Goal: Task Accomplishment & Management: Manage account settings

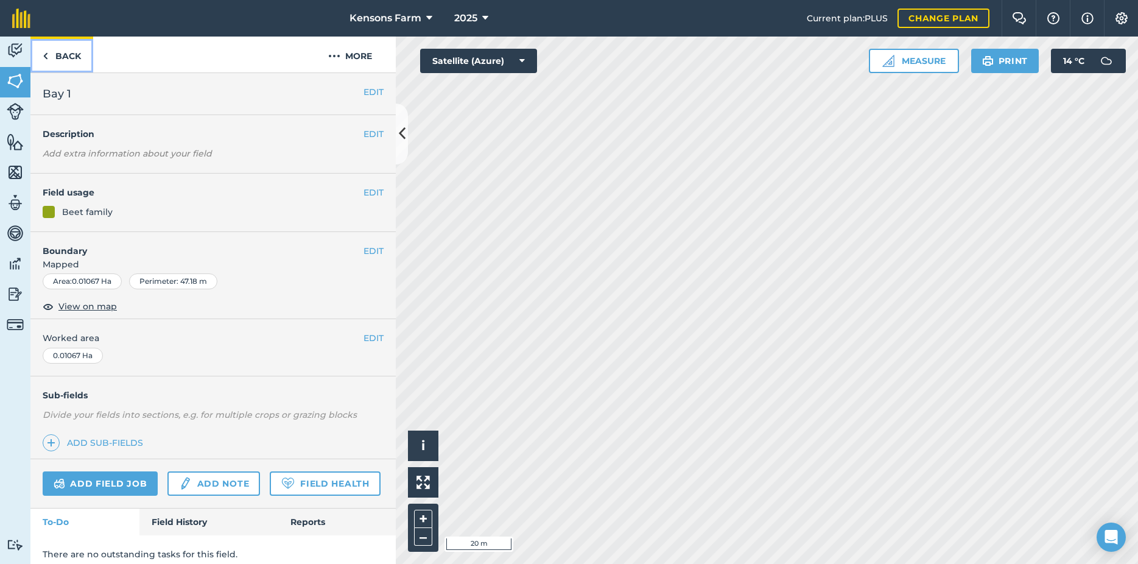
click at [53, 55] on link "Back" at bounding box center [61, 55] width 63 height 36
click at [364, 133] on button "EDIT" at bounding box center [374, 133] width 20 height 13
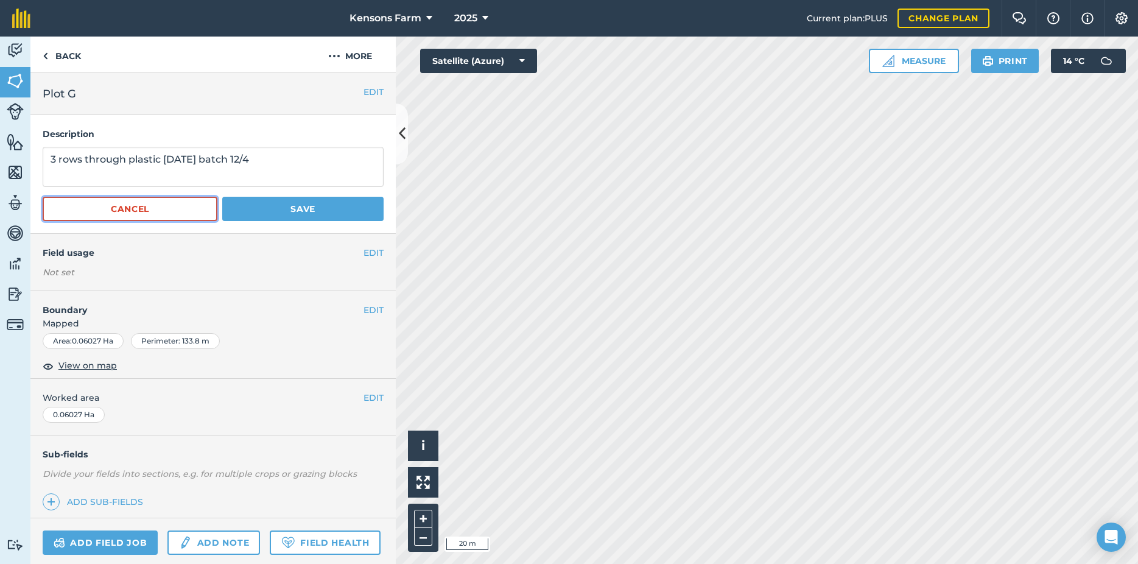
click at [135, 209] on button "Cancel" at bounding box center [130, 209] width 175 height 24
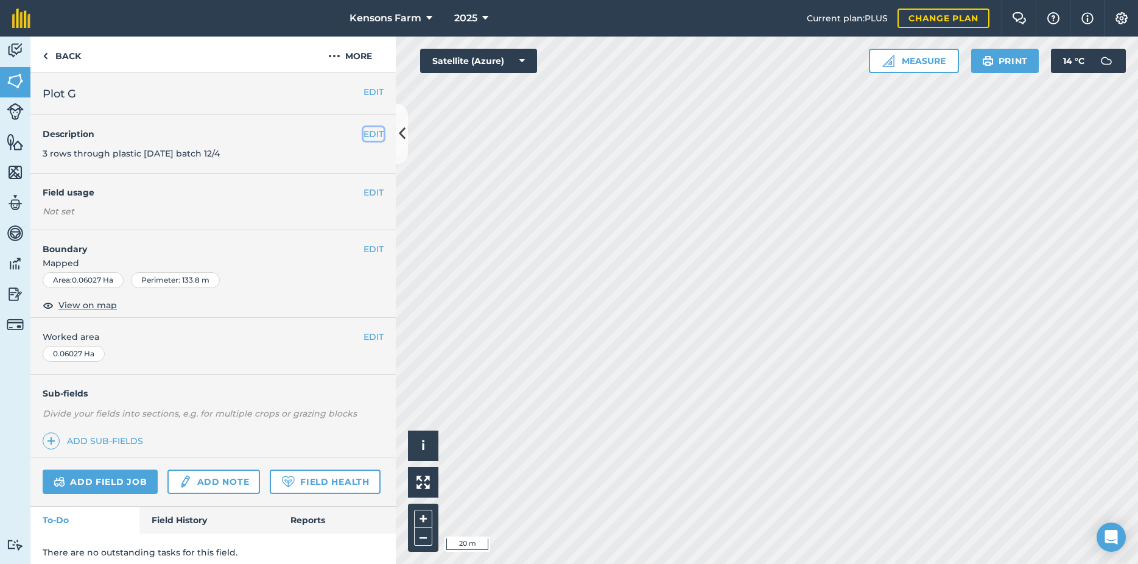
click at [366, 137] on button "EDIT" at bounding box center [374, 133] width 20 height 13
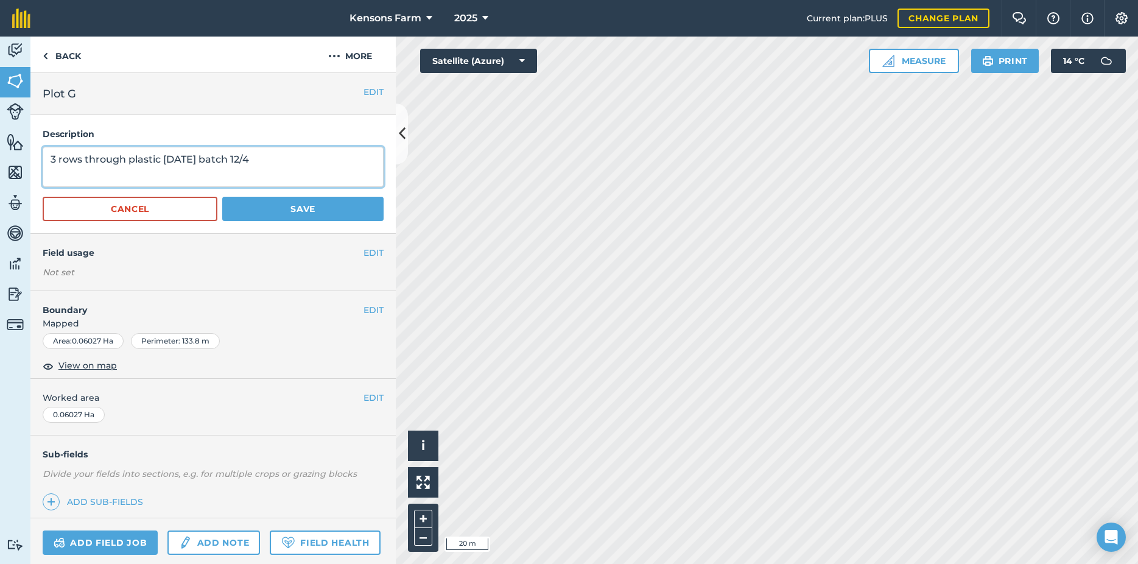
drag, startPoint x: 258, startPoint y: 160, endPoint x: 23, endPoint y: 170, distance: 234.7
click at [43, 170] on textarea "3 rows through plastic [DATE] batch 12/4" at bounding box center [213, 167] width 341 height 40
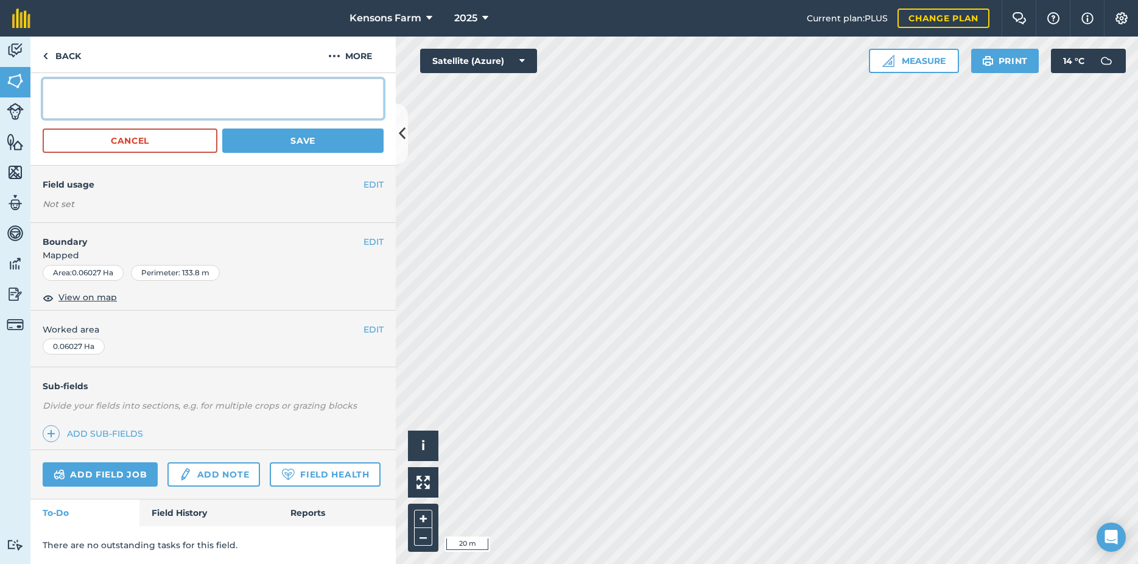
scroll to position [102, 0]
click at [129, 462] on link "Add field job" at bounding box center [100, 474] width 115 height 24
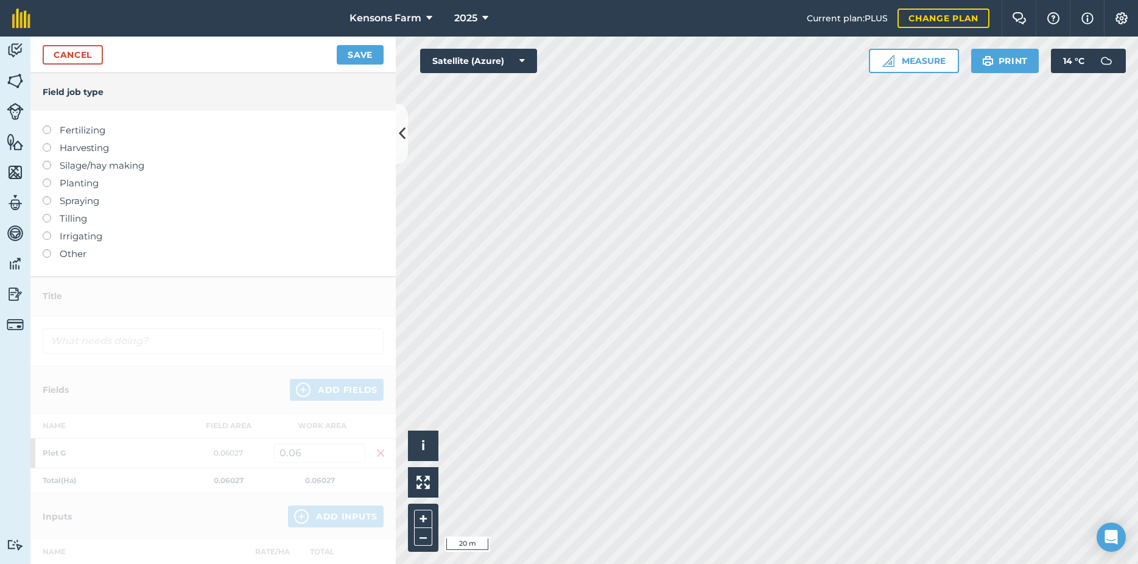
click at [47, 178] on label at bounding box center [51, 178] width 17 height 0
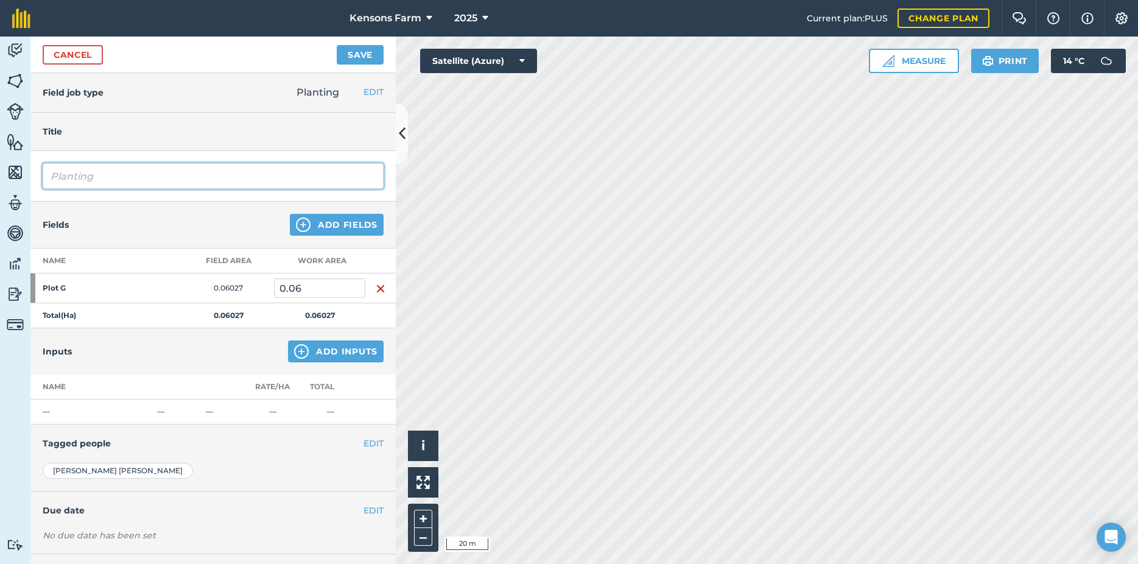
click at [155, 175] on input "Planting" at bounding box center [213, 176] width 341 height 26
paste input "3 rows through plastic [DATE] batch 12/4"
type input "Planting3 rows through plastic [DATE] batch 12/4 courgette"
drag, startPoint x: 312, startPoint y: 164, endPoint x: 33, endPoint y: 177, distance: 279.1
click at [43, 177] on input "Planting3 rows through plastic [DATE] batch 12/4 courgette" at bounding box center [213, 176] width 341 height 26
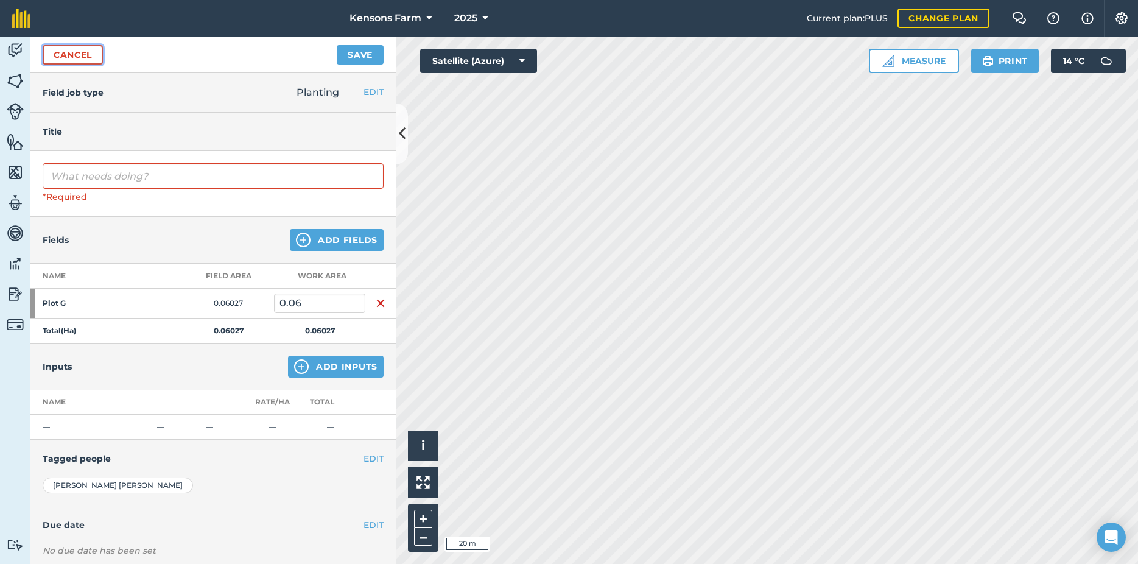
click at [83, 54] on link "Cancel" at bounding box center [73, 54] width 60 height 19
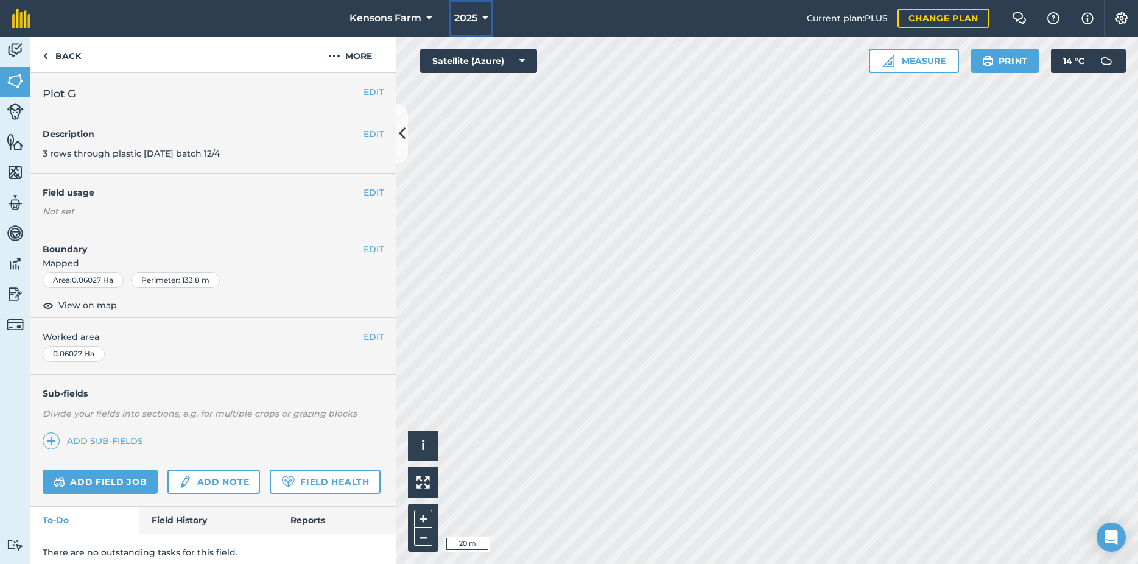
click at [478, 18] on button "2025" at bounding box center [471, 18] width 44 height 37
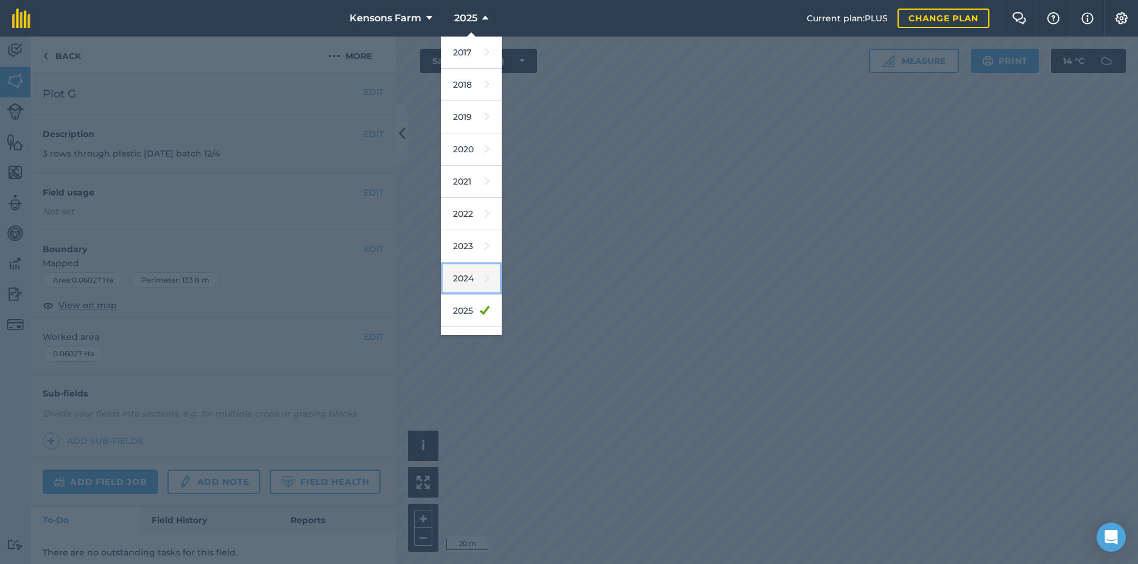
click at [462, 281] on link "2024" at bounding box center [471, 278] width 61 height 32
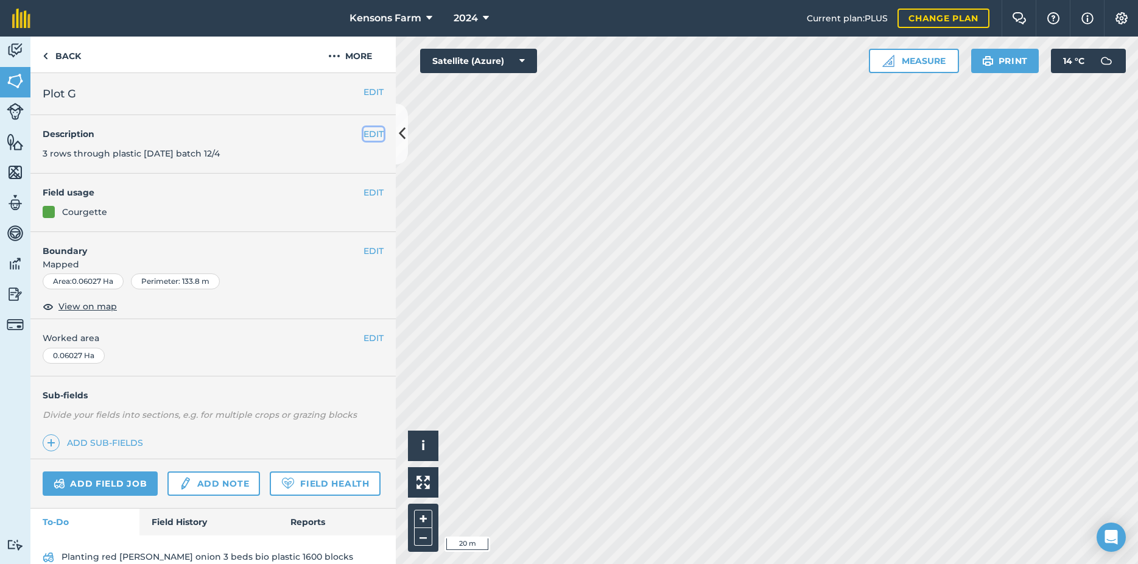
click at [364, 135] on button "EDIT" at bounding box center [374, 133] width 20 height 13
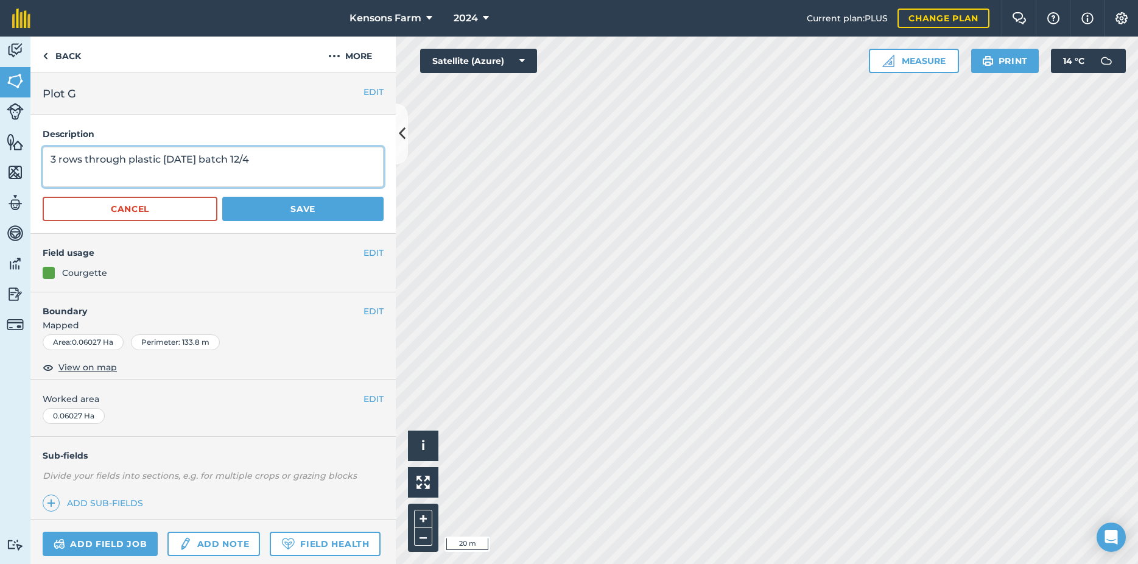
drag, startPoint x: 275, startPoint y: 166, endPoint x: 46, endPoint y: 165, distance: 229.0
click at [43, 168] on textarea "3 rows through plastic [DATE] batch 12/4" at bounding box center [213, 167] width 341 height 40
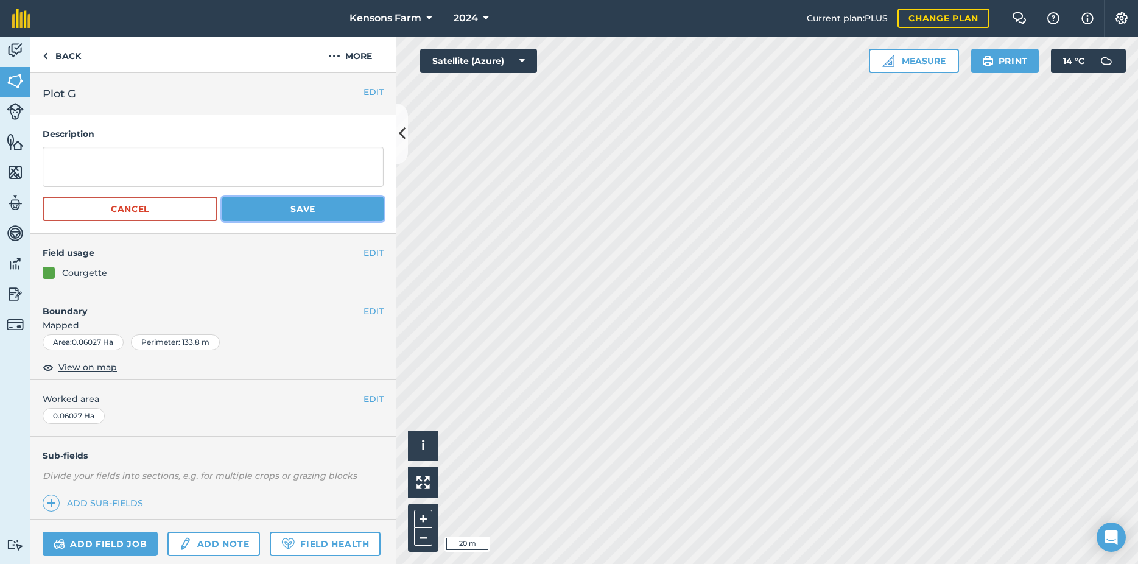
click at [276, 207] on button "Save" at bounding box center [302, 209] width 161 height 24
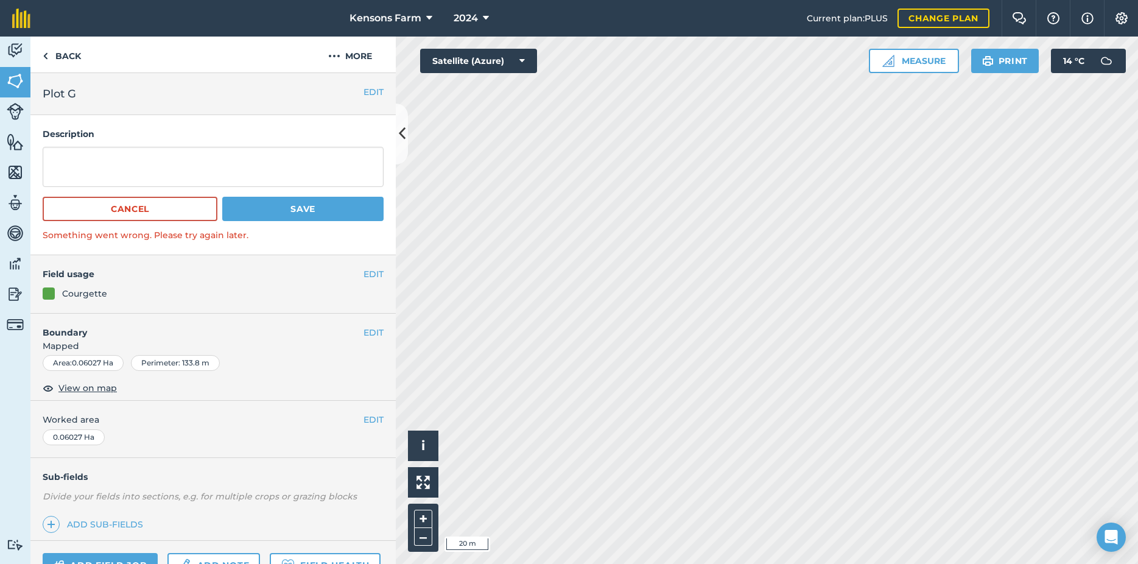
scroll to position [136, 0]
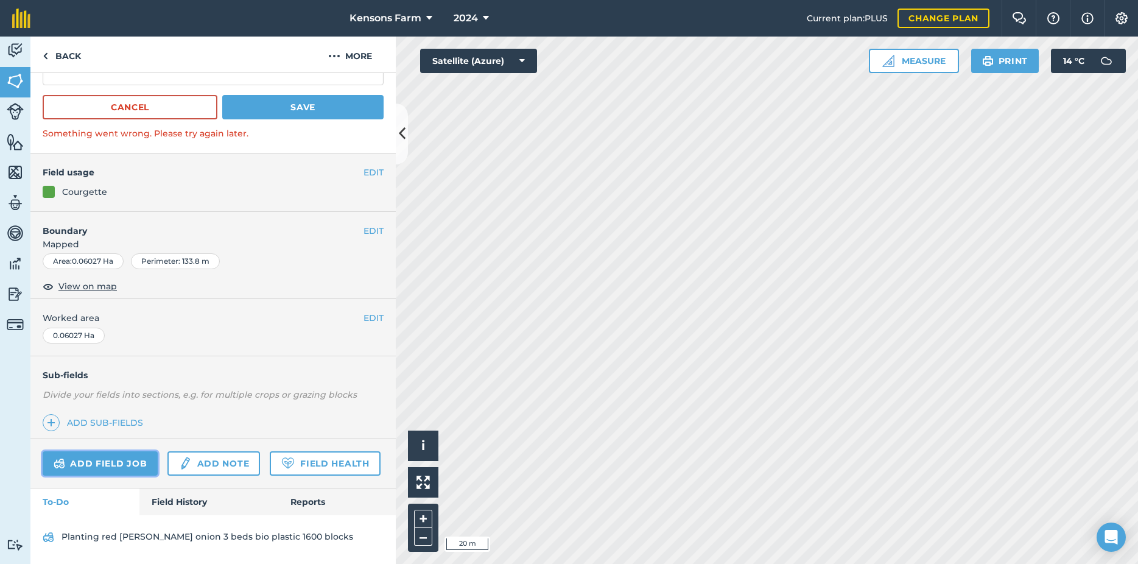
click at [132, 451] on link "Add field job" at bounding box center [100, 463] width 115 height 24
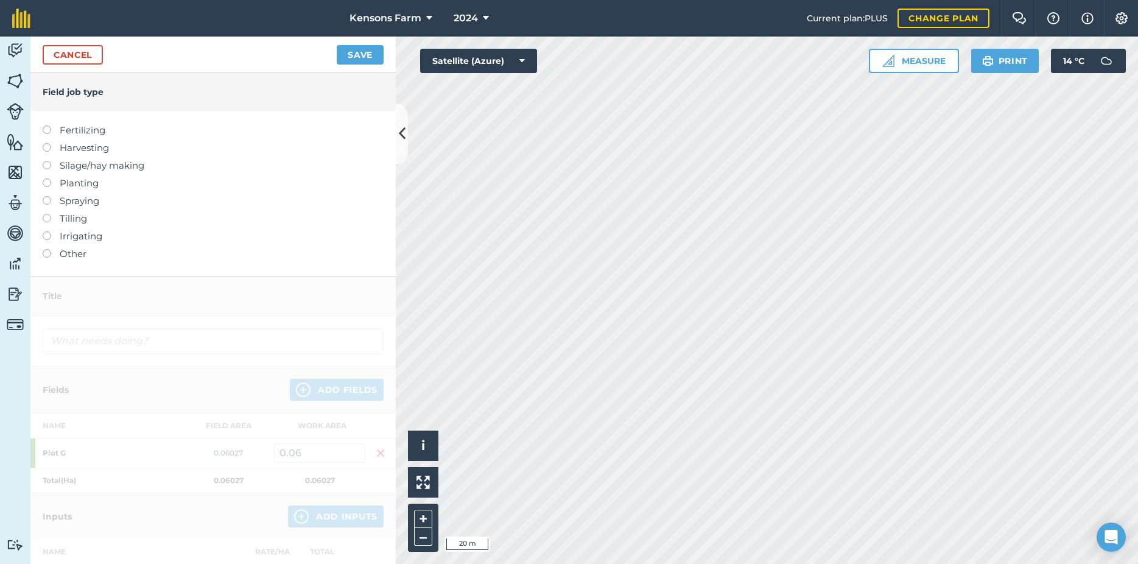
click at [47, 178] on label at bounding box center [51, 178] width 17 height 0
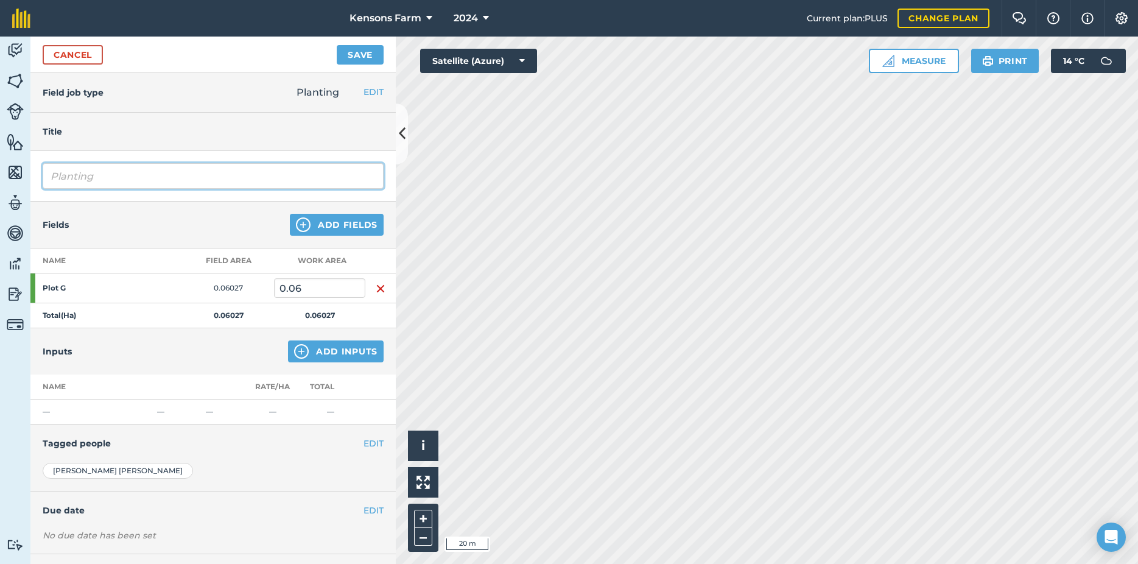
click at [139, 174] on input "Planting" at bounding box center [213, 176] width 341 height 26
paste input "Planting3 rows through plastic [DATE] batch 12/4 courgette"
type input "PlantingPlanting3 rows through plastic [DATE] batch 12/4 courgette"
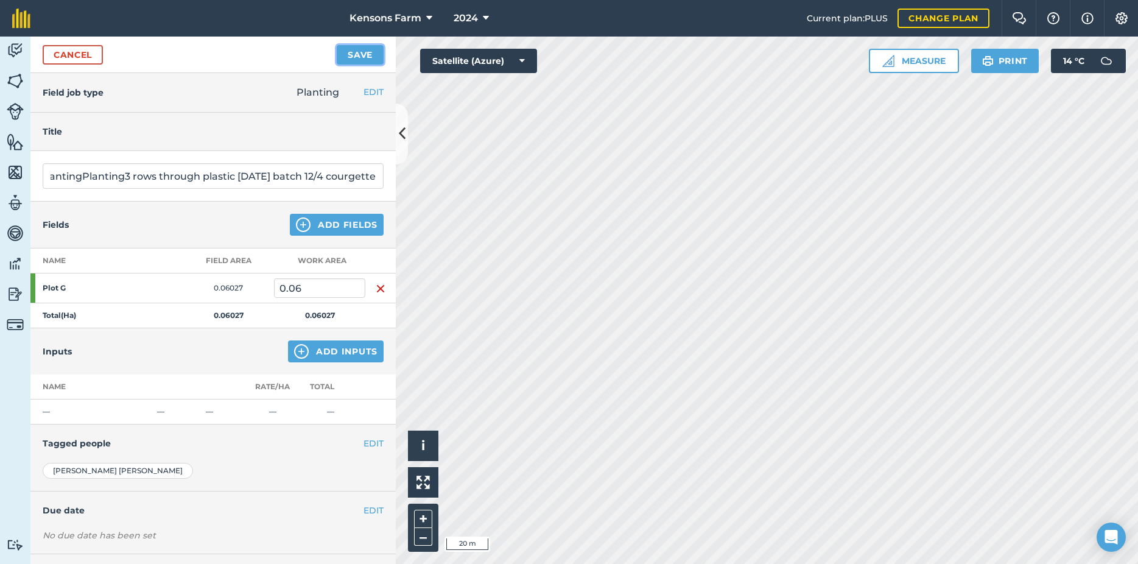
click at [359, 51] on button "Save" at bounding box center [360, 54] width 47 height 19
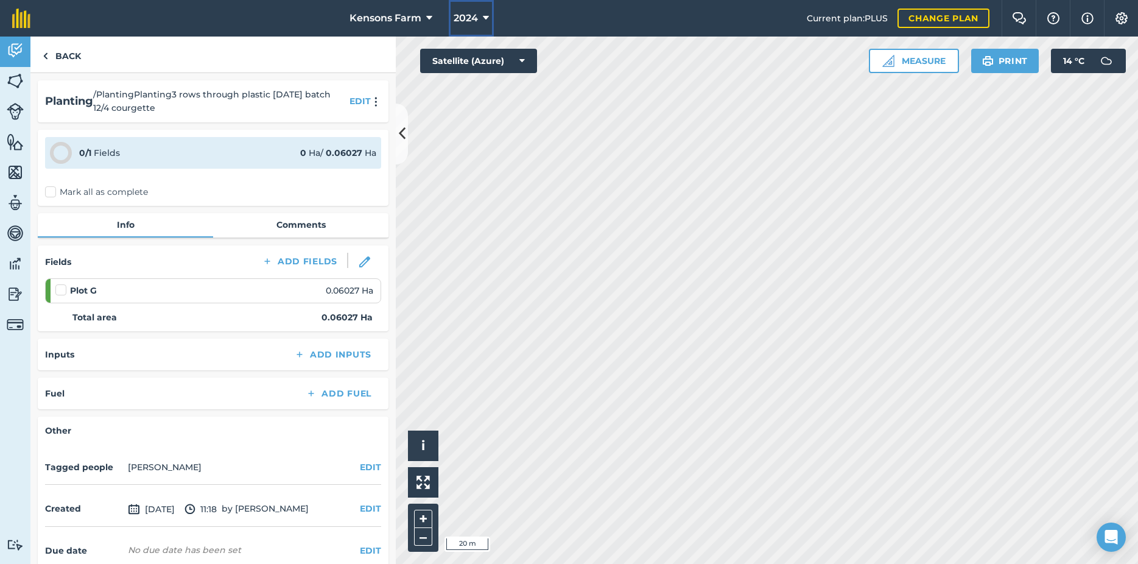
click at [478, 18] on button "2024" at bounding box center [471, 18] width 45 height 37
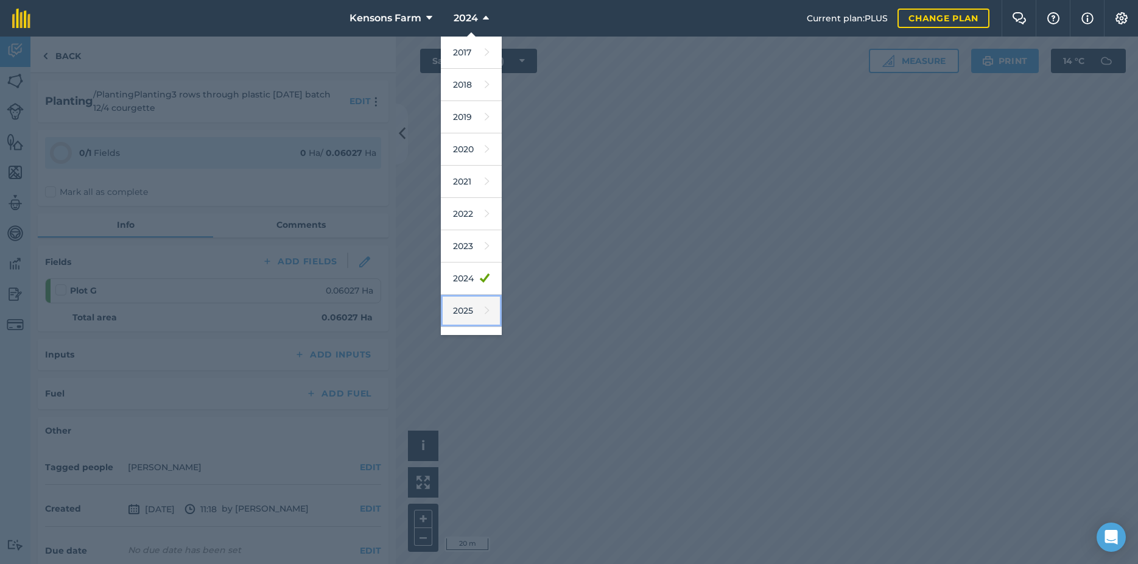
click at [485, 315] on icon at bounding box center [487, 310] width 5 height 17
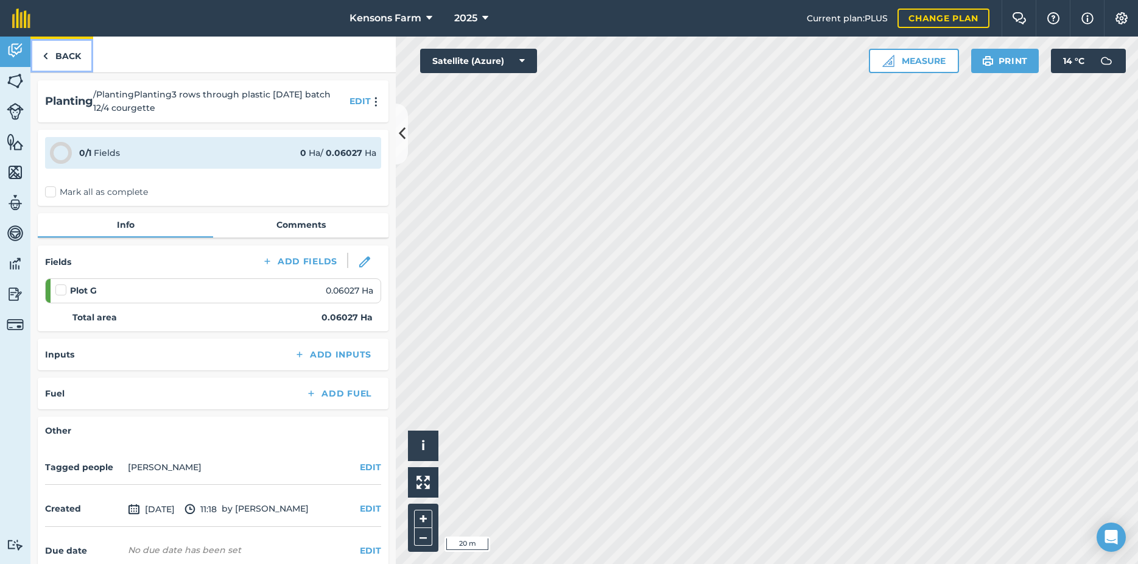
click at [51, 55] on link "Back" at bounding box center [61, 55] width 63 height 36
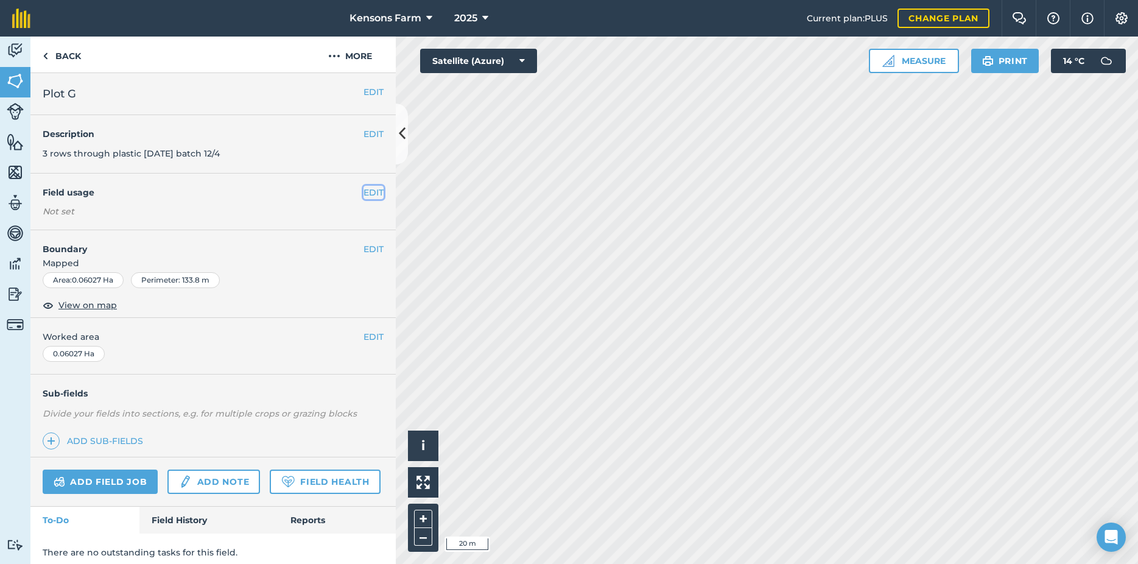
click at [364, 190] on button "EDIT" at bounding box center [374, 192] width 20 height 13
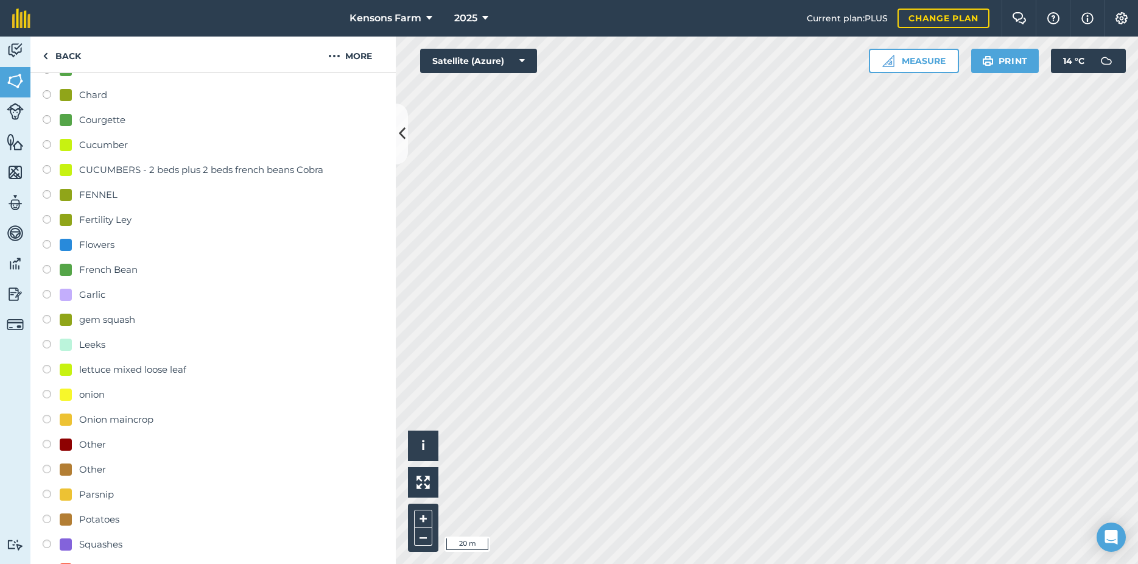
scroll to position [395, 0]
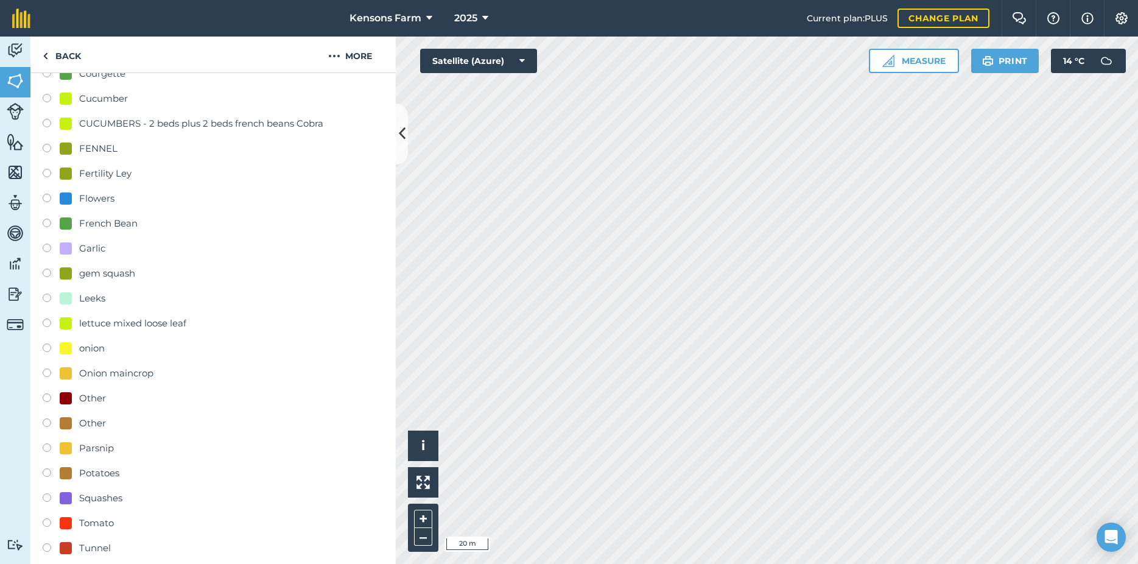
click at [46, 248] on label at bounding box center [51, 250] width 17 height 12
radio input "true"
radio input "false"
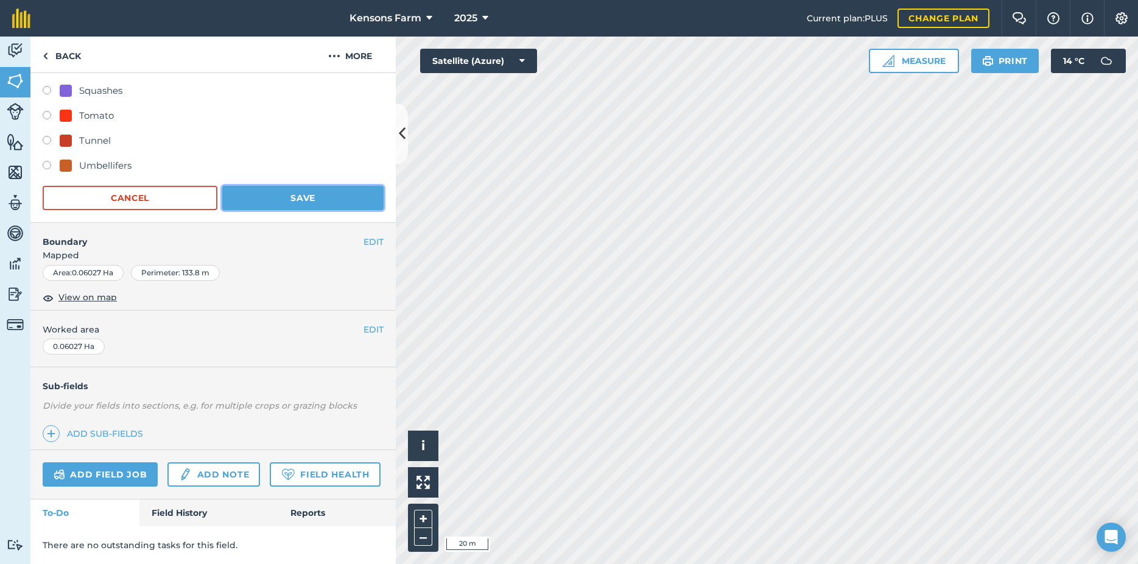
click at [281, 186] on button "Save" at bounding box center [302, 198] width 161 height 24
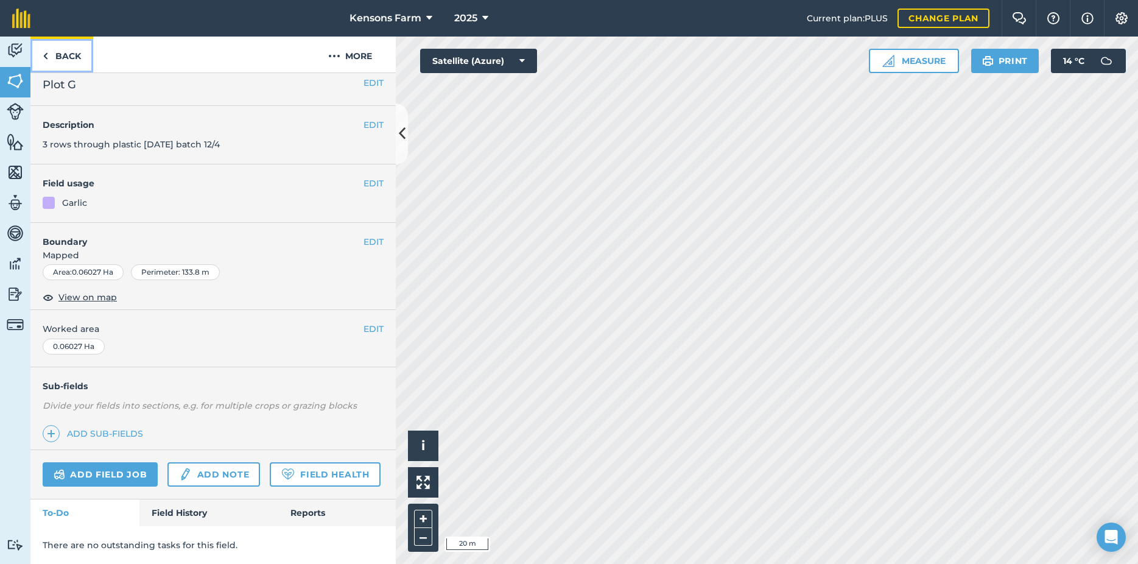
click at [52, 56] on link "Back" at bounding box center [61, 55] width 63 height 36
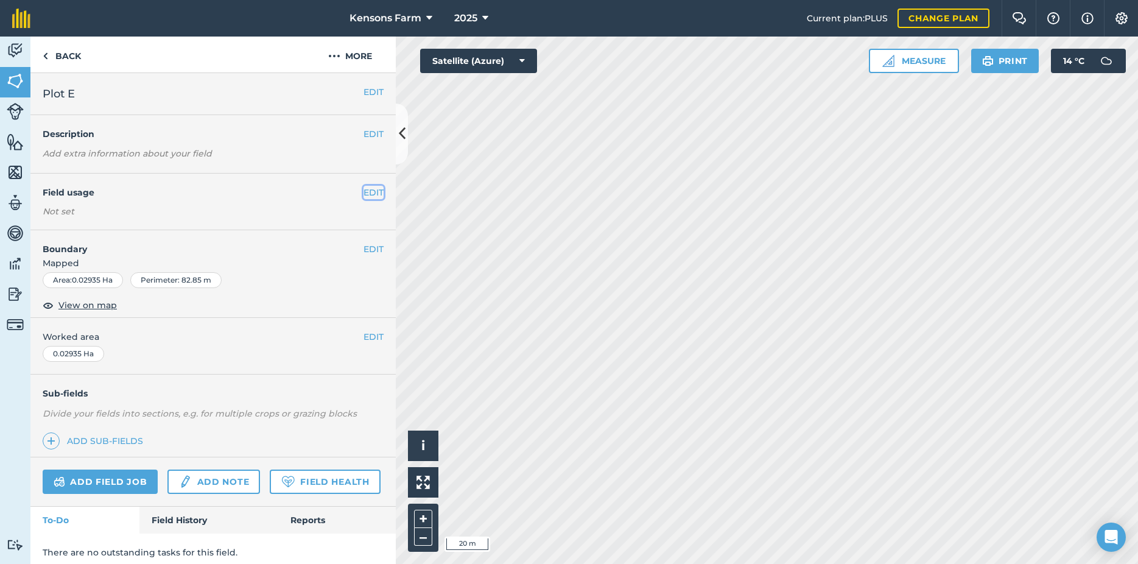
click at [366, 191] on button "EDIT" at bounding box center [374, 192] width 20 height 13
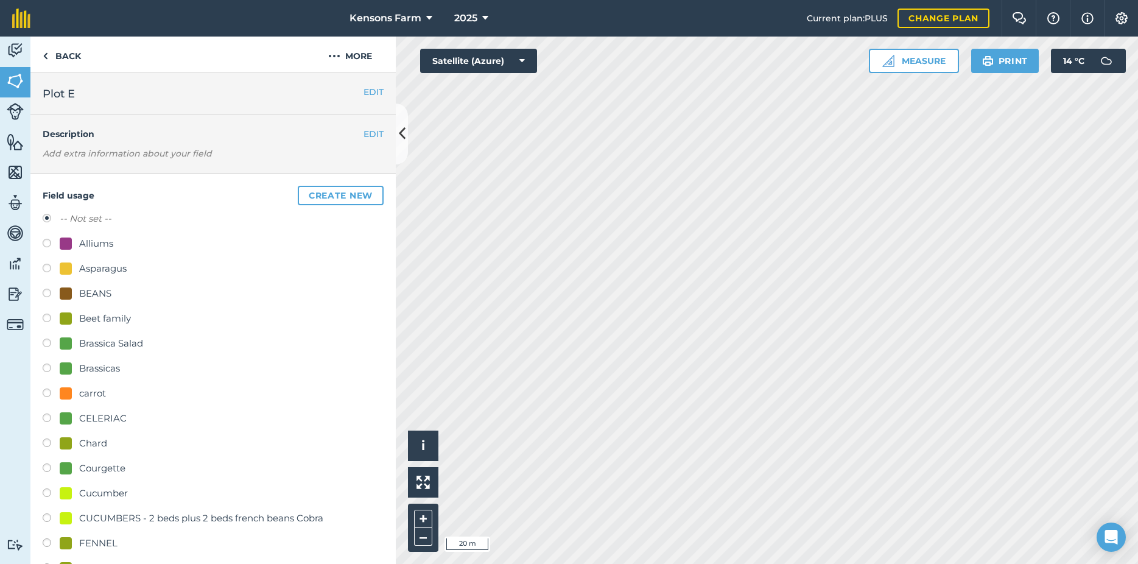
scroll to position [132, 0]
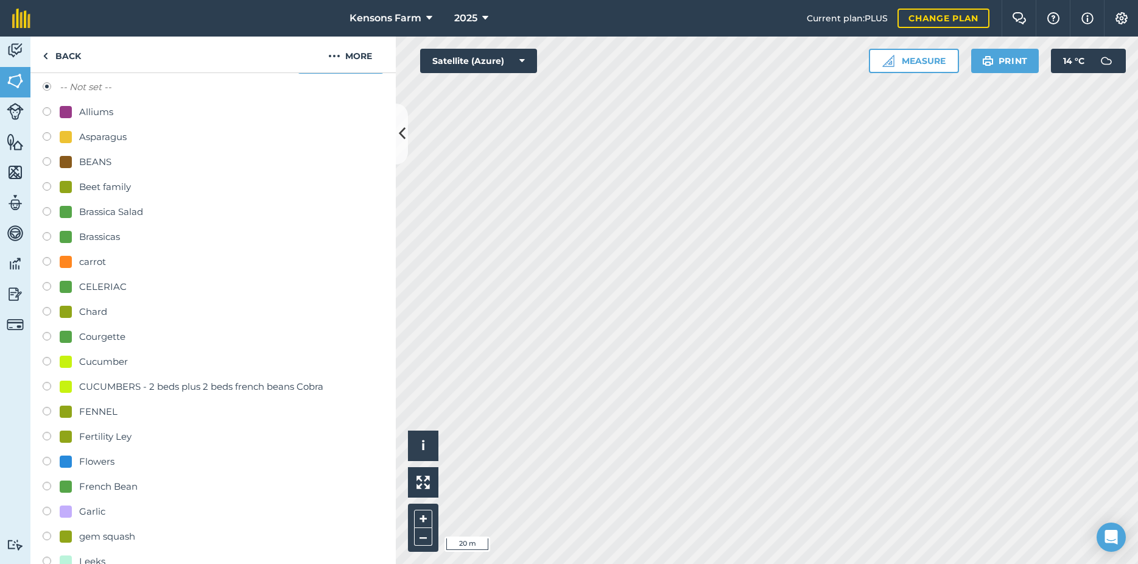
click at [46, 437] on label at bounding box center [51, 438] width 17 height 12
radio input "true"
radio input "false"
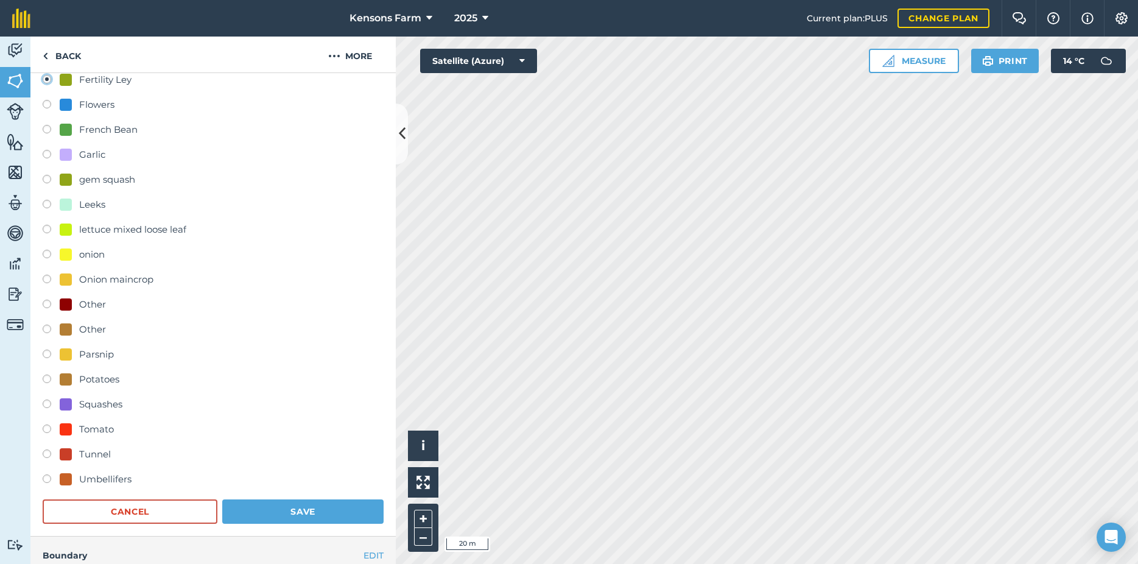
scroll to position [592, 0]
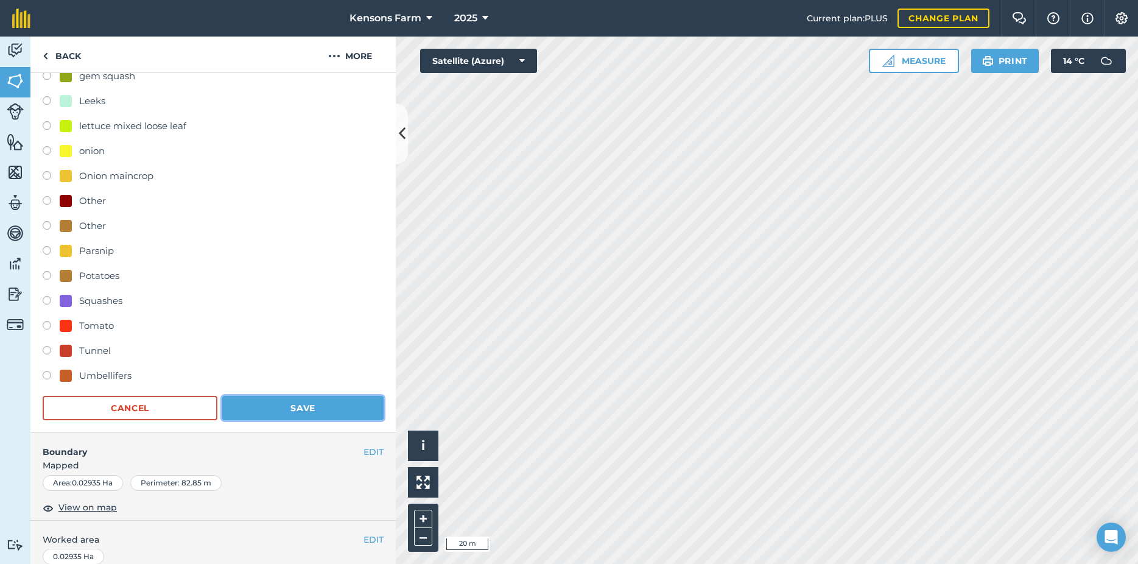
click at [299, 409] on button "Save" at bounding box center [302, 408] width 161 height 24
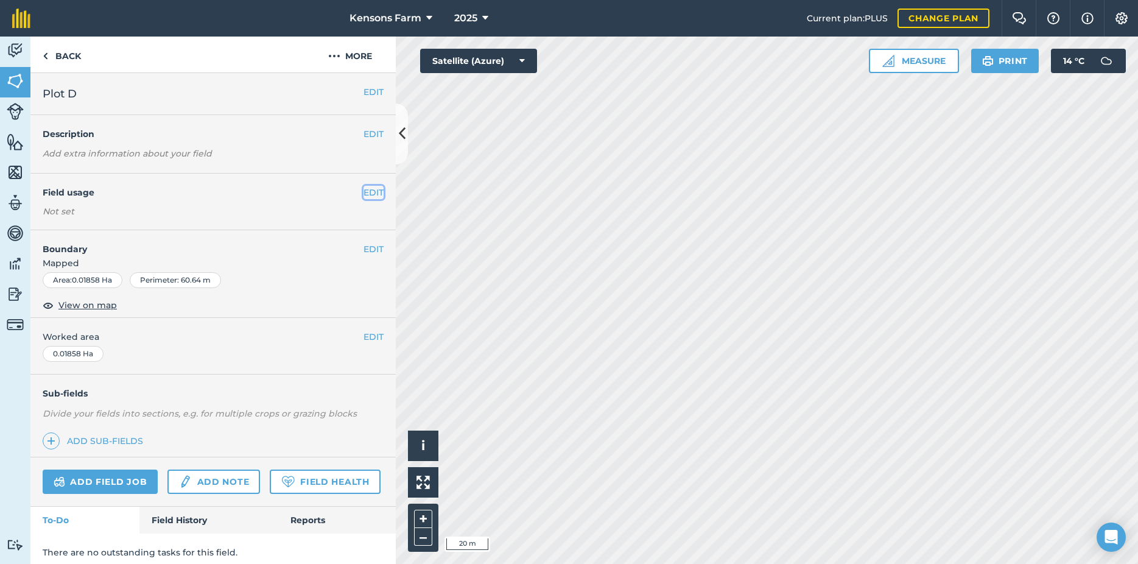
click at [364, 190] on button "EDIT" at bounding box center [374, 192] width 20 height 13
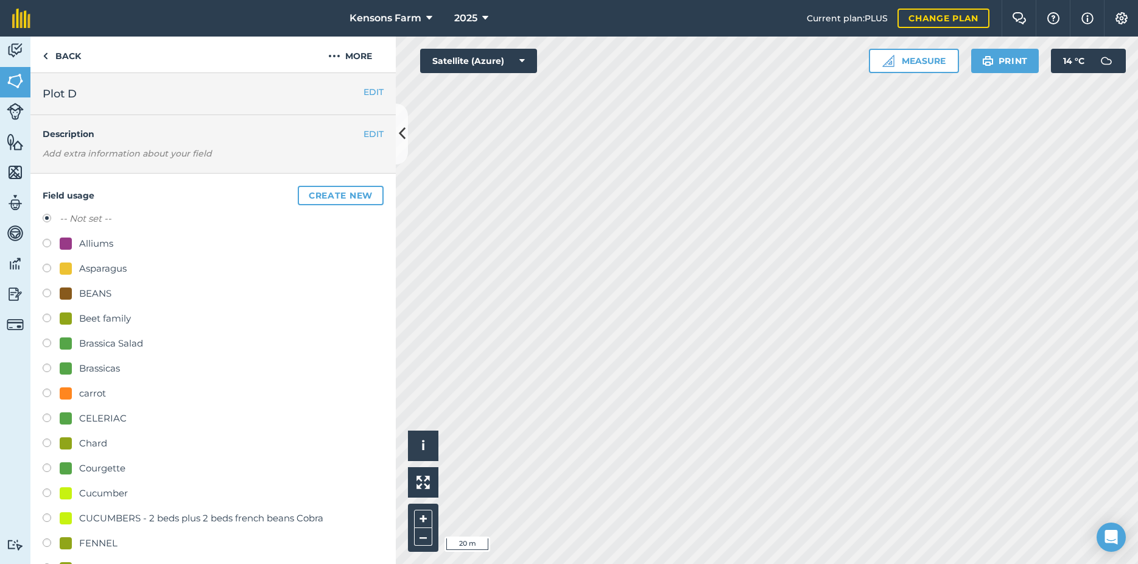
click at [46, 396] on label at bounding box center [51, 394] width 17 height 12
radio input "true"
radio input "false"
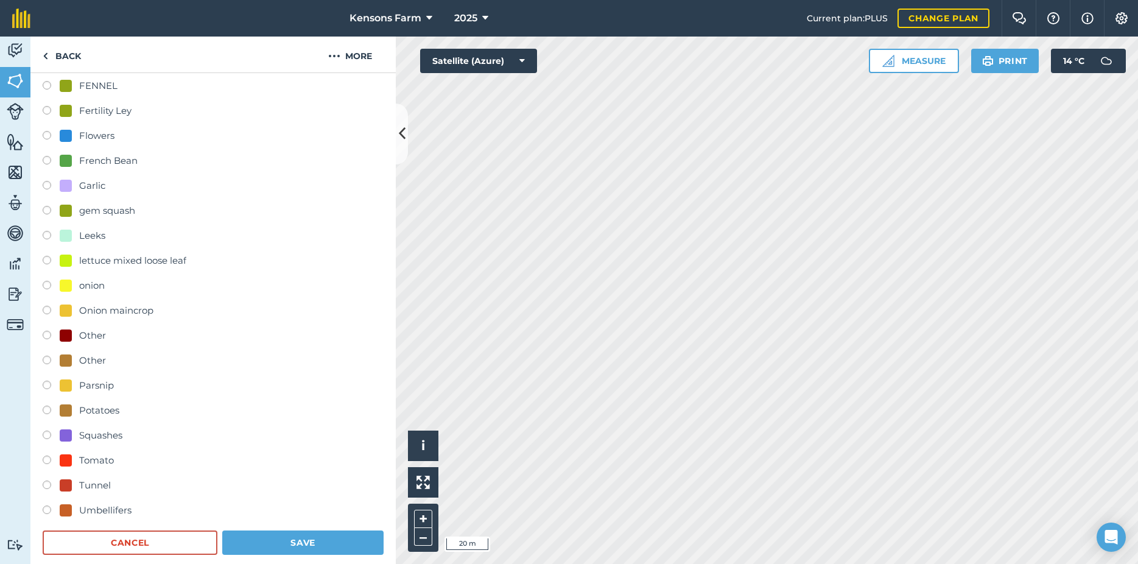
scroll to position [460, 0]
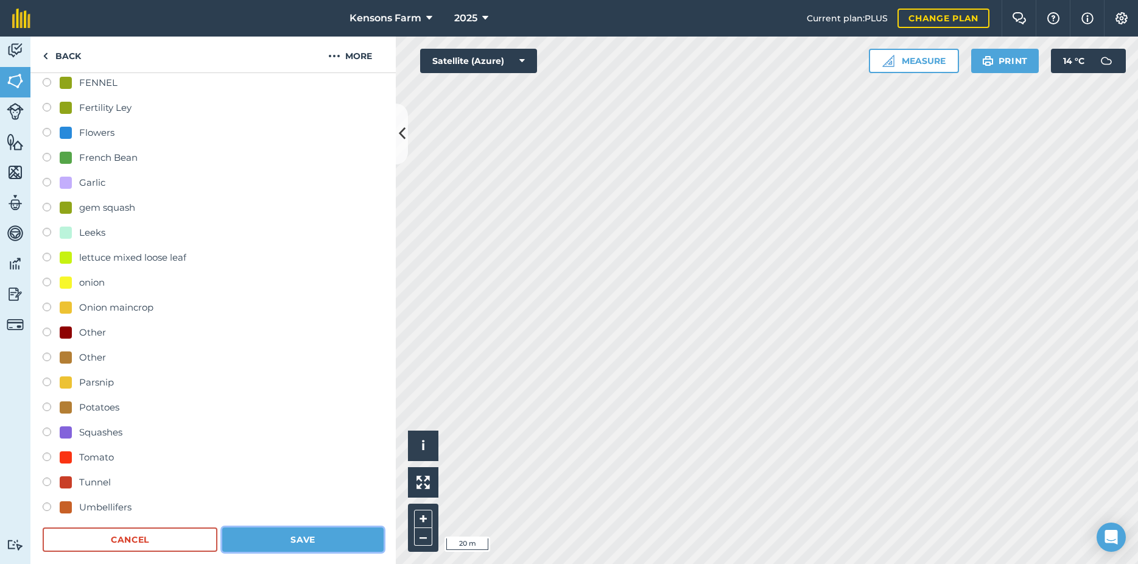
click at [279, 546] on button "Save" at bounding box center [302, 539] width 161 height 24
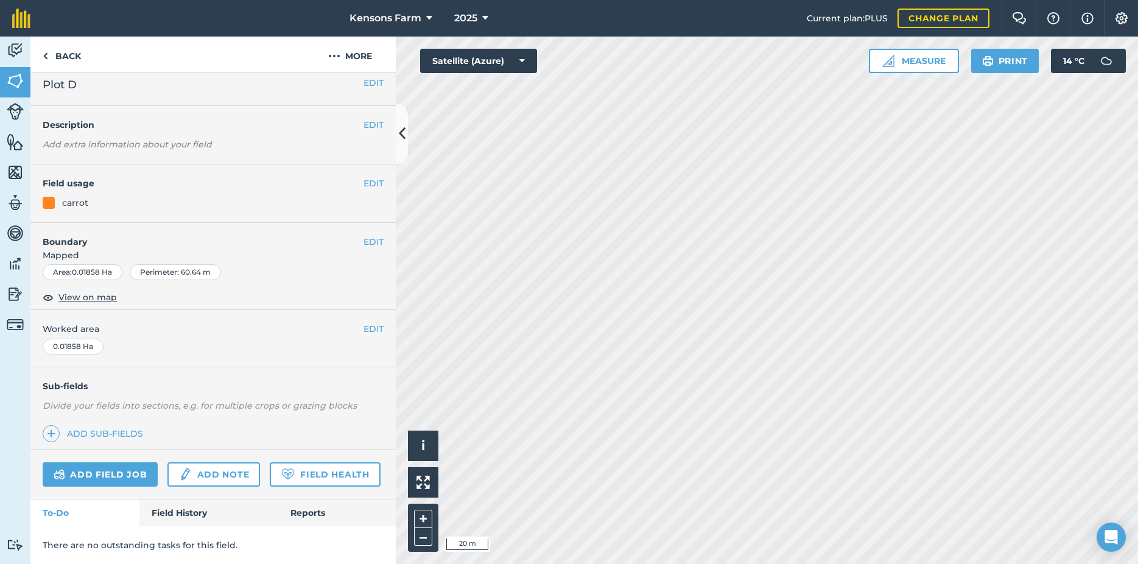
scroll to position [43, 0]
click at [364, 178] on button "EDIT" at bounding box center [374, 184] width 20 height 13
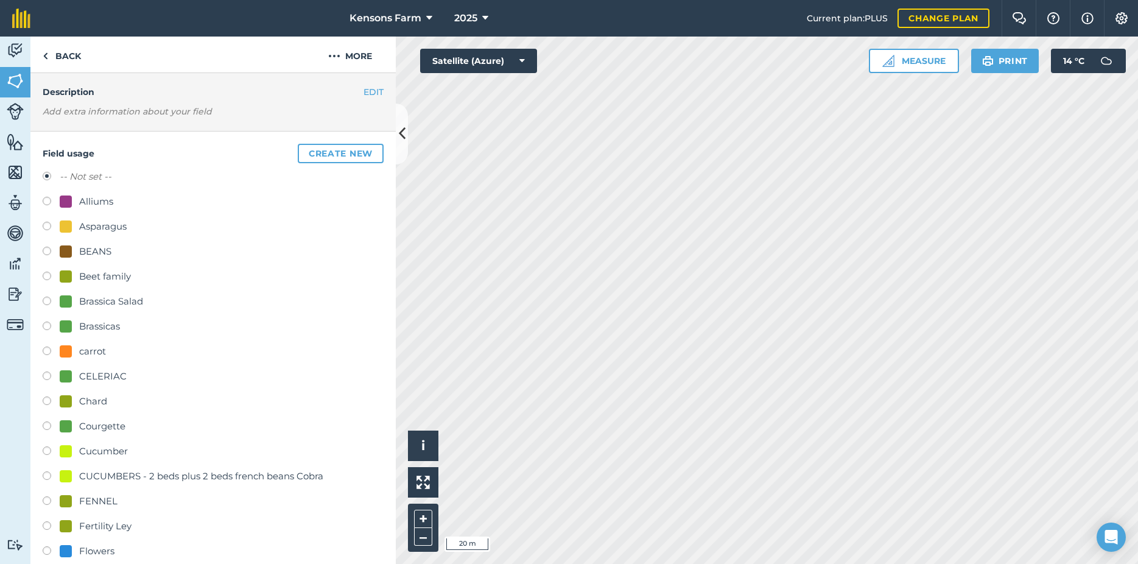
click at [47, 426] on label at bounding box center [51, 427] width 17 height 12
radio input "true"
radio input "false"
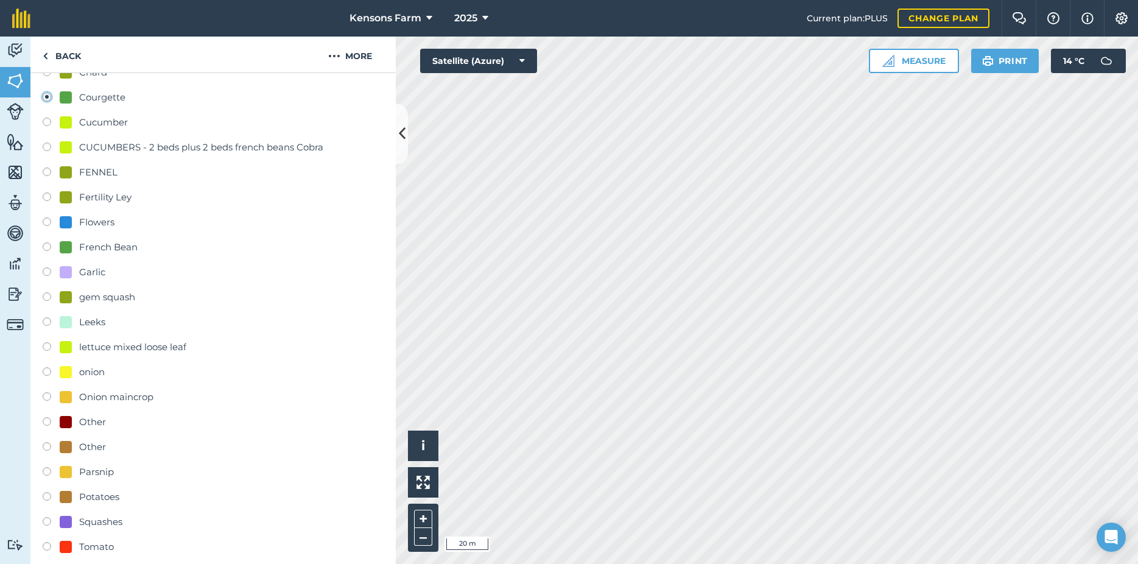
scroll to position [765, 0]
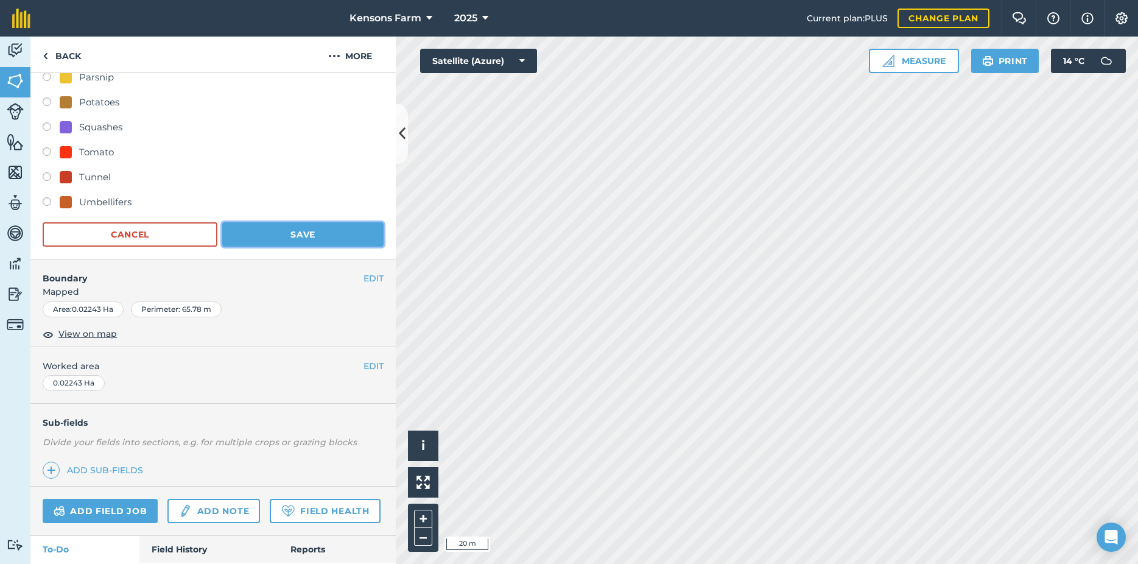
click at [283, 236] on button "Save" at bounding box center [302, 234] width 161 height 24
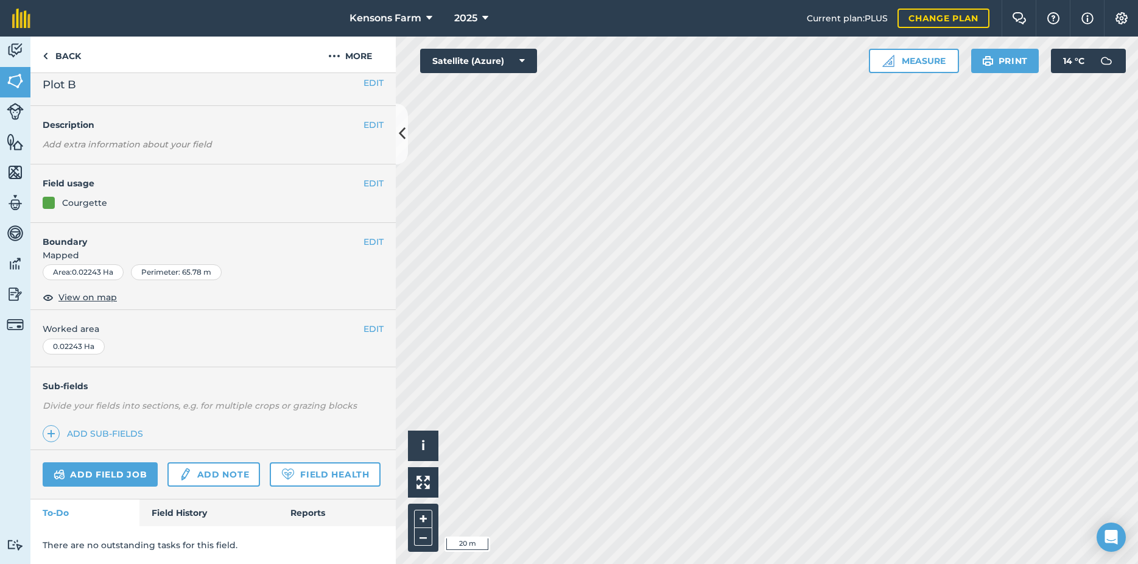
scroll to position [43, 0]
click at [51, 426] on img at bounding box center [51, 433] width 9 height 15
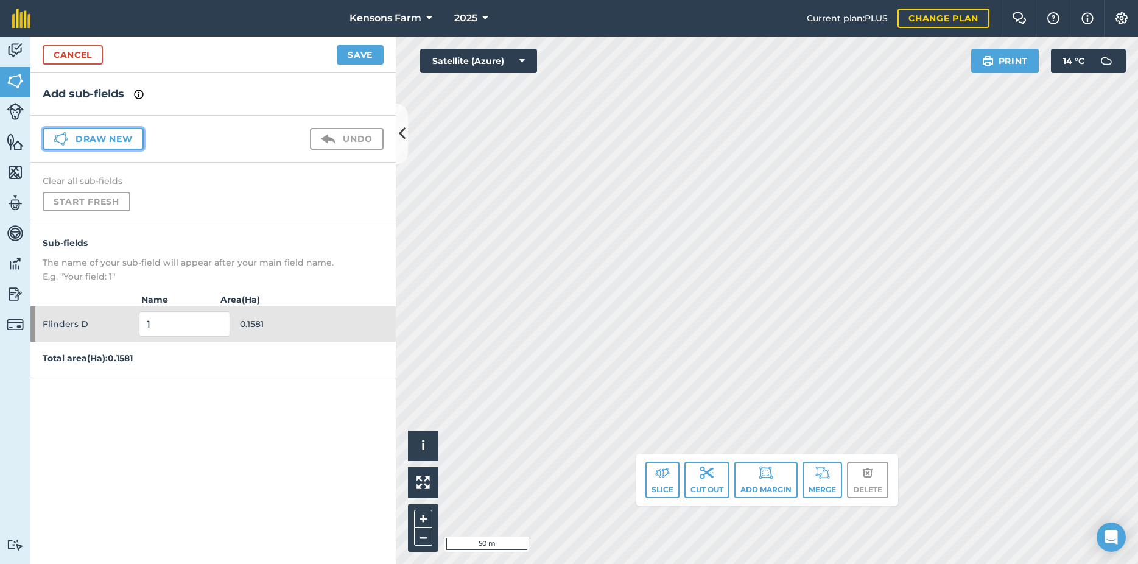
click at [109, 140] on button "Draw new" at bounding box center [93, 139] width 101 height 22
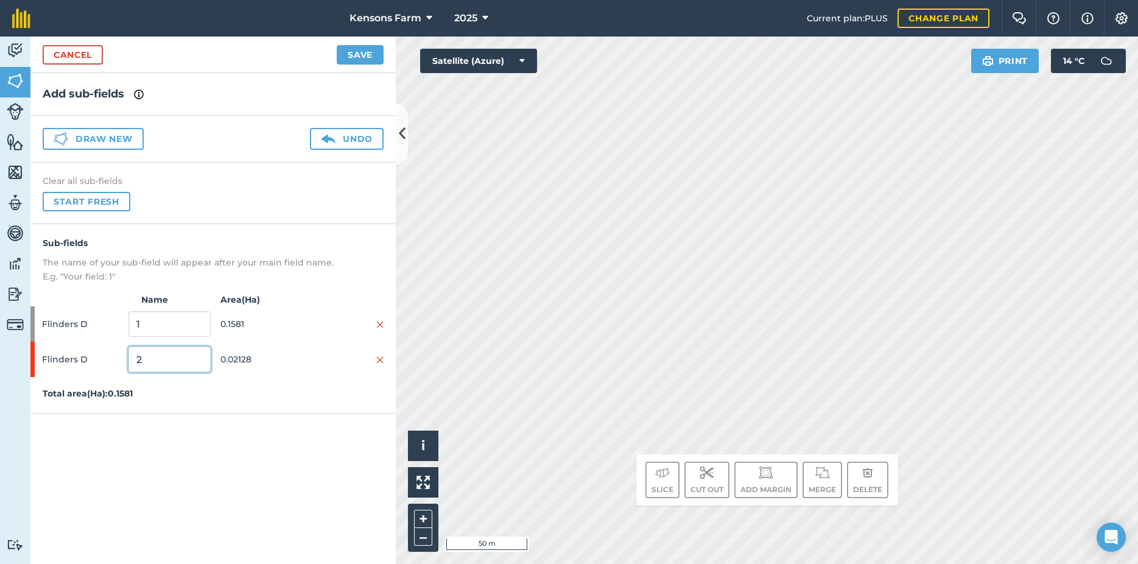
drag, startPoint x: 155, startPoint y: 357, endPoint x: 133, endPoint y: 364, distance: 23.3
click at [133, 364] on input "2" at bounding box center [169, 359] width 82 height 26
type input "spinach"
click at [346, 56] on button "Save" at bounding box center [360, 54] width 47 height 19
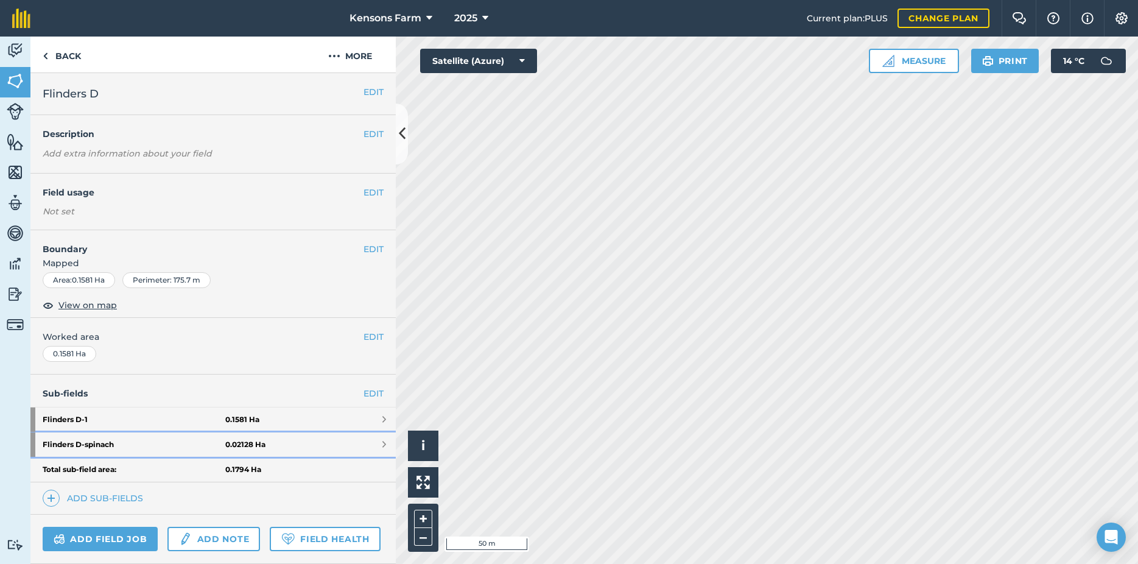
click at [370, 443] on link "Flinders D - spinach 0.02128 Ha" at bounding box center [212, 444] width 365 height 24
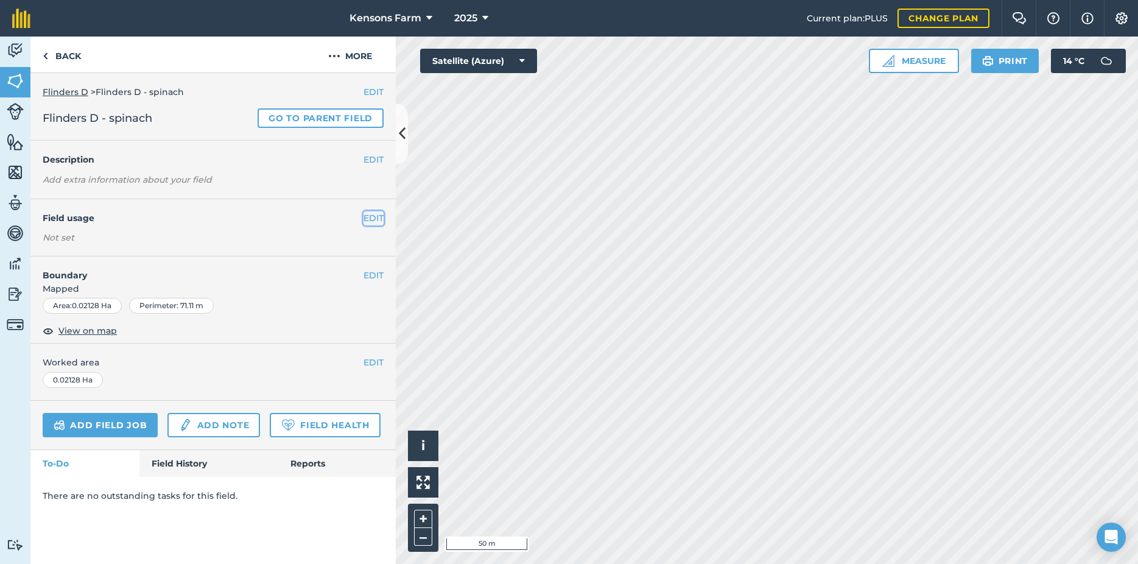
click at [369, 217] on button "EDIT" at bounding box center [374, 217] width 20 height 13
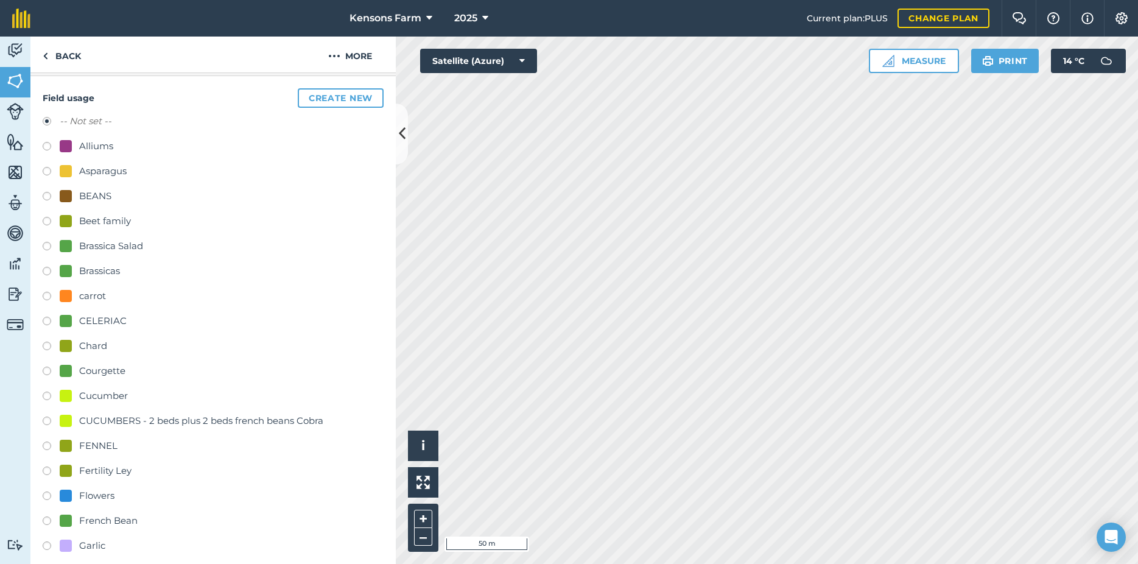
scroll to position [132, 0]
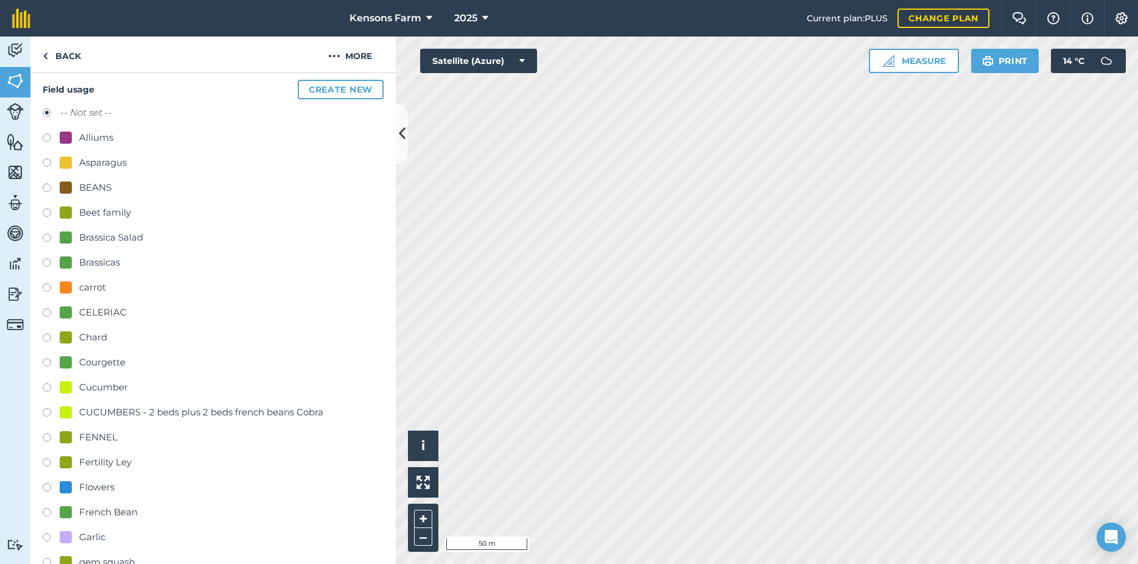
click at [50, 209] on label at bounding box center [51, 214] width 17 height 12
radio input "true"
radio input "false"
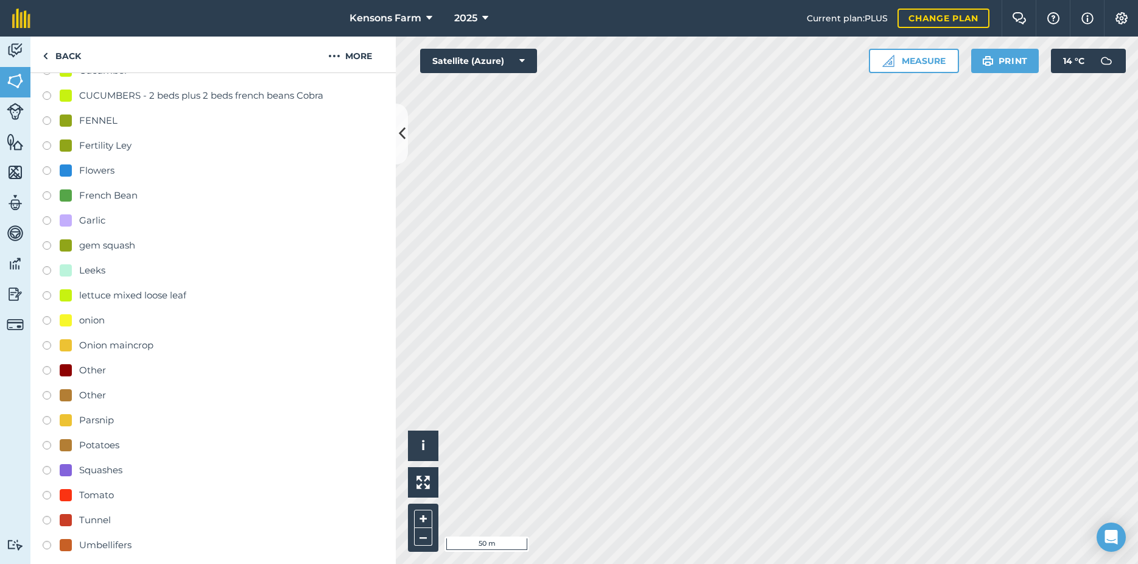
scroll to position [526, 0]
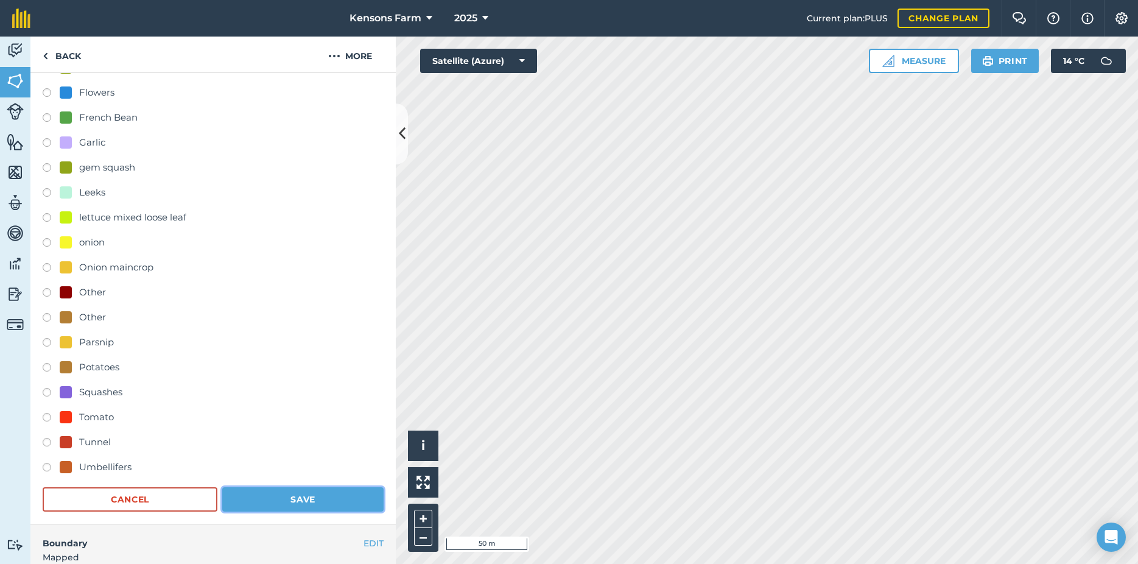
click at [294, 504] on button "Save" at bounding box center [302, 499] width 161 height 24
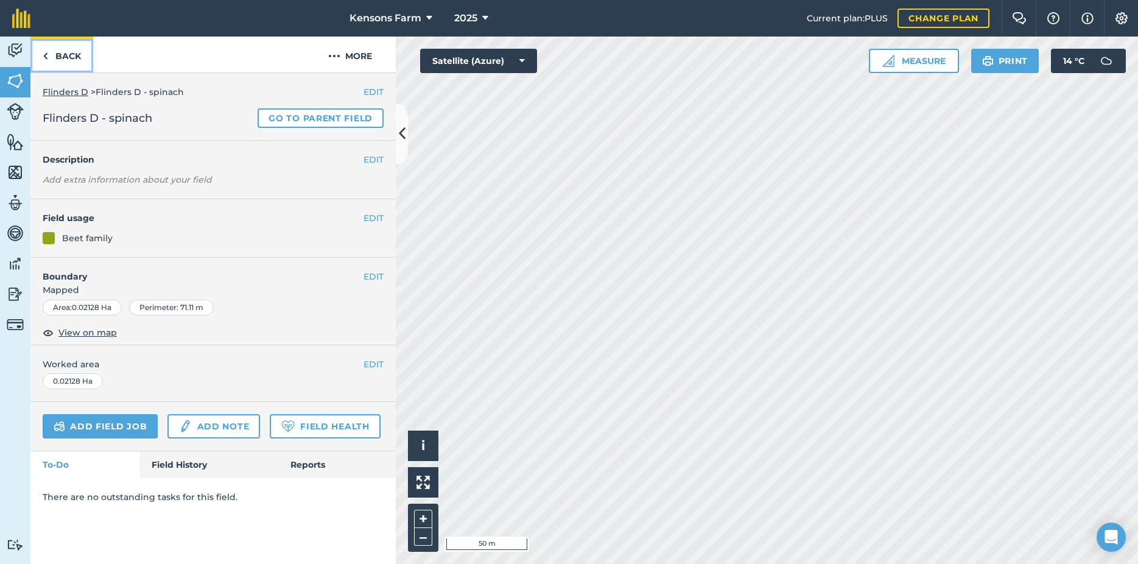
click at [41, 52] on link "Back" at bounding box center [61, 55] width 63 height 36
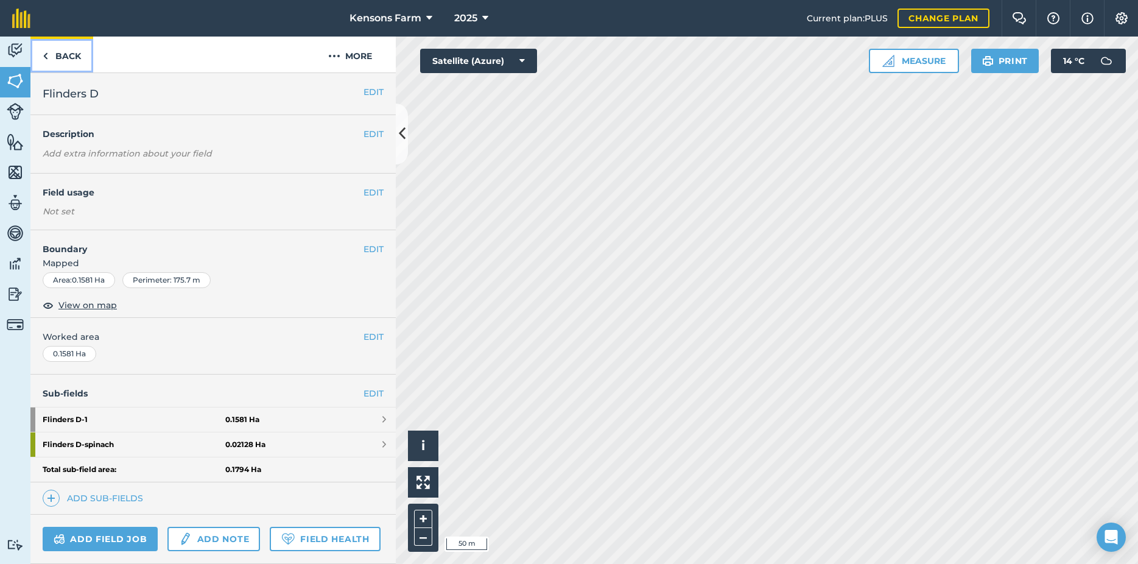
click at [69, 50] on link "Back" at bounding box center [61, 55] width 63 height 36
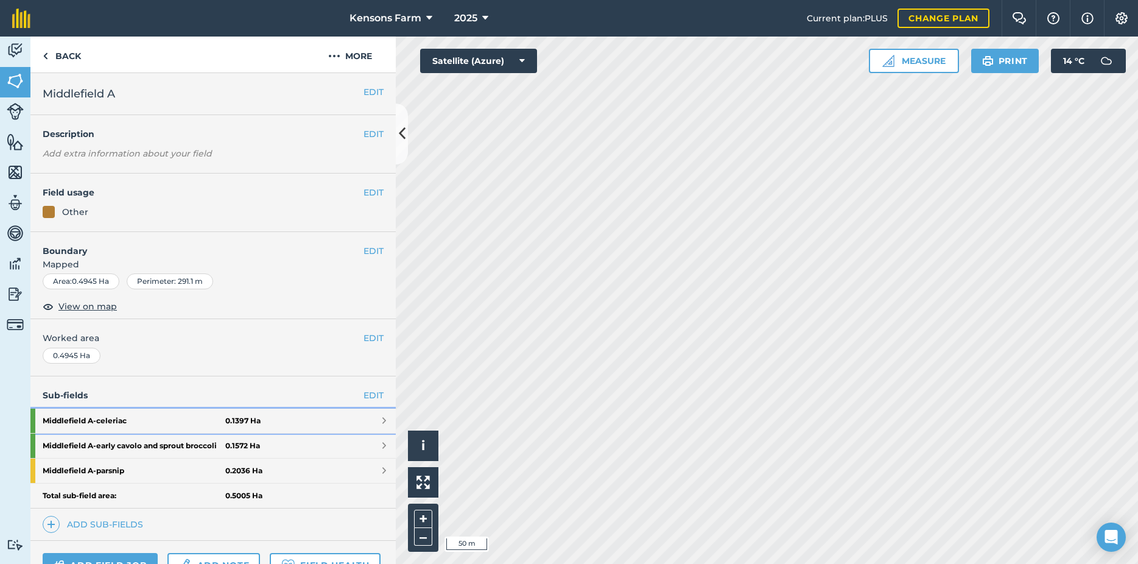
click at [371, 419] on link "Middlefield A - celeriac 0.1397 Ha" at bounding box center [212, 421] width 365 height 24
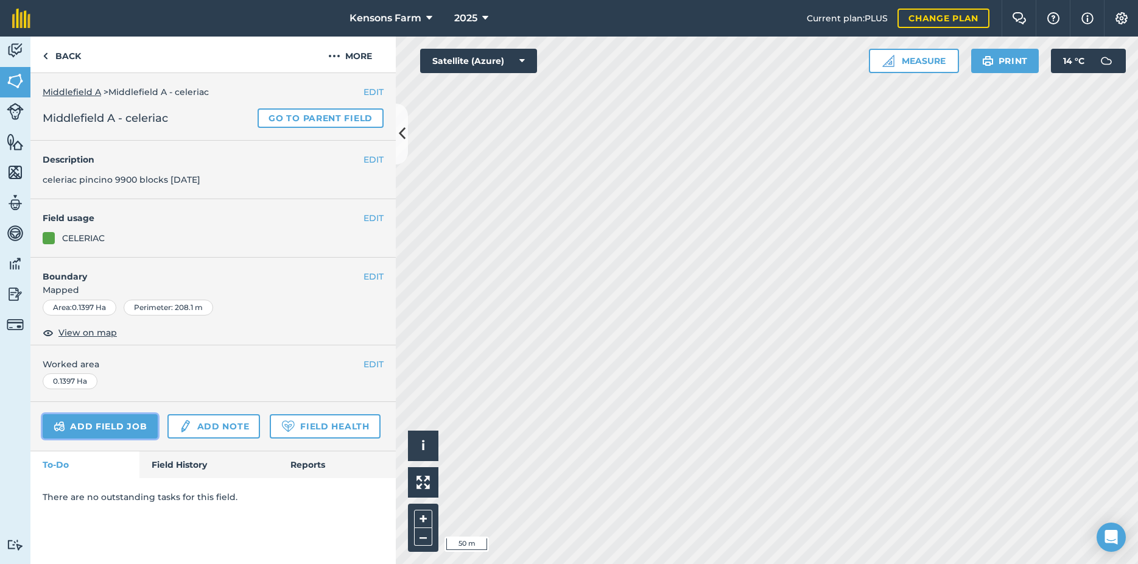
click at [96, 429] on link "Add field job" at bounding box center [100, 426] width 115 height 24
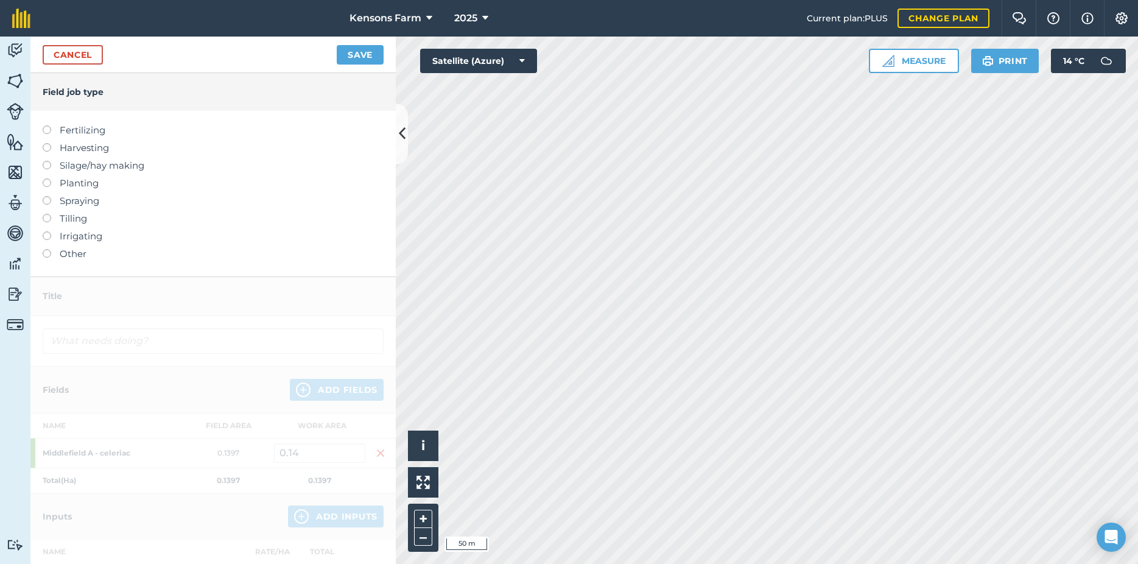
click at [44, 125] on label at bounding box center [51, 125] width 17 height 0
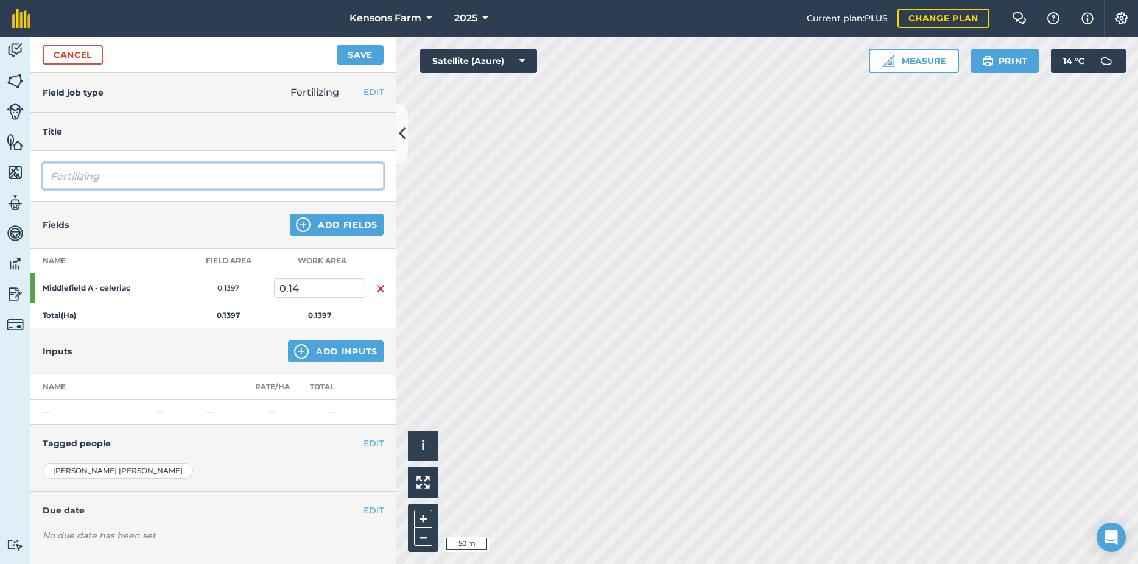
click at [125, 179] on input "Fertilizing" at bounding box center [213, 176] width 341 height 26
drag, startPoint x: 177, startPoint y: 174, endPoint x: 196, endPoint y: 181, distance: 20.5
click at [181, 174] on input "Fertilizingspread manure Chestnut Tree Farm" at bounding box center [213, 176] width 341 height 26
click at [318, 183] on input "Fertilizingspread manure ex-Chestnut Tree Farm" at bounding box center [213, 176] width 341 height 26
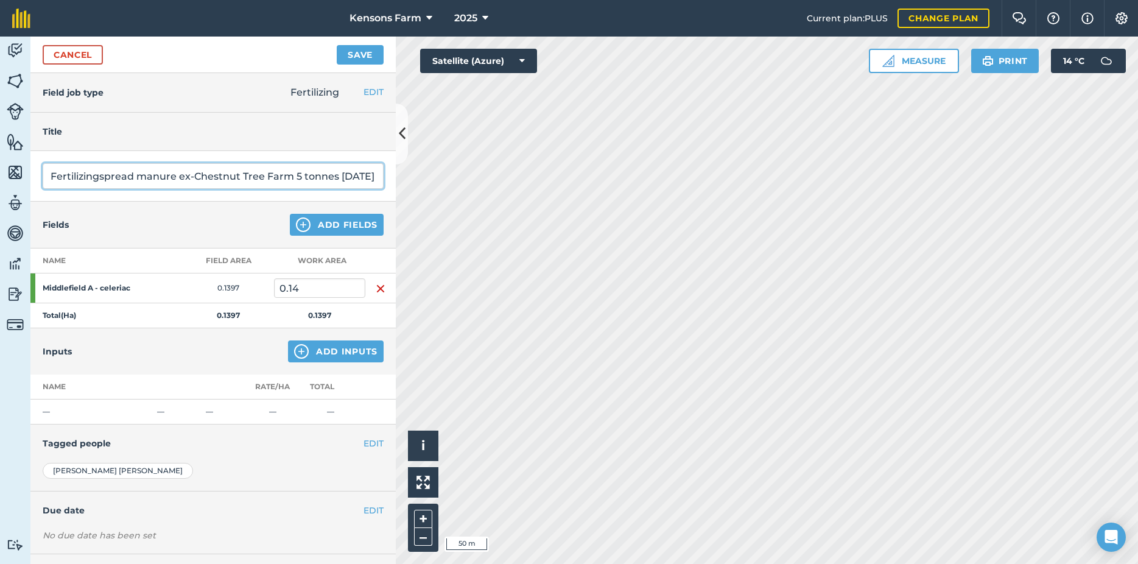
type input "Fertilizingspread manure ex-Chestnut Tree Farm 5 tonnes [DATE]"
click at [356, 55] on button "Save" at bounding box center [360, 54] width 47 height 19
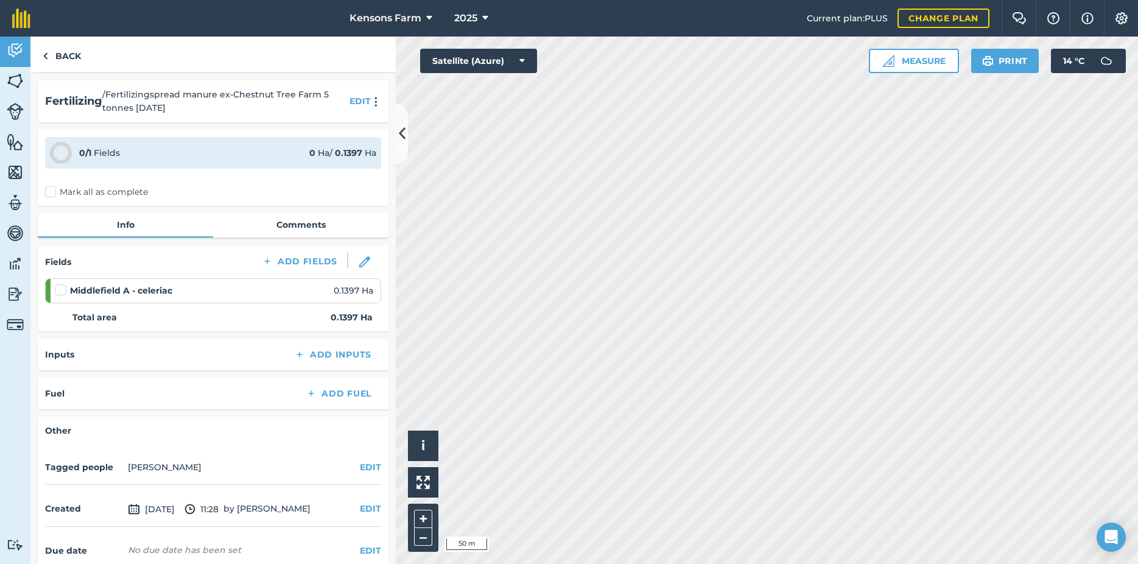
scroll to position [59, 0]
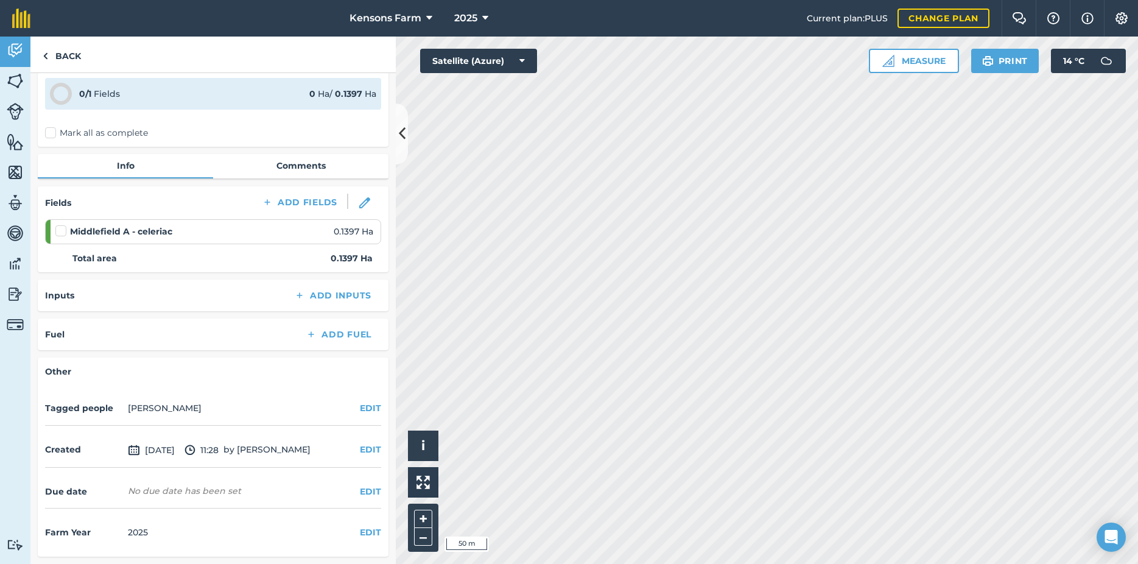
click at [46, 134] on label "Mark all as complete" at bounding box center [96, 133] width 103 height 13
click at [46, 186] on input "Mark all as complete" at bounding box center [49, 190] width 8 height 8
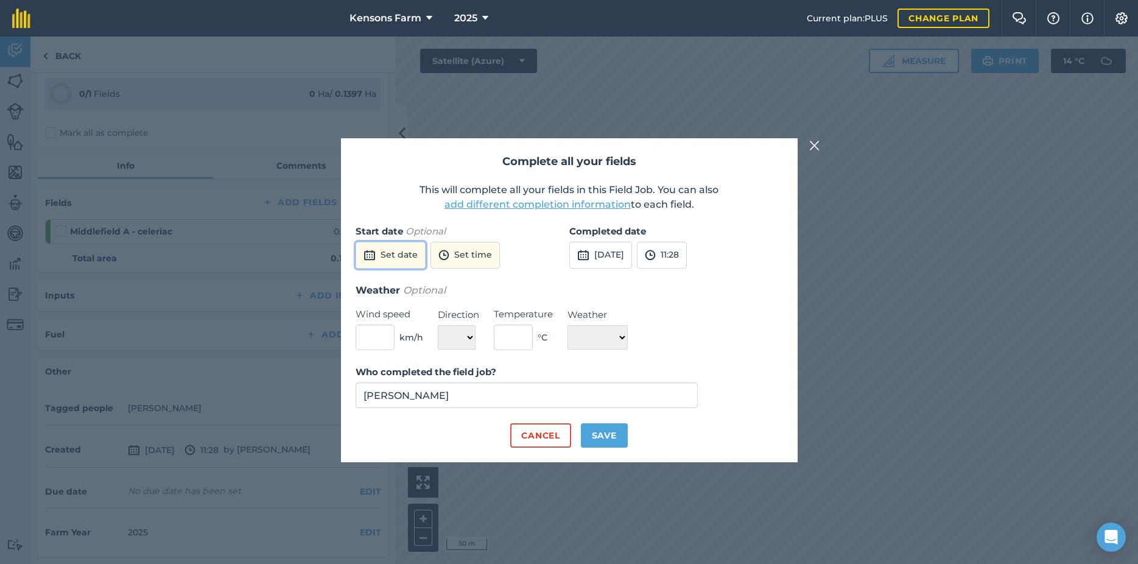
click at [410, 258] on button "Set date" at bounding box center [391, 255] width 70 height 27
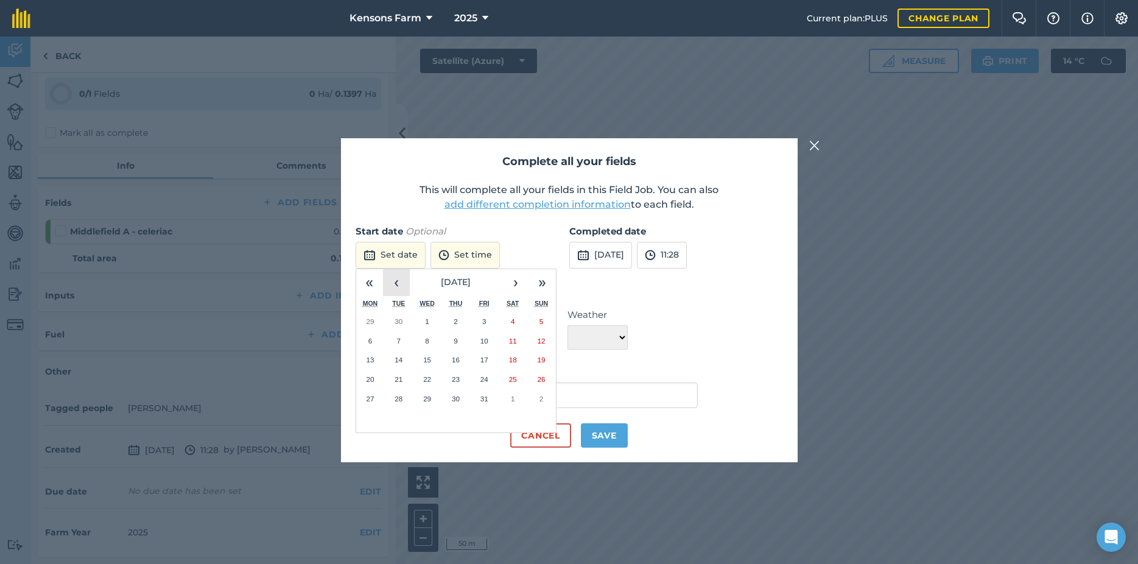
click at [396, 289] on button "‹" at bounding box center [396, 282] width 27 height 27
click at [395, 289] on button "‹" at bounding box center [396, 282] width 27 height 27
click at [394, 289] on button "‹" at bounding box center [396, 282] width 27 height 27
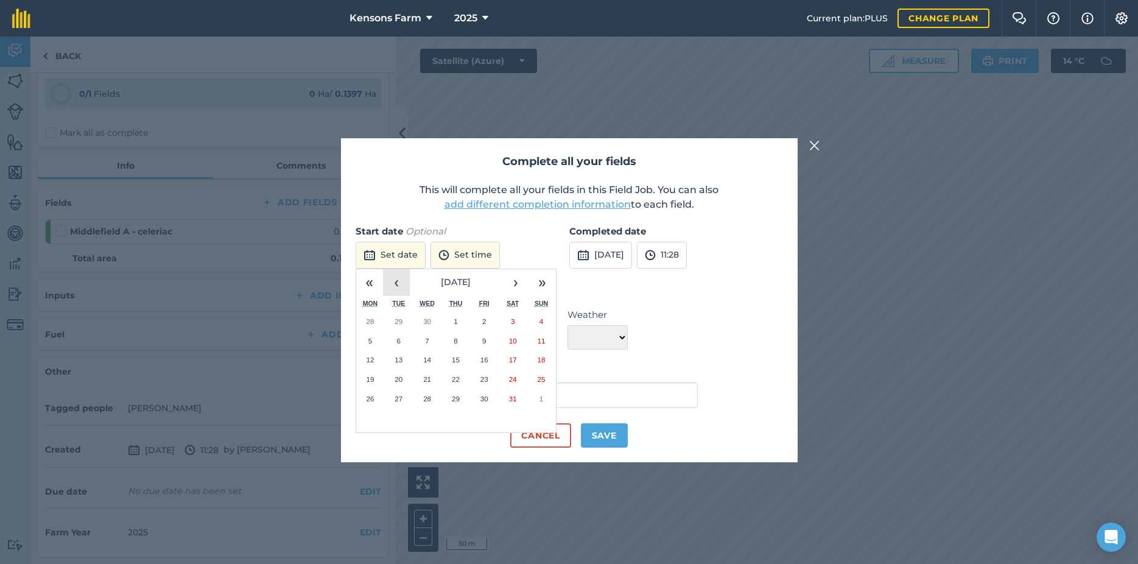
click at [394, 289] on button "‹" at bounding box center [396, 282] width 27 height 27
click at [449, 340] on button "10" at bounding box center [455, 340] width 29 height 19
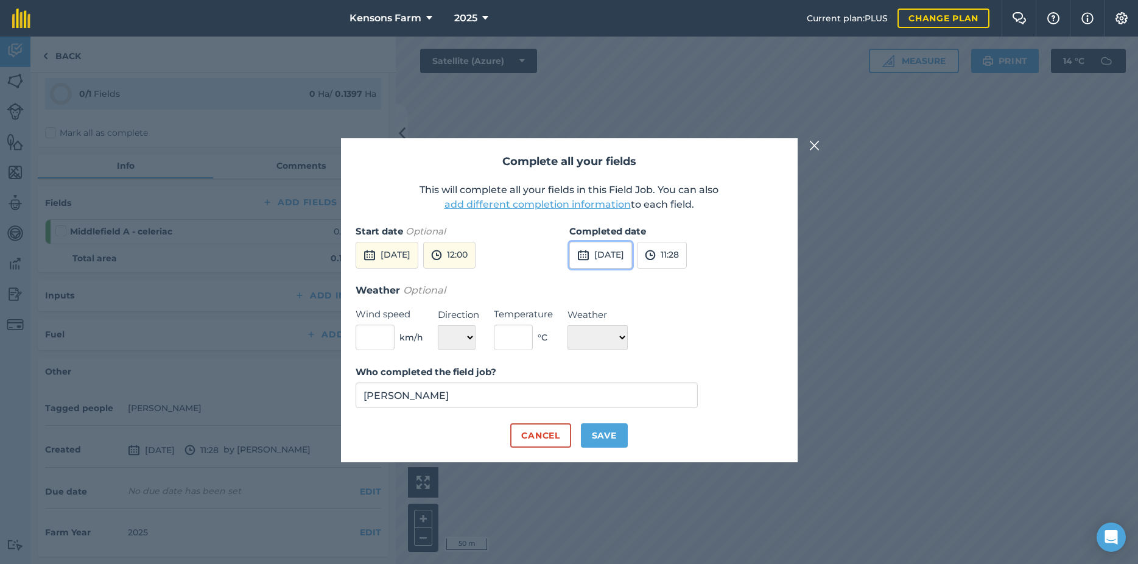
click at [614, 251] on button "[DATE]" at bounding box center [600, 255] width 63 height 27
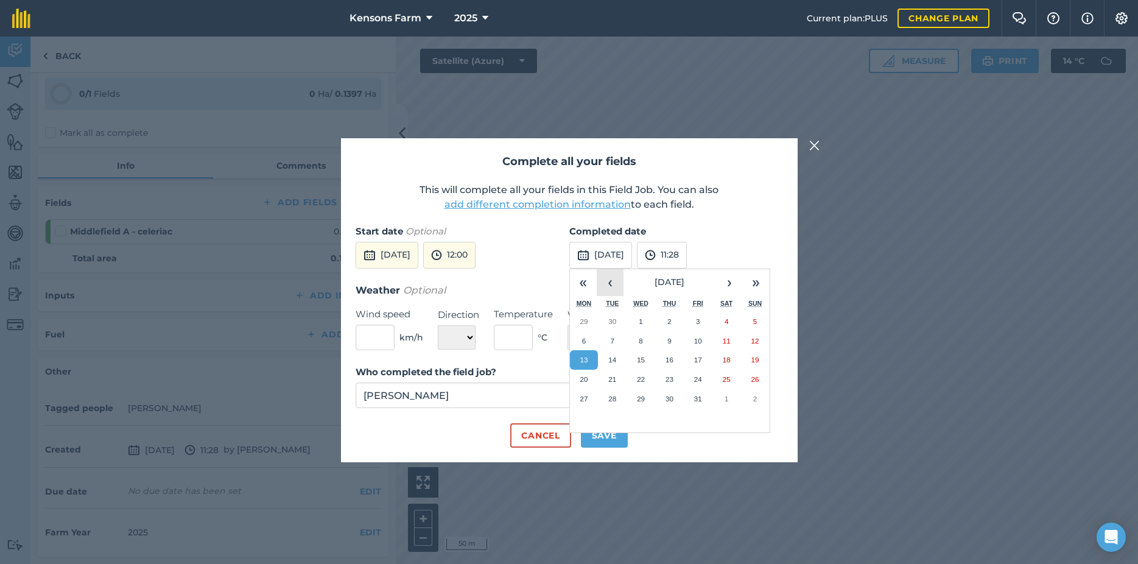
click at [608, 283] on button "‹" at bounding box center [610, 282] width 27 height 27
click at [610, 283] on button "‹" at bounding box center [610, 282] width 27 height 27
click at [611, 283] on button "‹" at bounding box center [610, 282] width 27 height 27
click at [611, 282] on button "‹" at bounding box center [610, 282] width 27 height 27
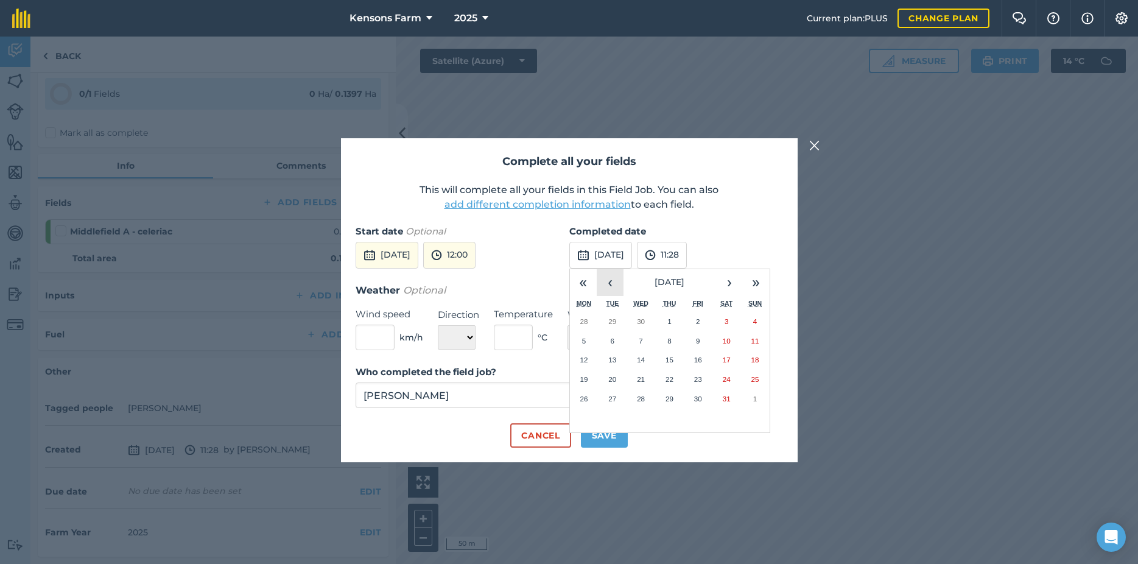
click at [613, 282] on button "‹" at bounding box center [610, 282] width 27 height 27
click at [669, 345] on button "10" at bounding box center [669, 340] width 29 height 19
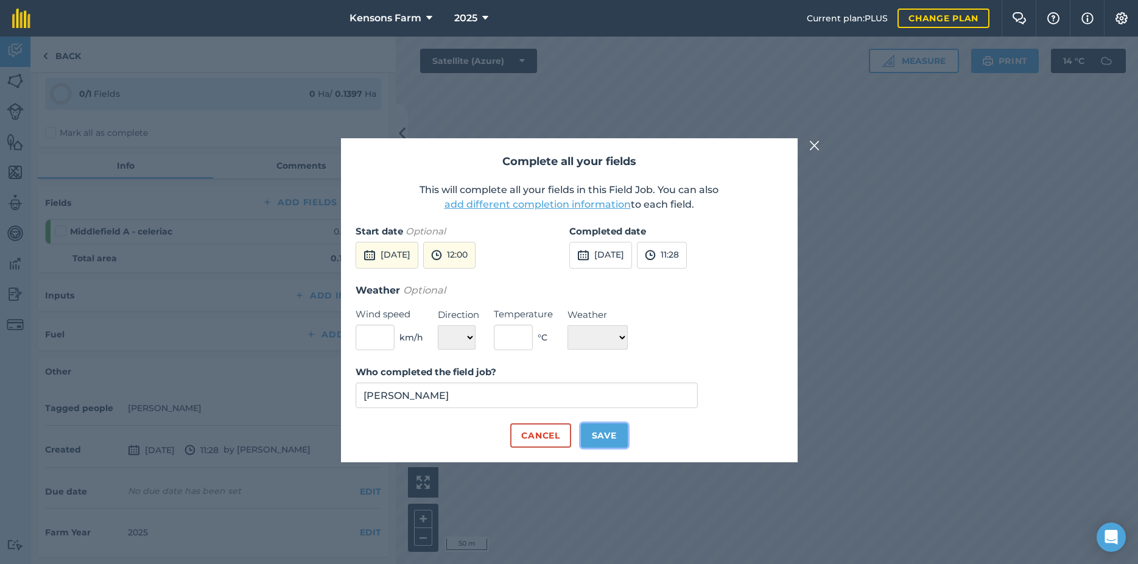
click at [610, 437] on button "Save" at bounding box center [604, 435] width 47 height 24
checkbox input "true"
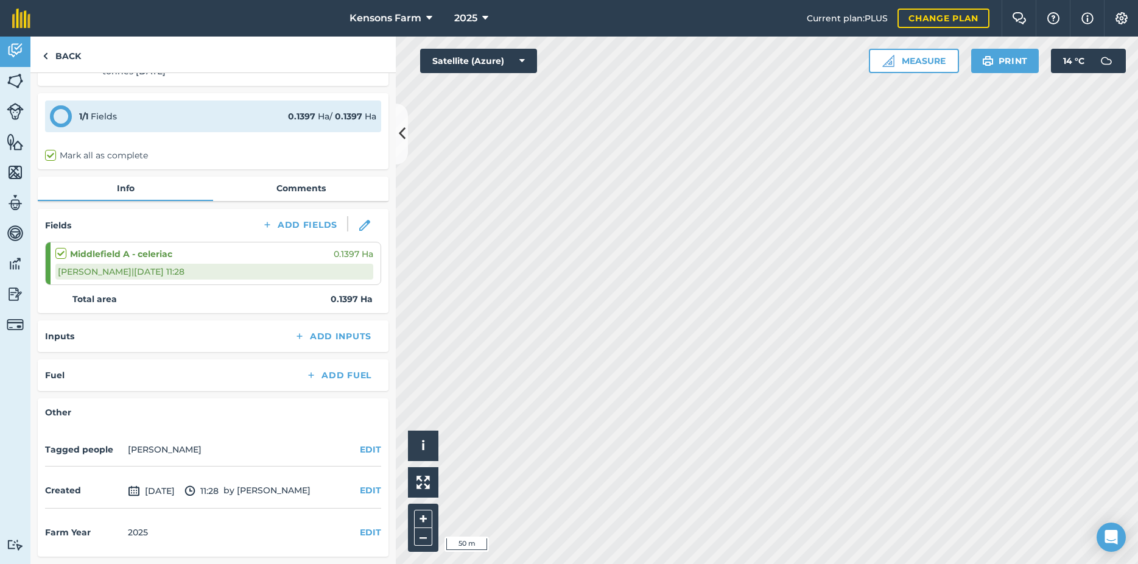
scroll to position [37, 0]
click at [51, 54] on link "Back" at bounding box center [61, 55] width 63 height 36
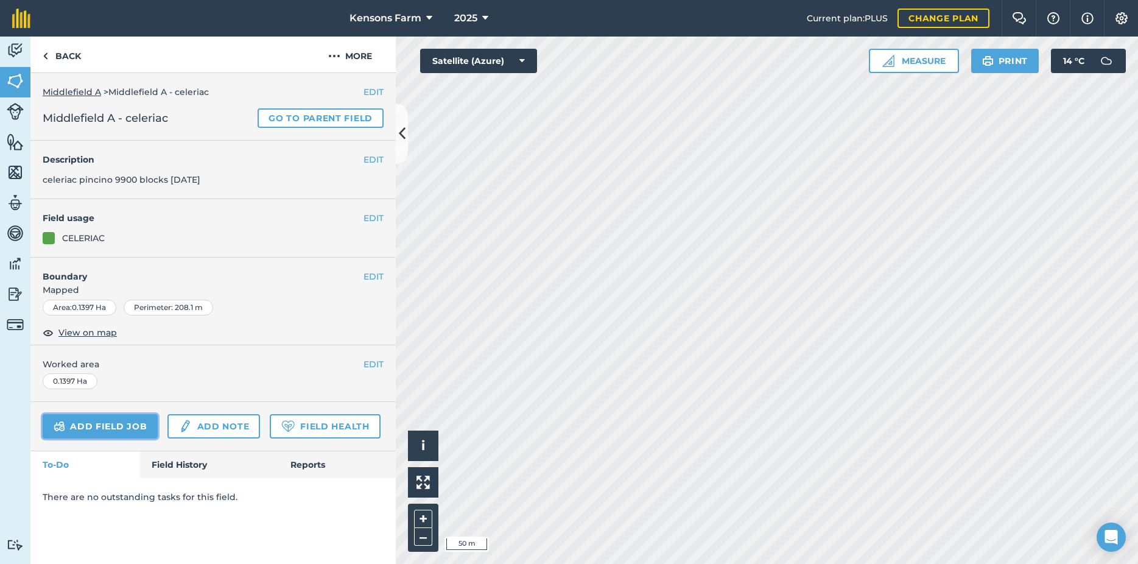
click at [104, 427] on link "Add field job" at bounding box center [100, 426] width 115 height 24
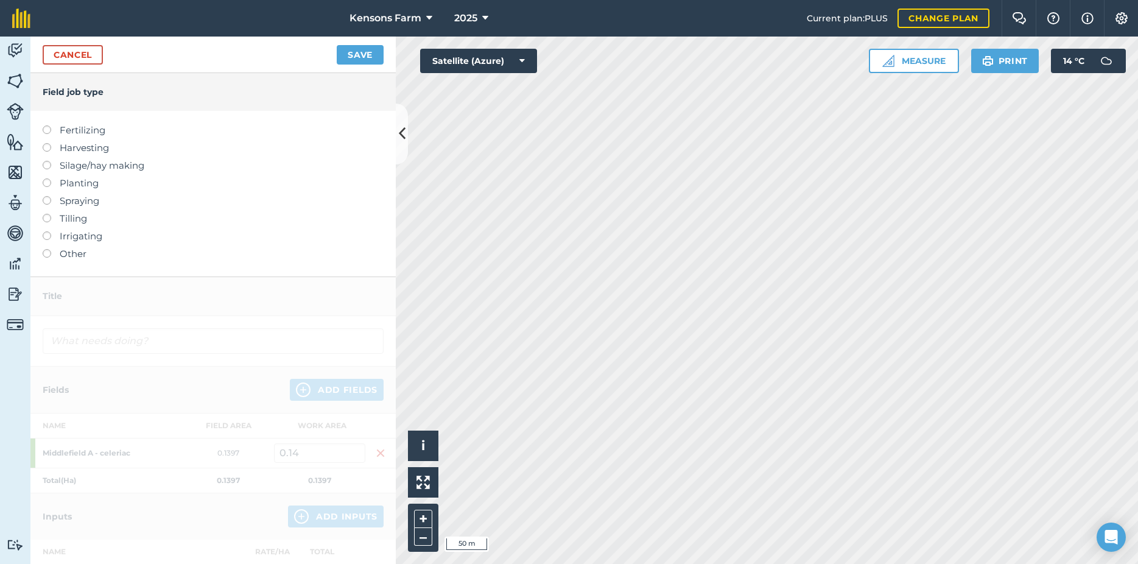
click at [47, 125] on label at bounding box center [51, 125] width 17 height 0
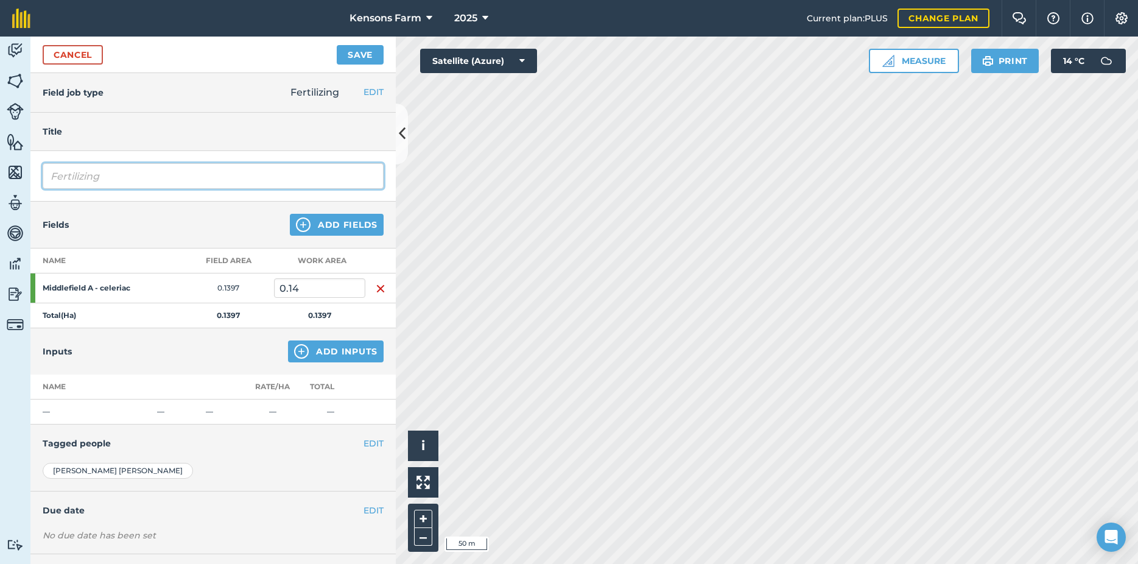
click at [135, 180] on input "Fertilizing" at bounding box center [213, 176] width 341 height 26
type input "F"
type input "Lime 200kg [DATE]"
click at [365, 53] on button "Save" at bounding box center [360, 54] width 47 height 19
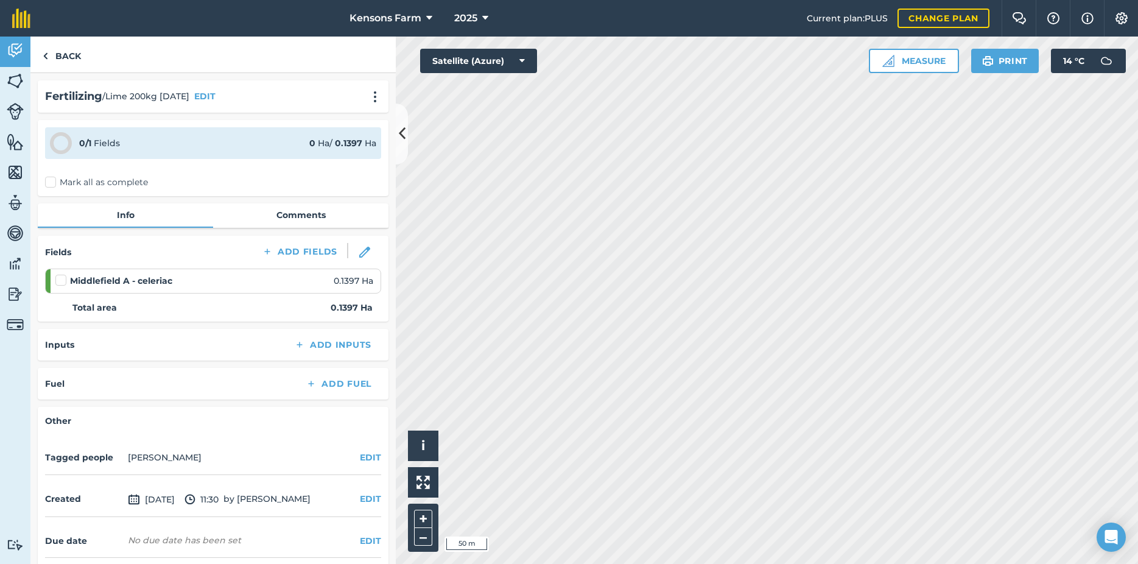
drag, startPoint x: 51, startPoint y: 183, endPoint x: 56, endPoint y: 188, distance: 6.5
click at [51, 183] on label "Mark all as complete" at bounding box center [96, 182] width 103 height 13
click at [51, 183] on input "Mark all as complete" at bounding box center [49, 180] width 8 height 8
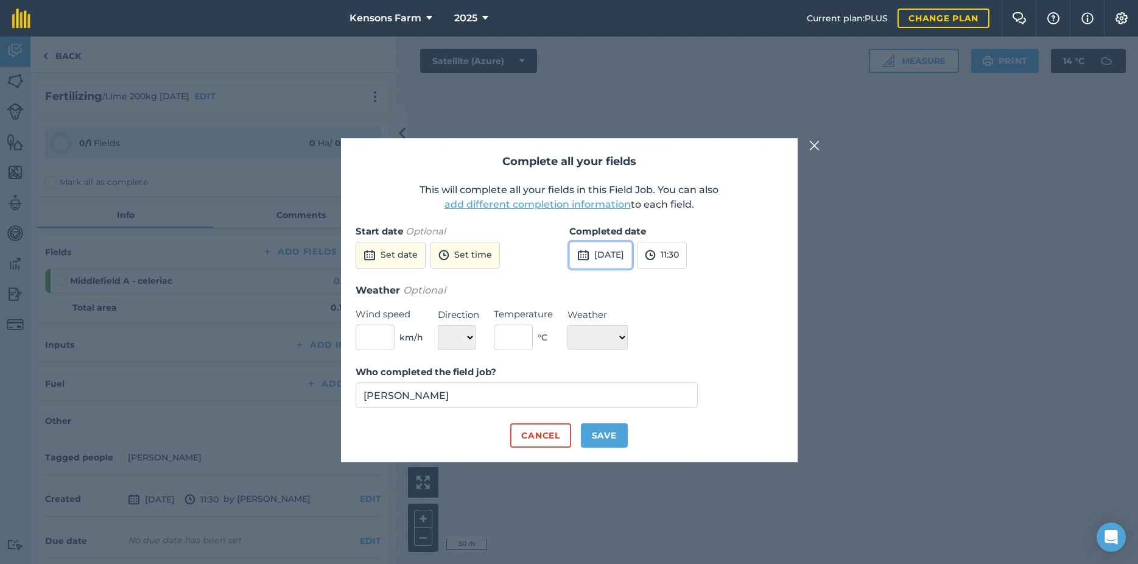
click at [588, 254] on img at bounding box center [583, 255] width 12 height 15
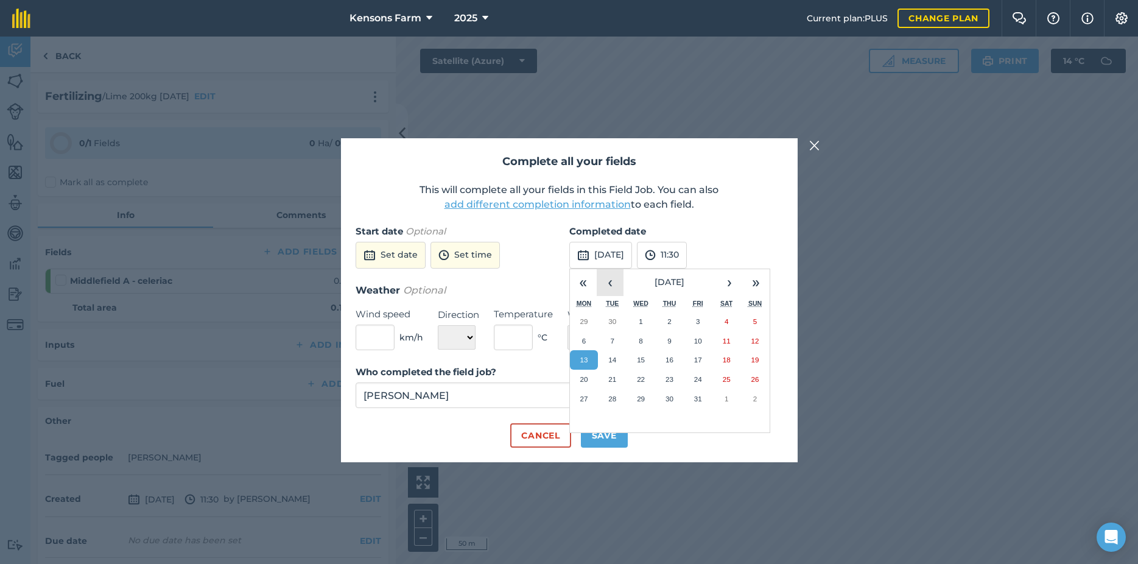
click at [610, 289] on button "‹" at bounding box center [610, 282] width 27 height 27
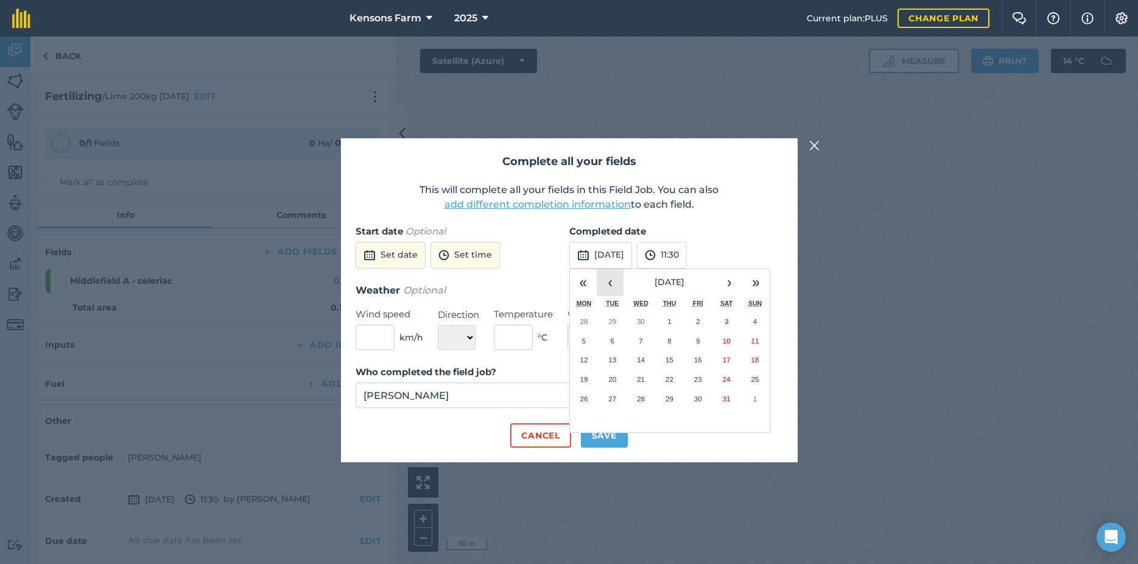
click at [610, 289] on button "‹" at bounding box center [610, 282] width 27 height 27
click at [725, 339] on abbr "12" at bounding box center [727, 341] width 8 height 8
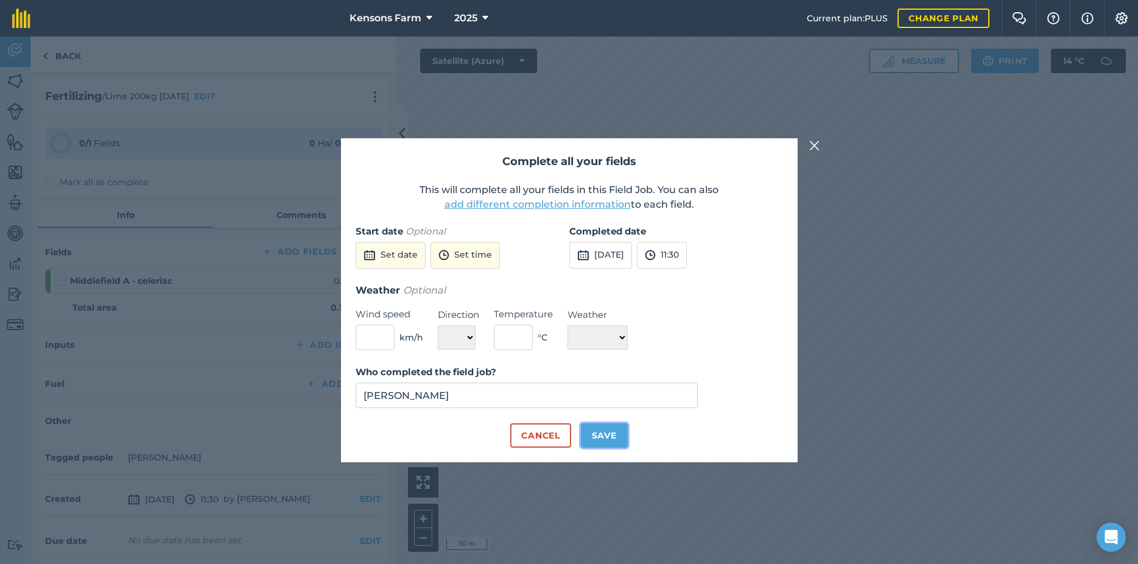
click at [605, 436] on button "Save" at bounding box center [604, 435] width 47 height 24
checkbox input "true"
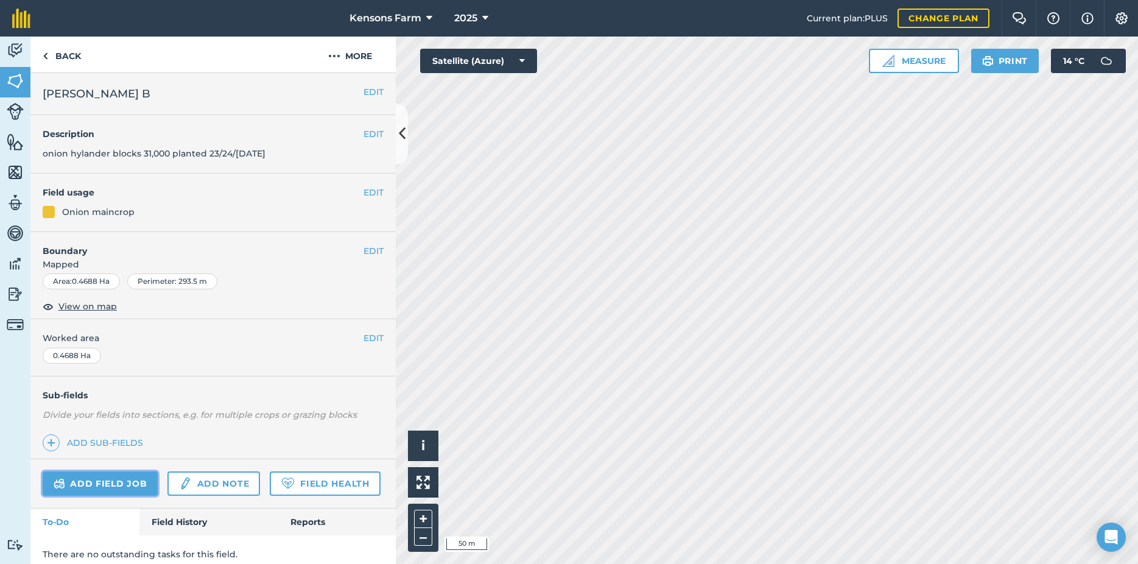
click at [80, 482] on link "Add field job" at bounding box center [100, 483] width 115 height 24
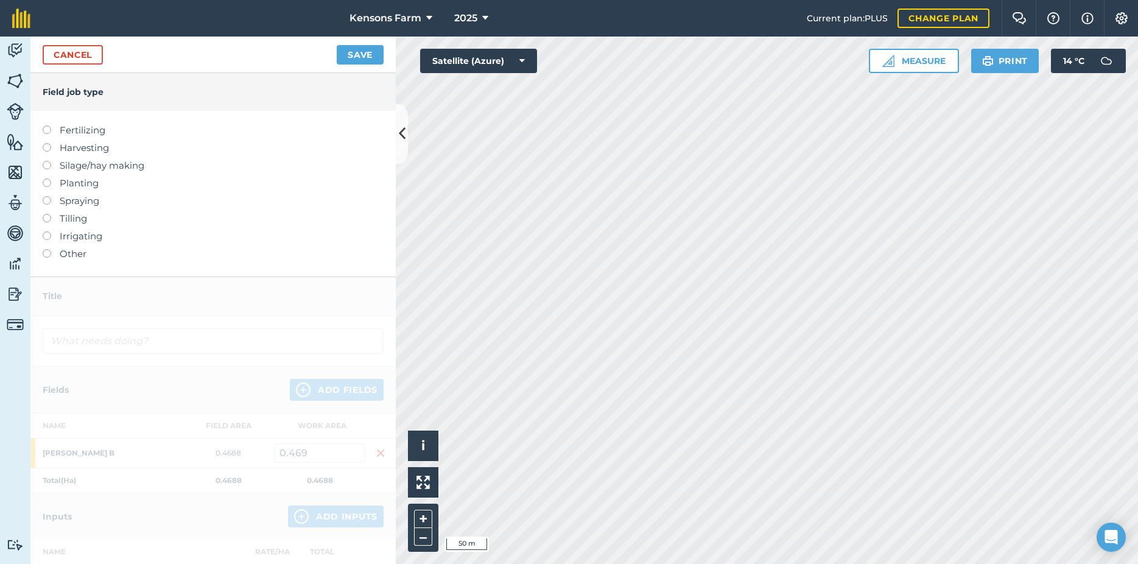
drag, startPoint x: 49, startPoint y: 128, endPoint x: 50, endPoint y: 135, distance: 6.8
click at [48, 125] on label at bounding box center [51, 125] width 17 height 0
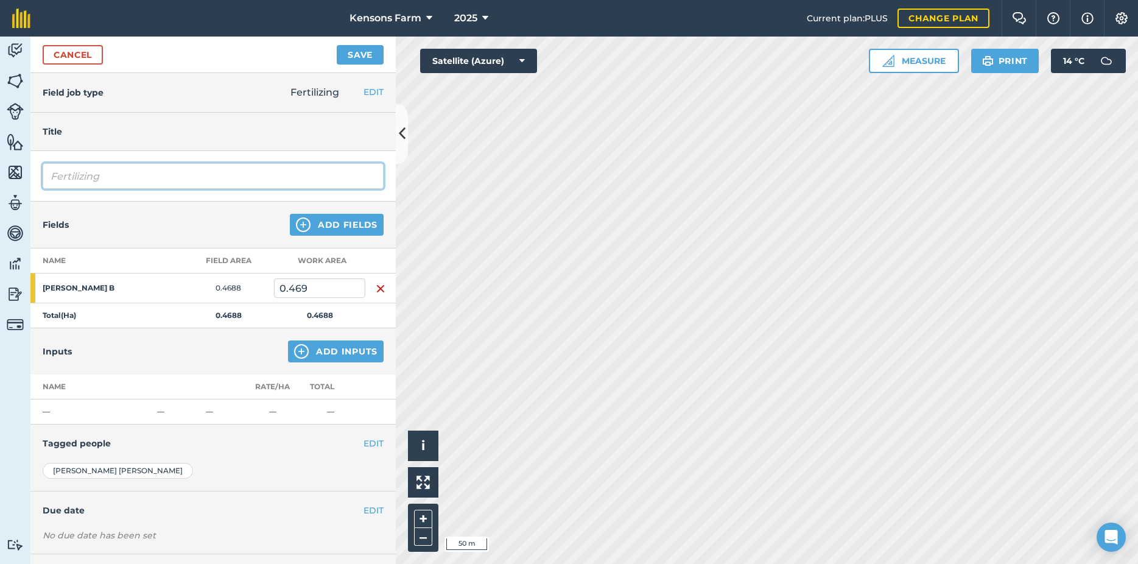
click at [144, 180] on input "Fertilizing" at bounding box center [213, 176] width 341 height 26
drag, startPoint x: 139, startPoint y: 178, endPoint x: 31, endPoint y: 171, distance: 108.6
click at [43, 171] on input "Fertilizing" at bounding box center [213, 176] width 341 height 26
click at [83, 176] on input "lime 350kg" at bounding box center [213, 176] width 341 height 26
type input "lime 300kg"
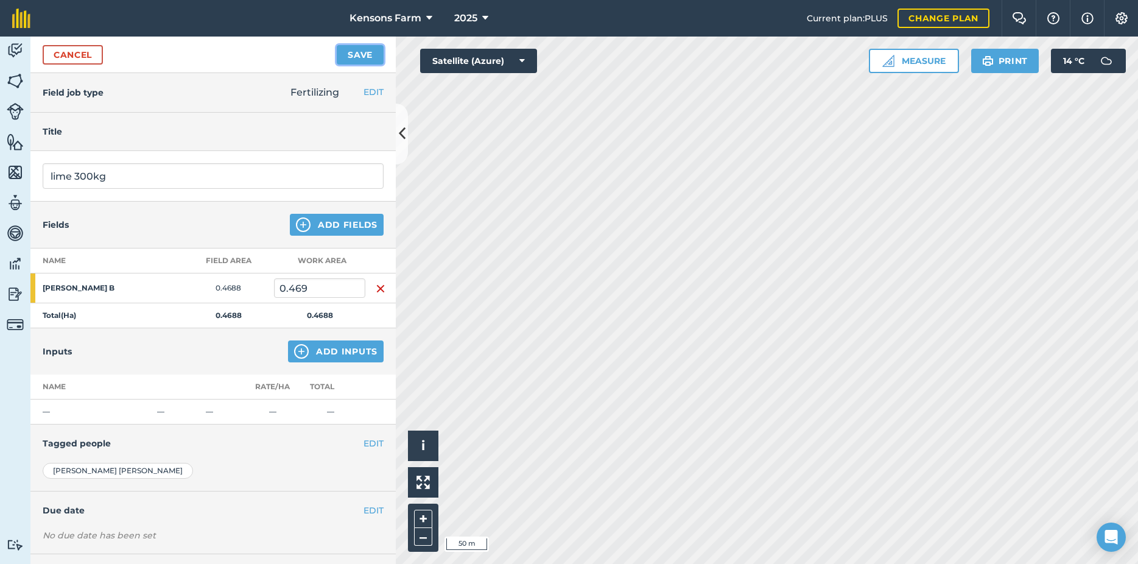
click at [360, 58] on button "Save" at bounding box center [360, 54] width 47 height 19
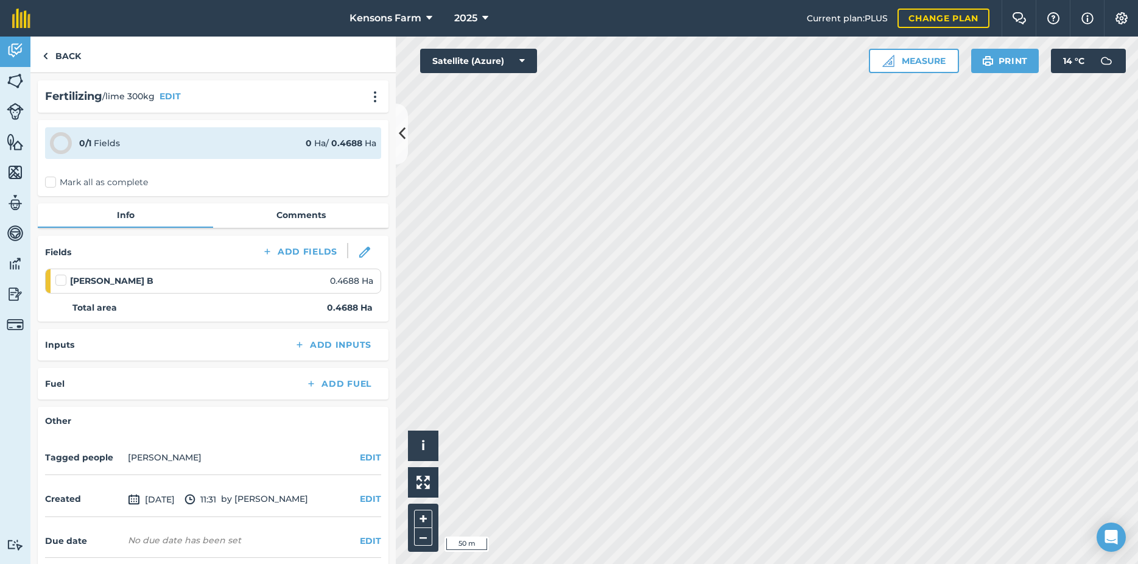
click at [52, 181] on label "Mark all as complete" at bounding box center [96, 182] width 103 height 13
click at [52, 181] on input "Mark all as complete" at bounding box center [49, 180] width 8 height 8
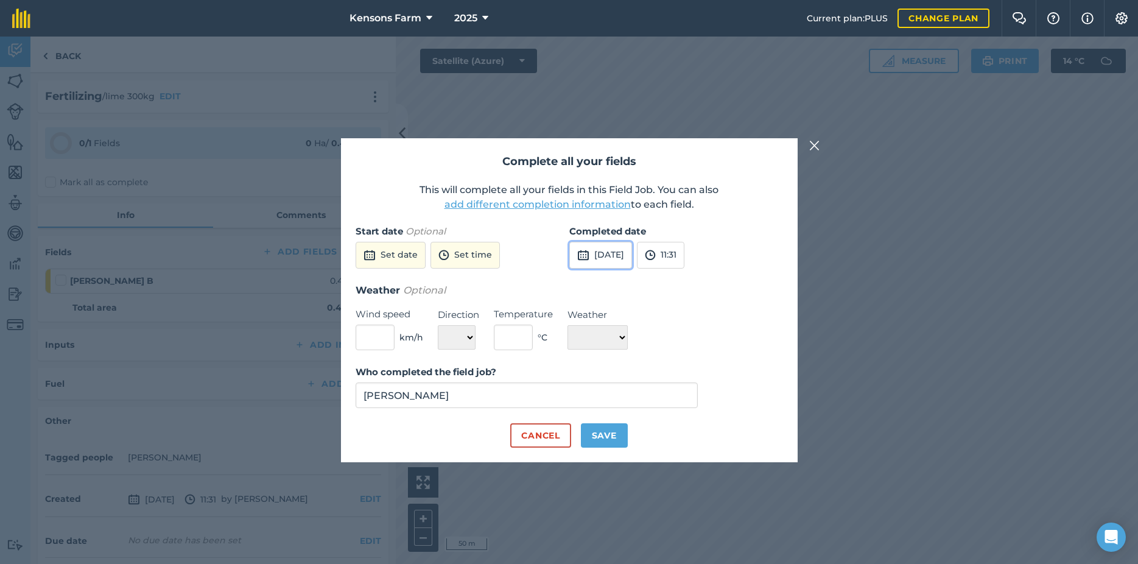
click at [587, 257] on img at bounding box center [583, 255] width 12 height 15
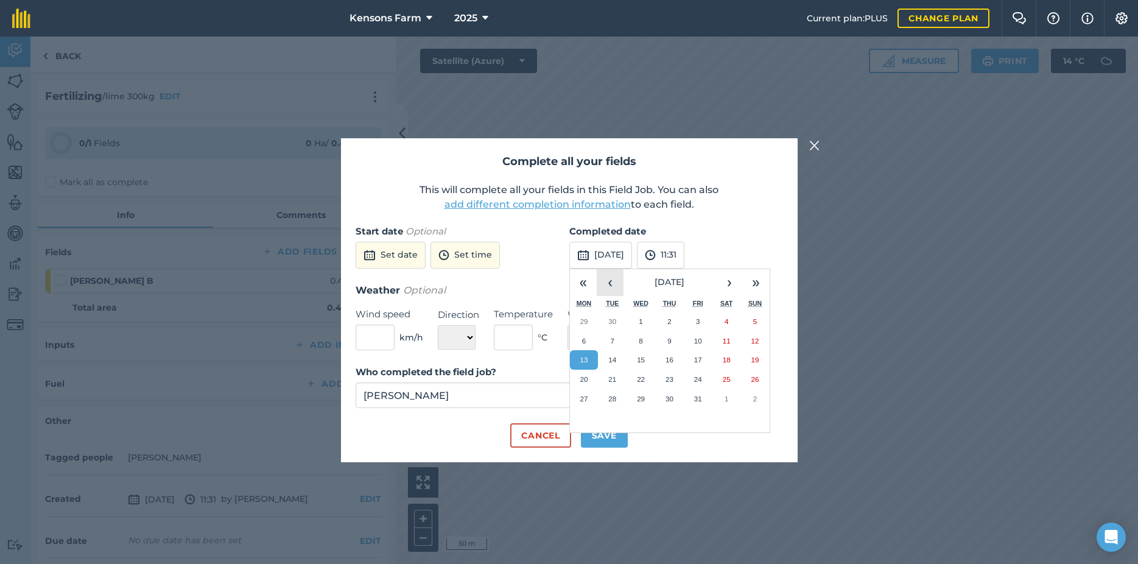
click at [615, 289] on button "‹" at bounding box center [610, 282] width 27 height 27
click at [614, 289] on button "‹" at bounding box center [610, 282] width 27 height 27
click at [613, 289] on button "‹" at bounding box center [610, 282] width 27 height 27
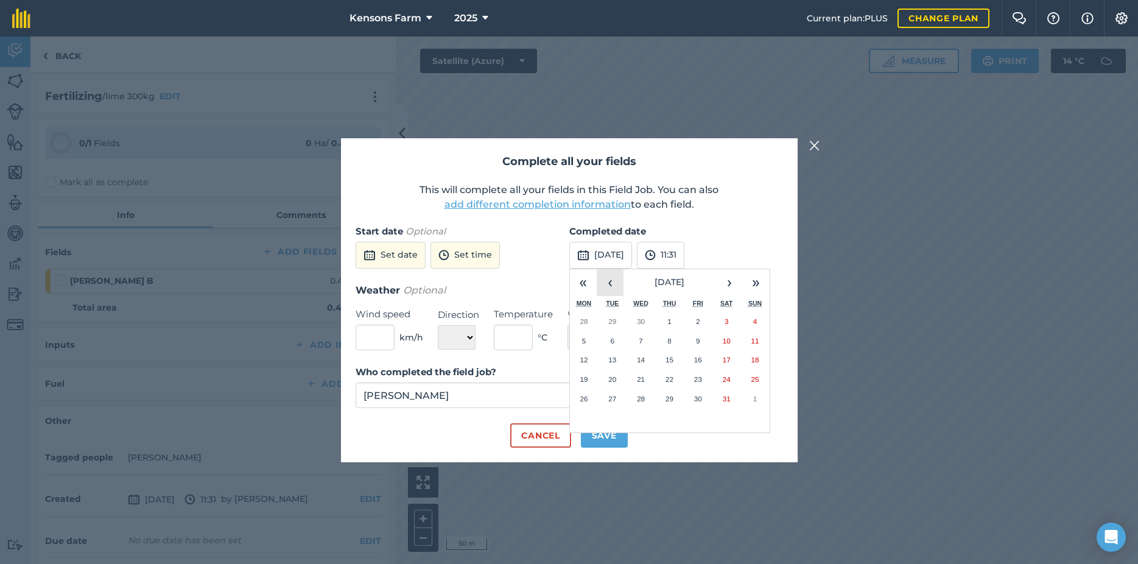
click at [613, 289] on button "‹" at bounding box center [610, 282] width 27 height 27
click at [722, 339] on button "12" at bounding box center [726, 340] width 29 height 19
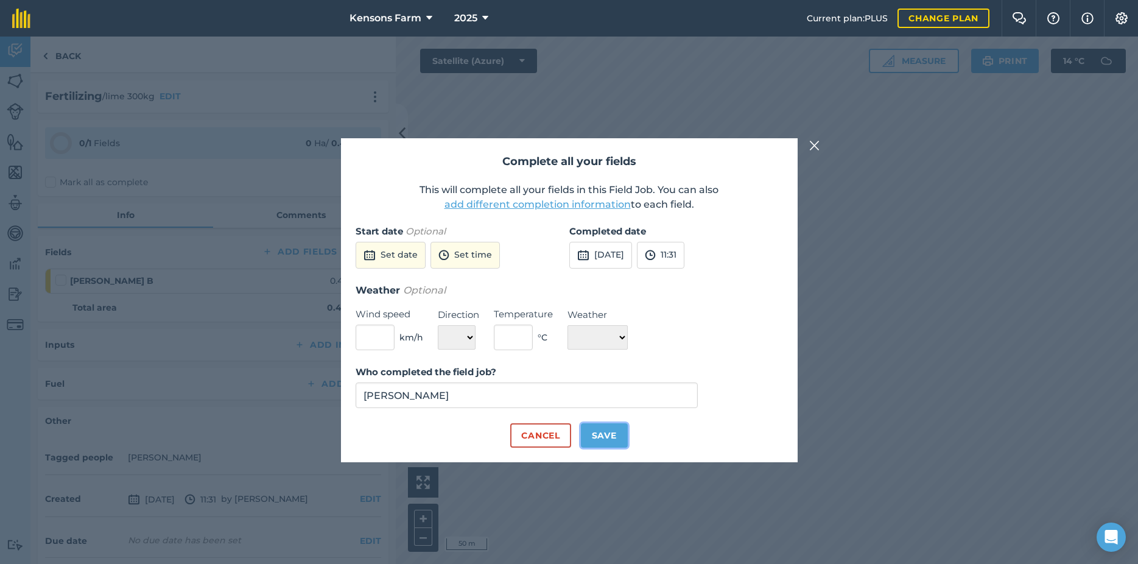
click at [610, 438] on button "Save" at bounding box center [604, 435] width 47 height 24
checkbox input "true"
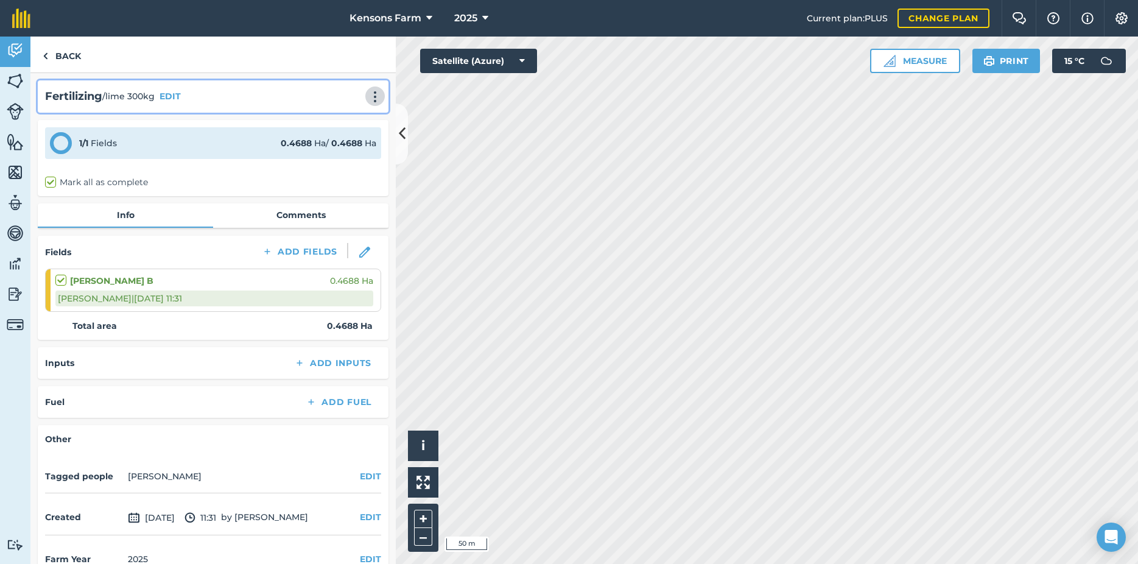
click at [368, 97] on img at bounding box center [375, 97] width 15 height 12
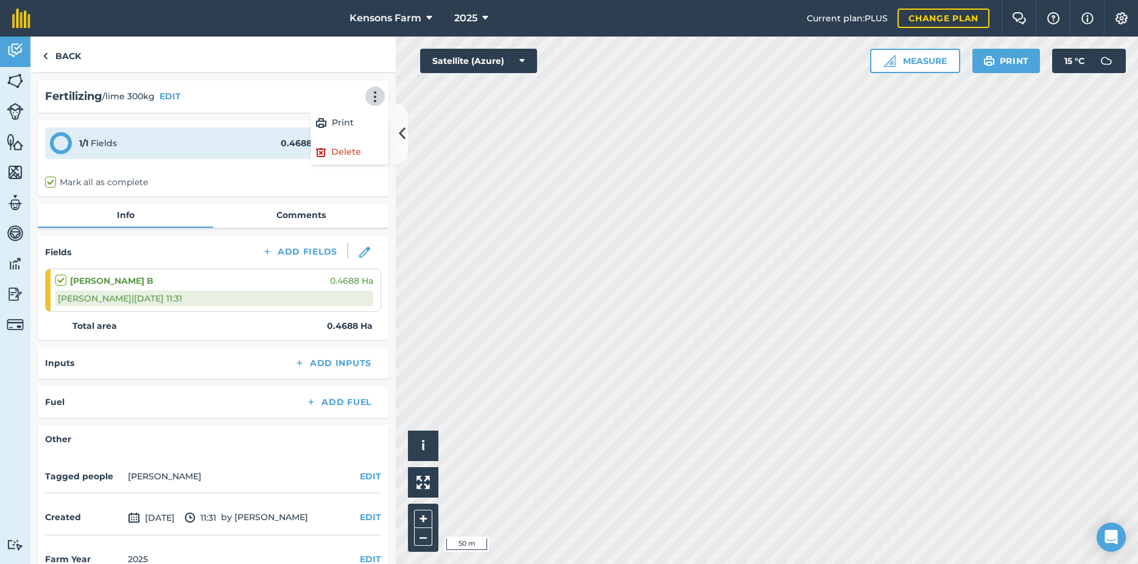
click at [265, 91] on div "Fertilizing / lime 300kg EDIT Print Delete" at bounding box center [213, 97] width 336 height 18
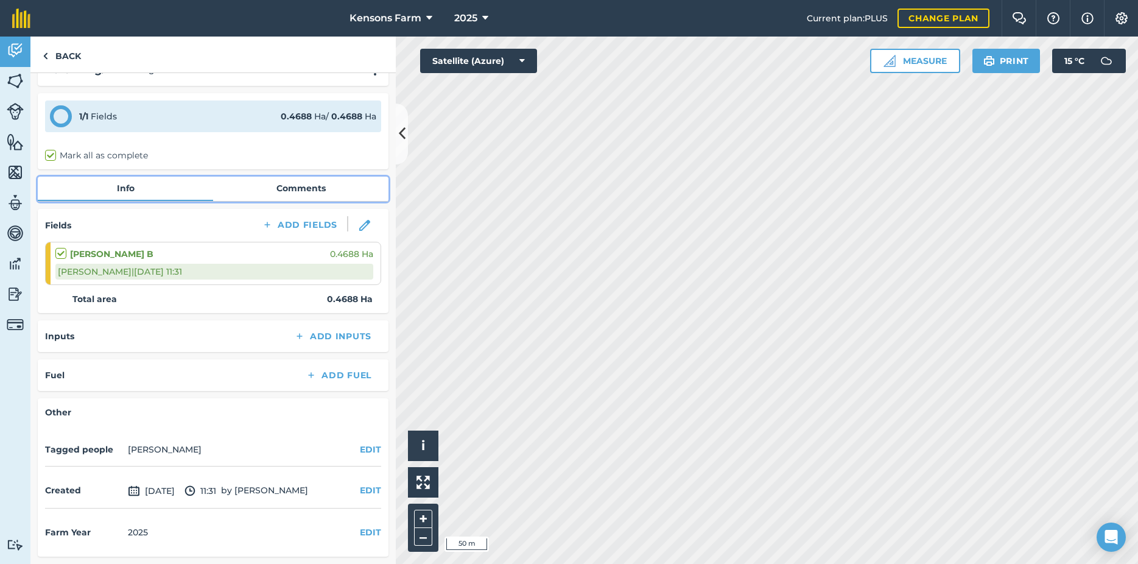
click at [284, 187] on link "Comments" at bounding box center [300, 188] width 175 height 23
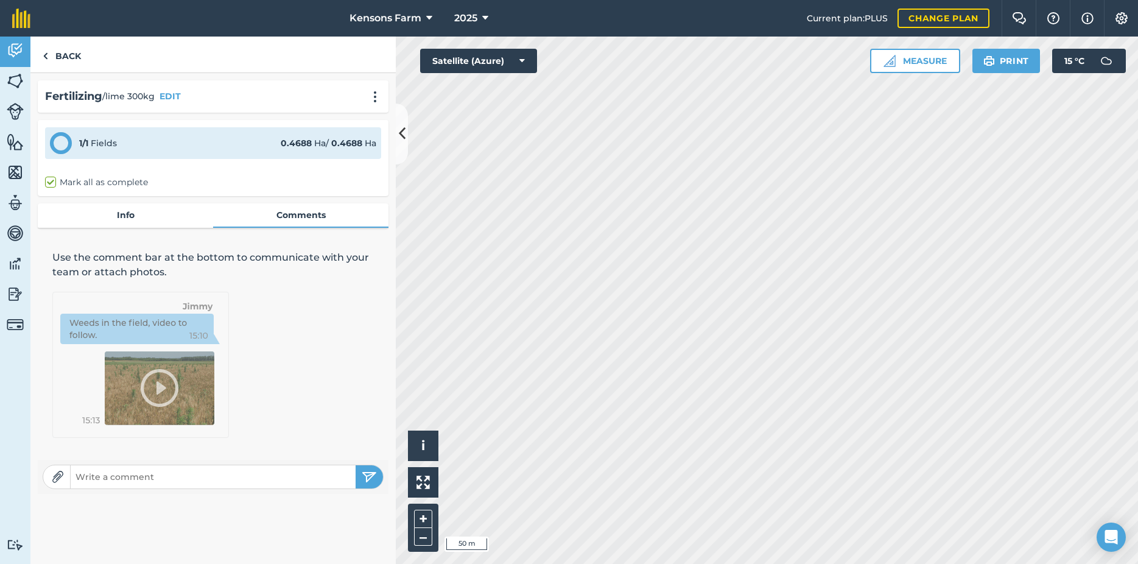
click at [59, 473] on img at bounding box center [58, 477] width 12 height 12
type input "C:\fakepath\Mole Valley Farmers [DATE] lime.pdf"
drag, startPoint x: 336, startPoint y: 320, endPoint x: 345, endPoint y: 315, distance: 10.4
click at [337, 319] on div "Use the comment bar at the bottom to communicate with your team or attach photo…" at bounding box center [213, 344] width 351 height 217
click at [46, 58] on img at bounding box center [45, 56] width 5 height 15
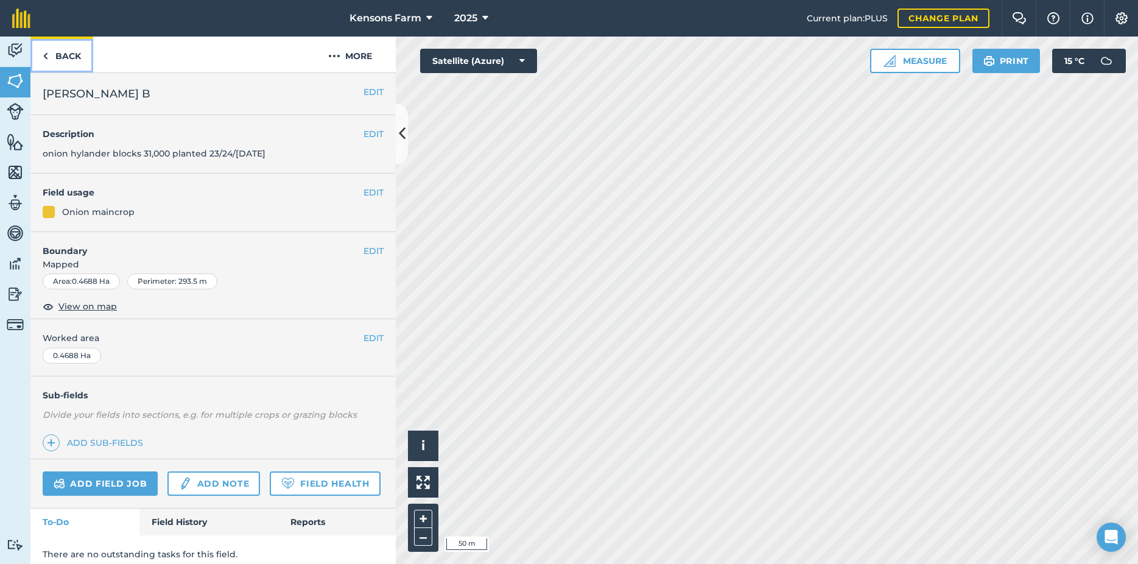
click at [49, 55] on link "Back" at bounding box center [61, 55] width 63 height 36
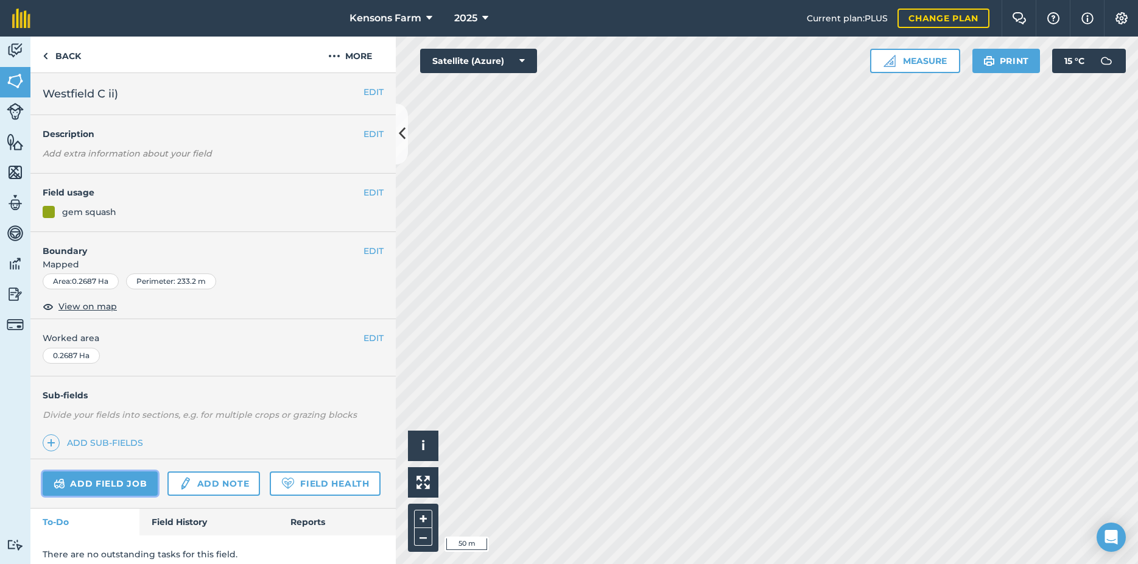
click at [105, 483] on link "Add field job" at bounding box center [100, 483] width 115 height 24
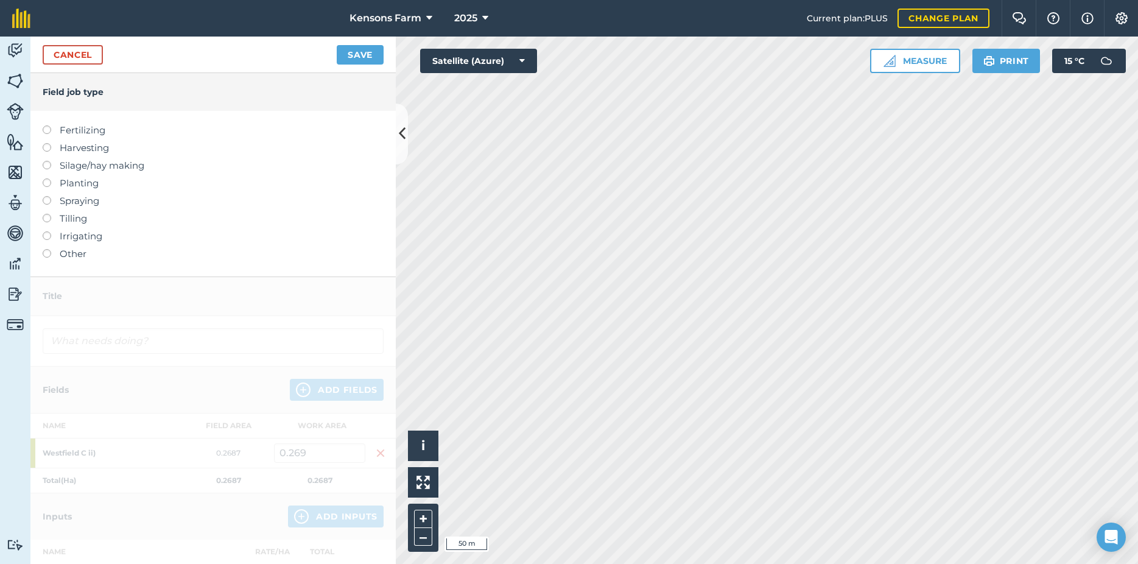
click at [48, 125] on label at bounding box center [51, 125] width 17 height 0
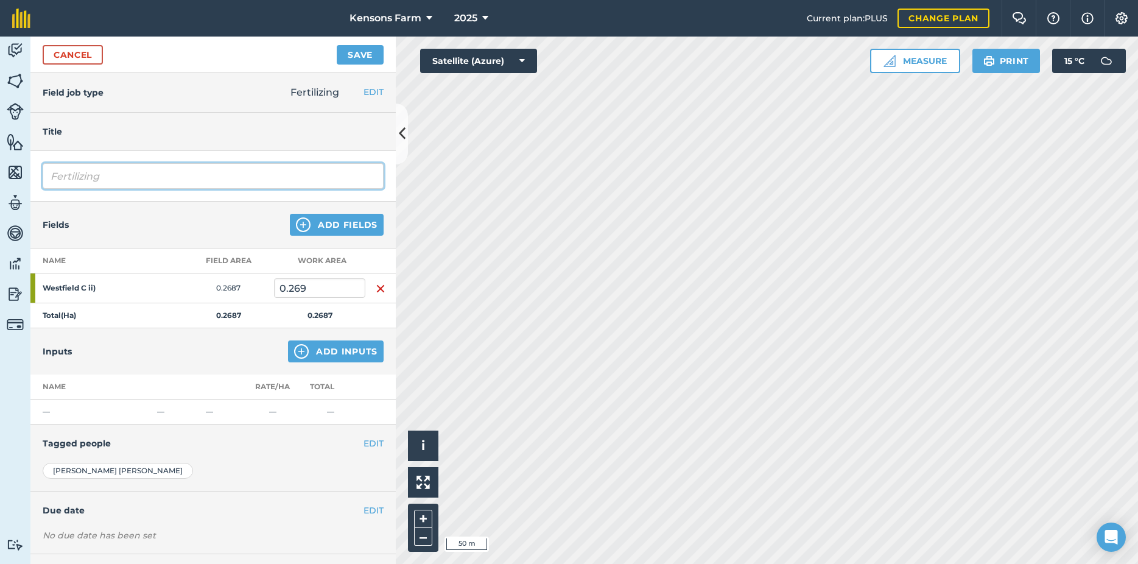
click at [126, 177] on input "Fertilizing" at bounding box center [213, 176] width 341 height 26
drag, startPoint x: 124, startPoint y: 177, endPoint x: 17, endPoint y: 166, distance: 107.1
click at [43, 166] on input "Fertilizing" at bounding box center [213, 176] width 341 height 26
type input "lime 450kg"
click at [369, 53] on button "Save" at bounding box center [360, 54] width 47 height 19
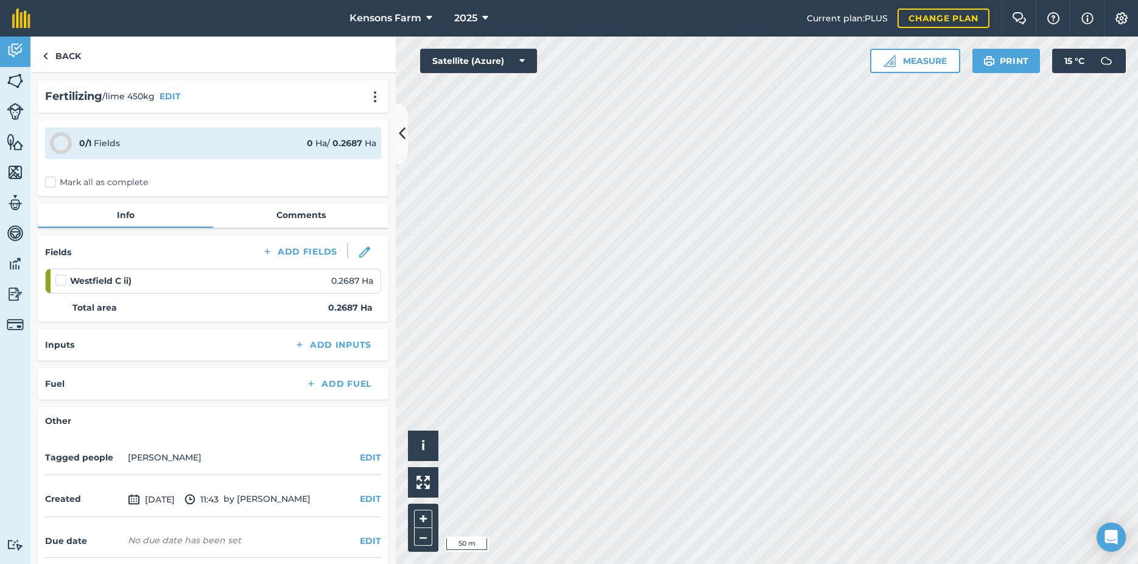
click at [52, 181] on label "Mark all as complete" at bounding box center [96, 182] width 103 height 13
click at [52, 181] on input "Mark all as complete" at bounding box center [49, 180] width 8 height 8
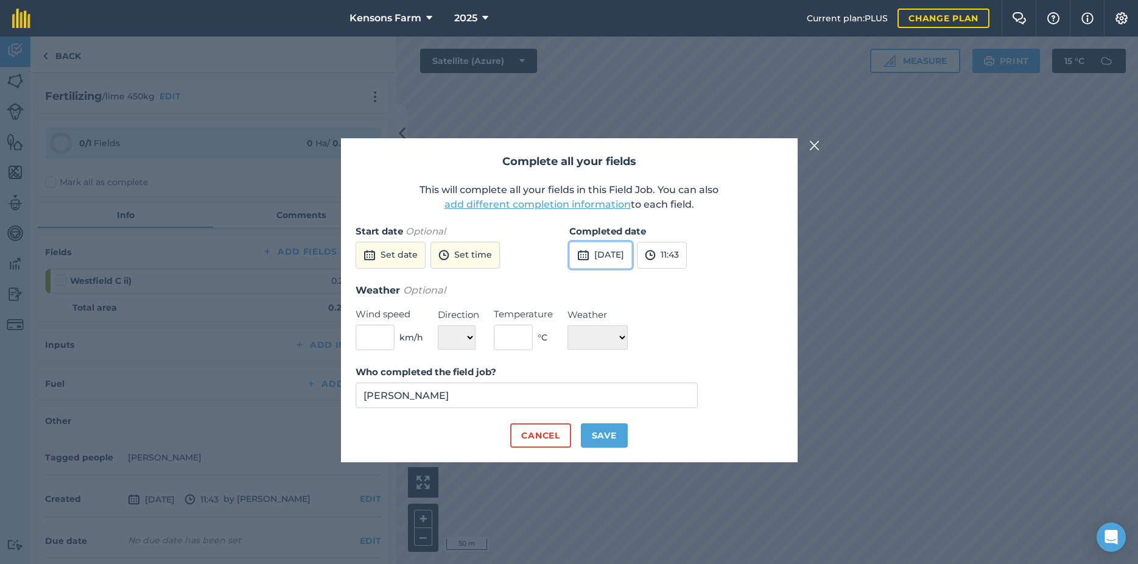
click at [586, 254] on img at bounding box center [583, 255] width 12 height 15
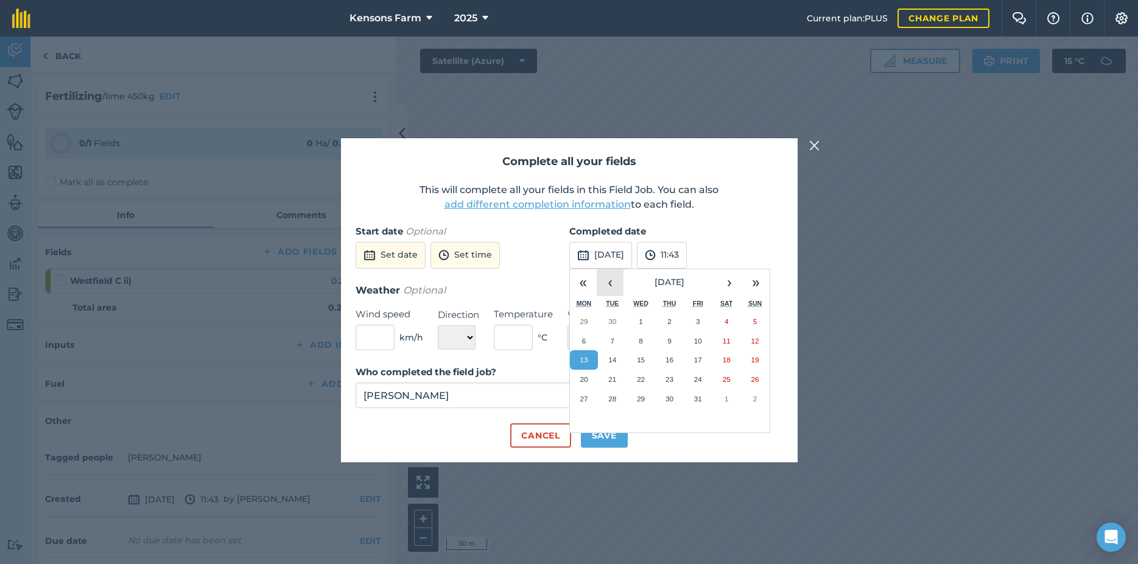
click at [613, 283] on button "‹" at bounding box center [610, 282] width 27 height 27
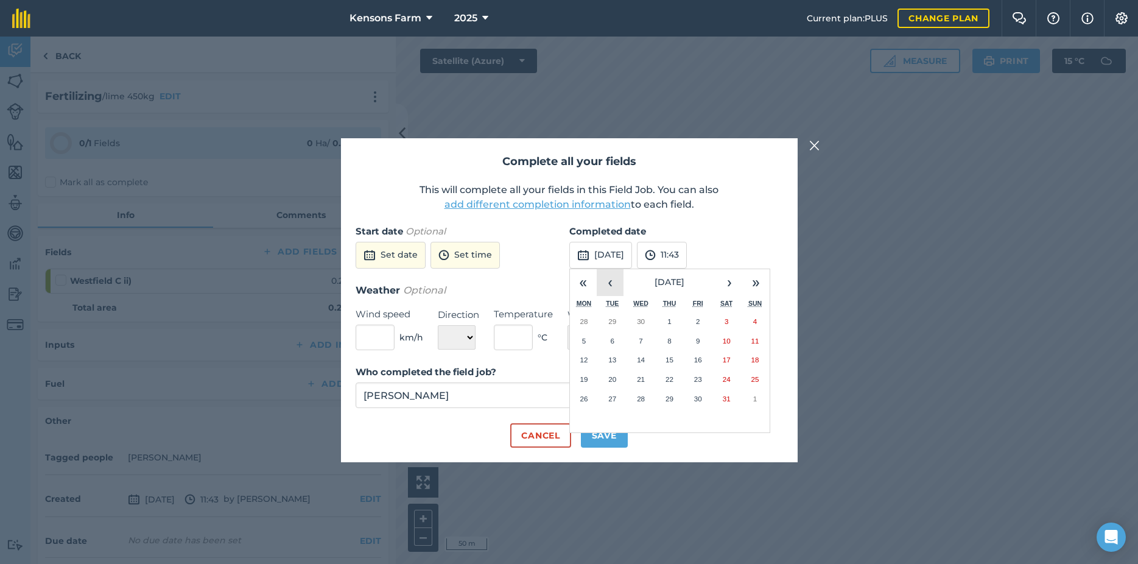
click at [613, 283] on button "‹" at bounding box center [610, 282] width 27 height 27
click at [730, 341] on abbr "12" at bounding box center [727, 341] width 8 height 8
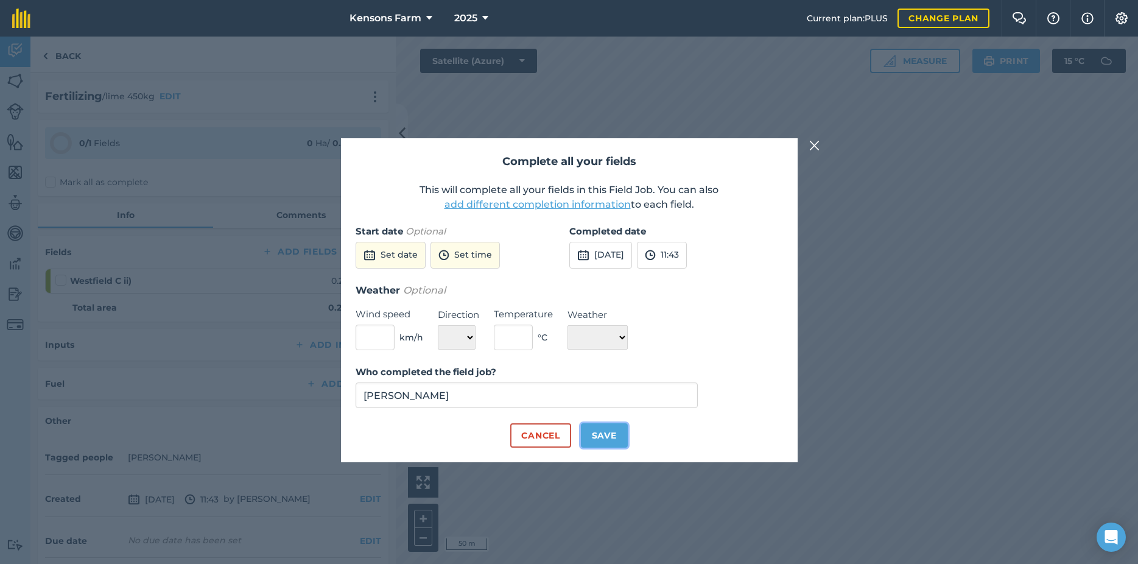
click at [599, 438] on button "Save" at bounding box center [604, 435] width 47 height 24
checkbox input "true"
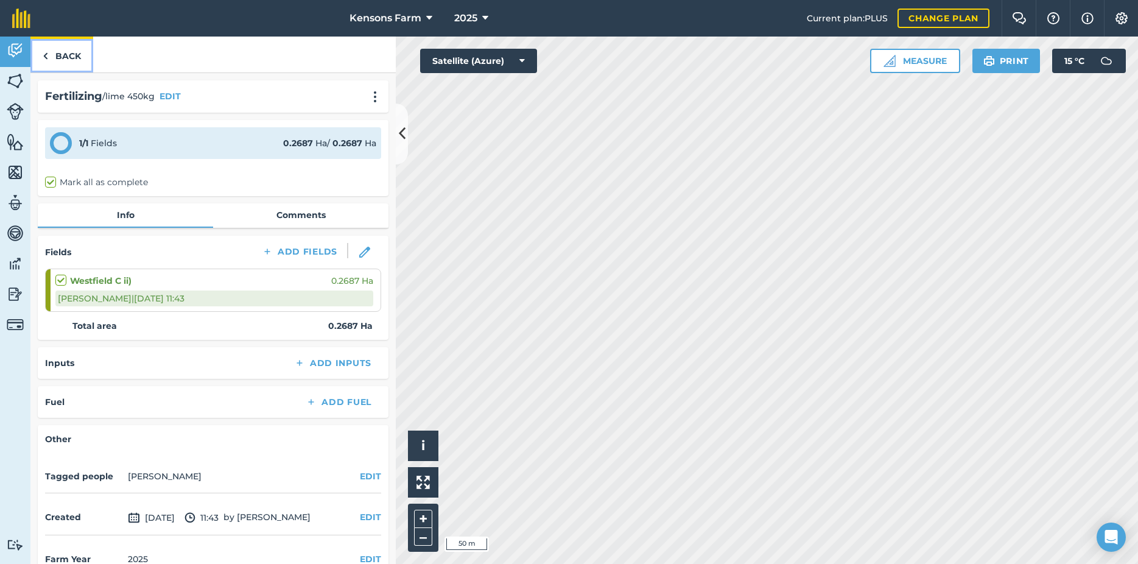
click at [51, 53] on link "Back" at bounding box center [61, 55] width 63 height 36
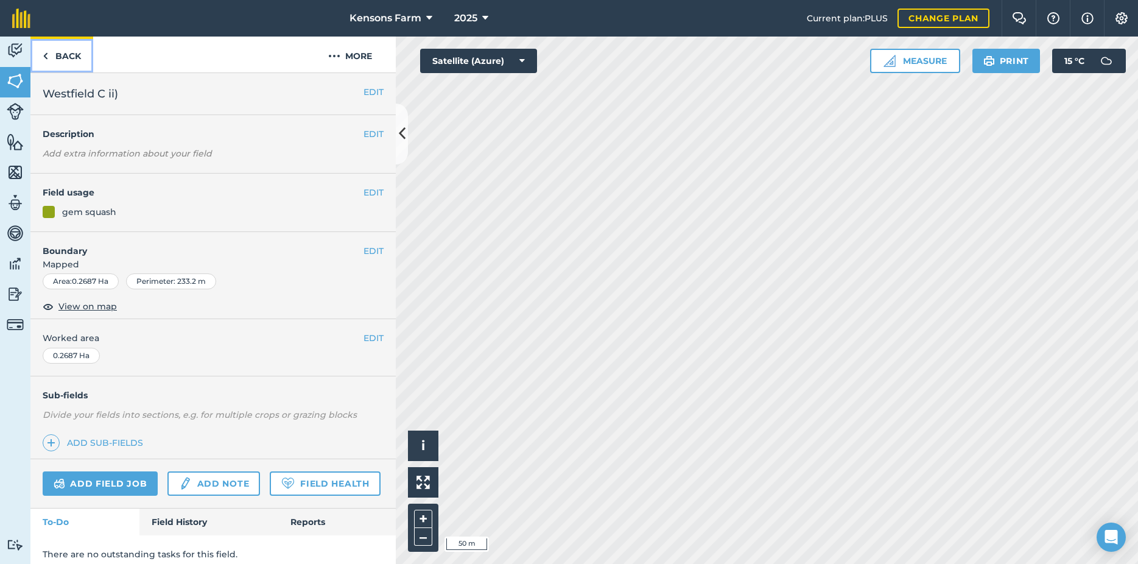
click at [51, 53] on link "Back" at bounding box center [61, 55] width 63 height 36
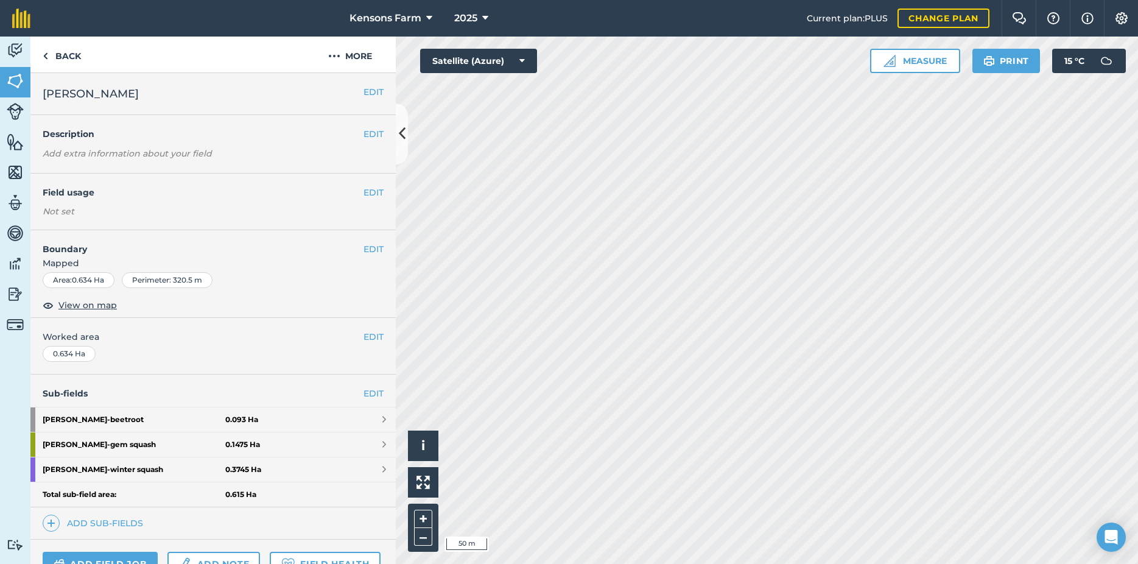
scroll to position [124, 0]
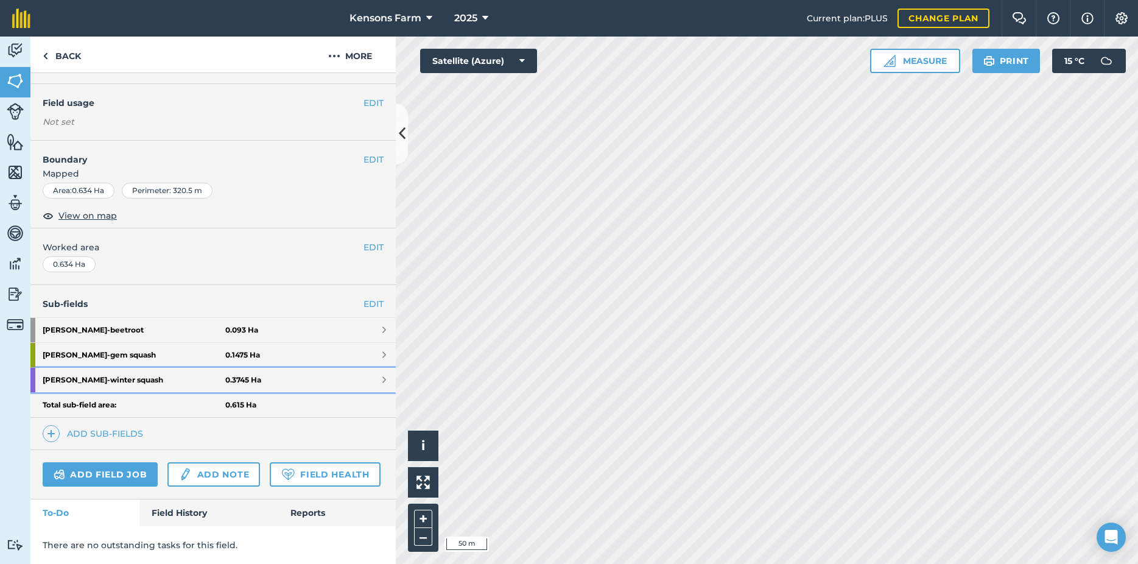
click at [382, 375] on span at bounding box center [384, 380] width 4 height 10
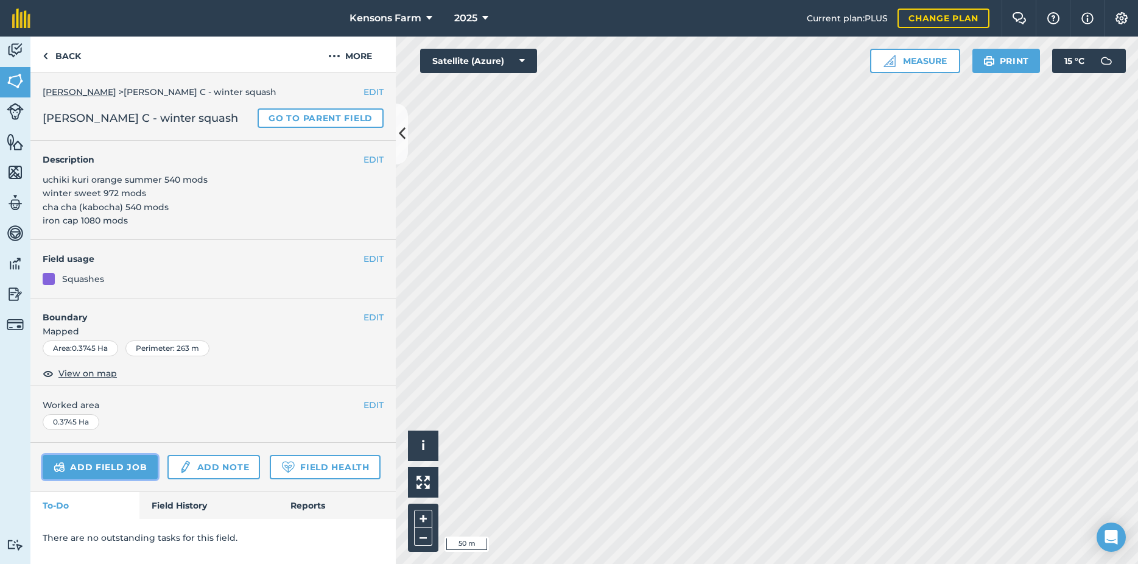
click at [90, 461] on link "Add field job" at bounding box center [100, 467] width 115 height 24
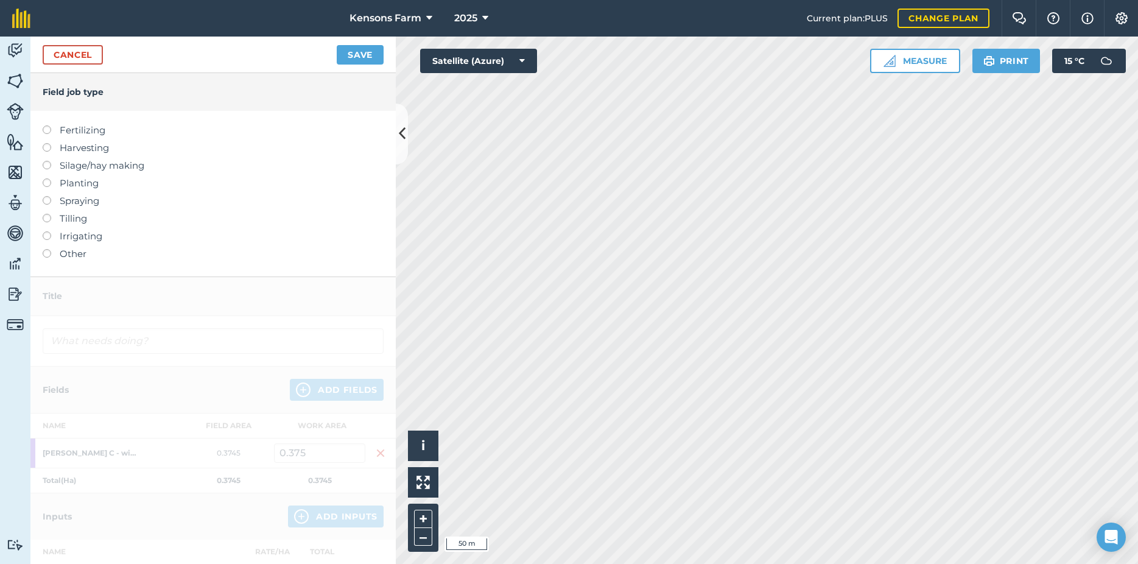
click at [42, 129] on div "Fertilizing Harvesting Silage/hay making Planting Spraying Tilling Irrigating O…" at bounding box center [212, 194] width 365 height 166
click at [43, 128] on label "Fertilizing" at bounding box center [213, 130] width 341 height 15
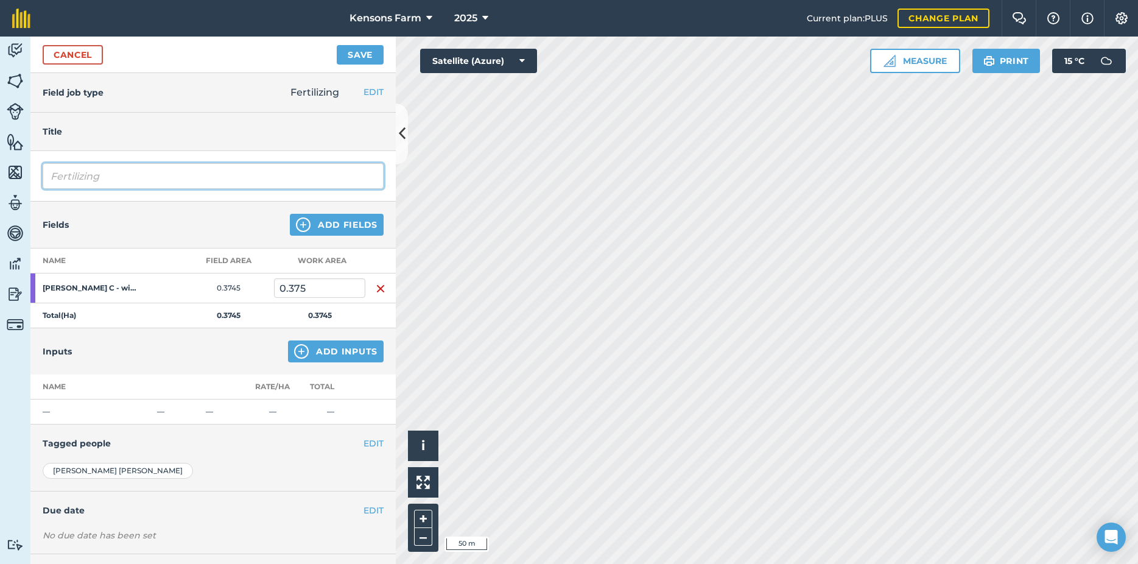
click at [132, 183] on input "Fertilizing" at bounding box center [213, 176] width 341 height 26
drag, startPoint x: 133, startPoint y: 178, endPoint x: 23, endPoint y: 160, distance: 111.6
click at [43, 163] on input "Fertilizing" at bounding box center [213, 176] width 341 height 26
type input "lime 150kg"
click at [354, 57] on button "Save" at bounding box center [360, 54] width 47 height 19
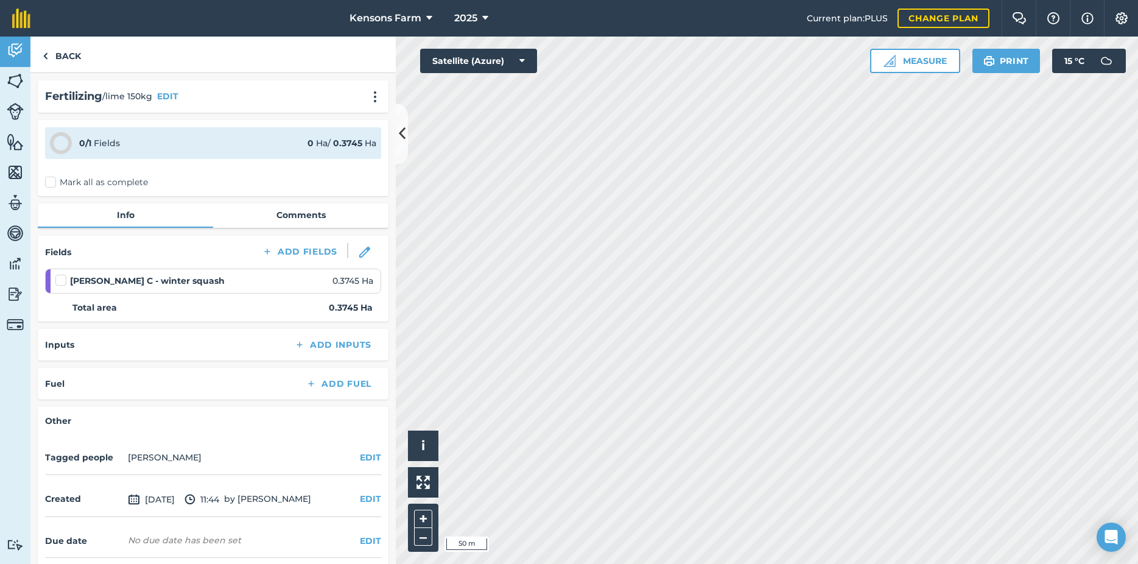
click at [54, 185] on label "Mark all as complete" at bounding box center [96, 182] width 103 height 13
click at [53, 184] on input "Mark all as complete" at bounding box center [49, 180] width 8 height 8
checkbox input "false"
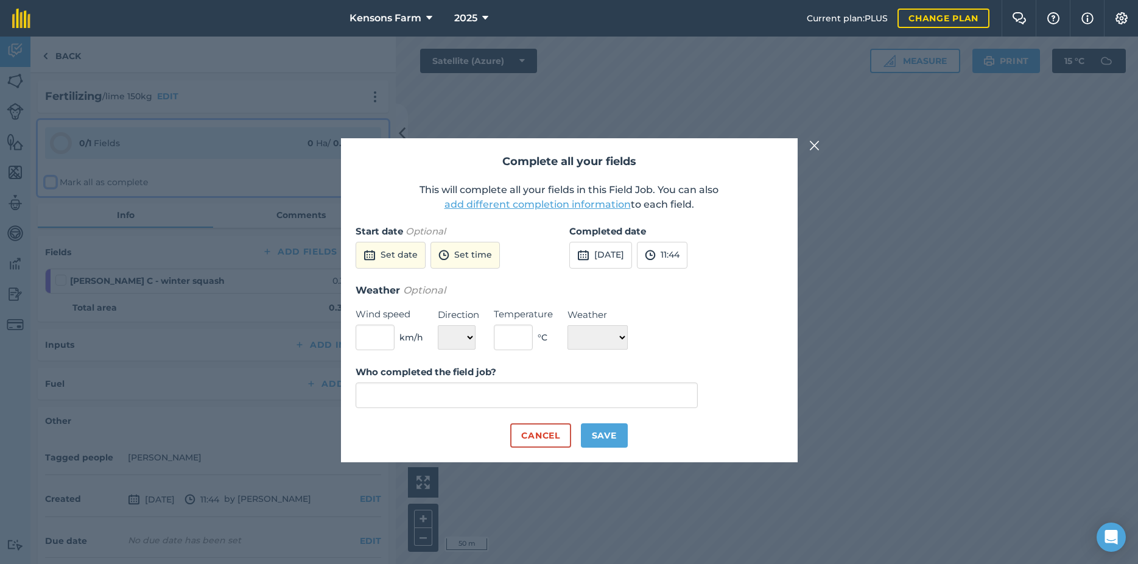
type input "[PERSON_NAME]"
click at [580, 253] on img at bounding box center [583, 255] width 12 height 15
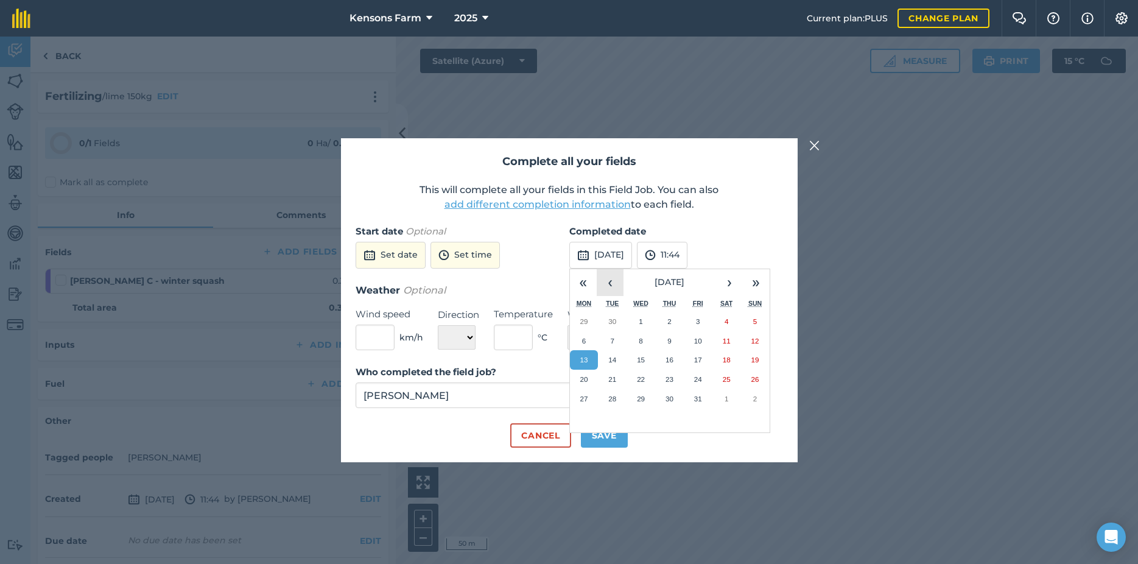
click at [609, 286] on button "‹" at bounding box center [610, 282] width 27 height 27
click at [608, 286] on button "‹" at bounding box center [610, 282] width 27 height 27
click at [608, 287] on button "‹" at bounding box center [610, 282] width 27 height 27
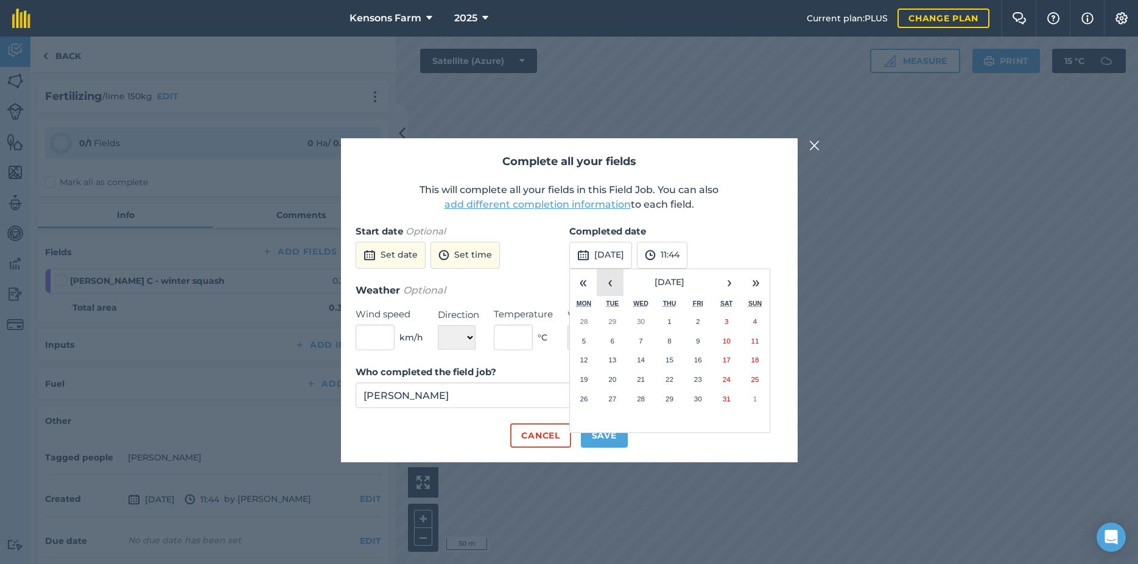
click at [608, 287] on button "‹" at bounding box center [610, 282] width 27 height 27
click at [727, 341] on abbr "12" at bounding box center [727, 341] width 8 height 8
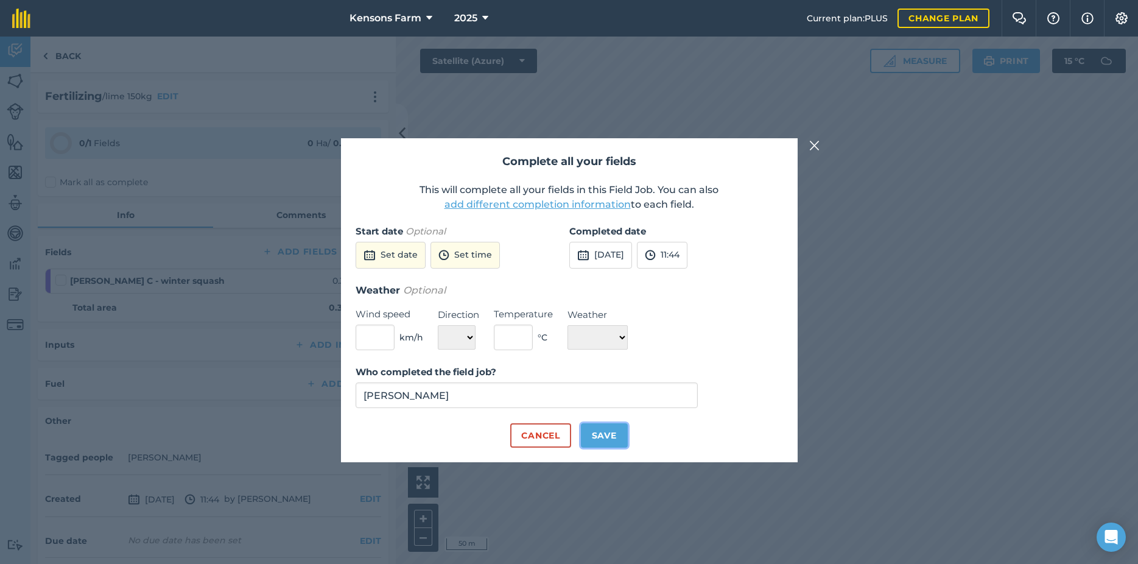
click at [616, 440] on button "Save" at bounding box center [604, 435] width 47 height 24
checkbox input "true"
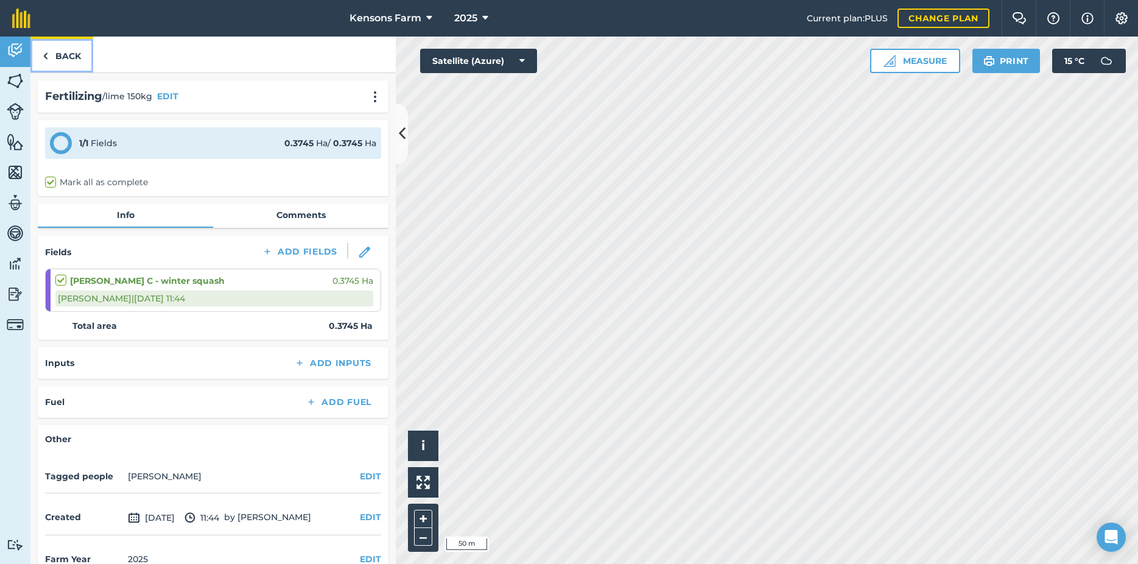
click at [46, 55] on img at bounding box center [45, 56] width 5 height 15
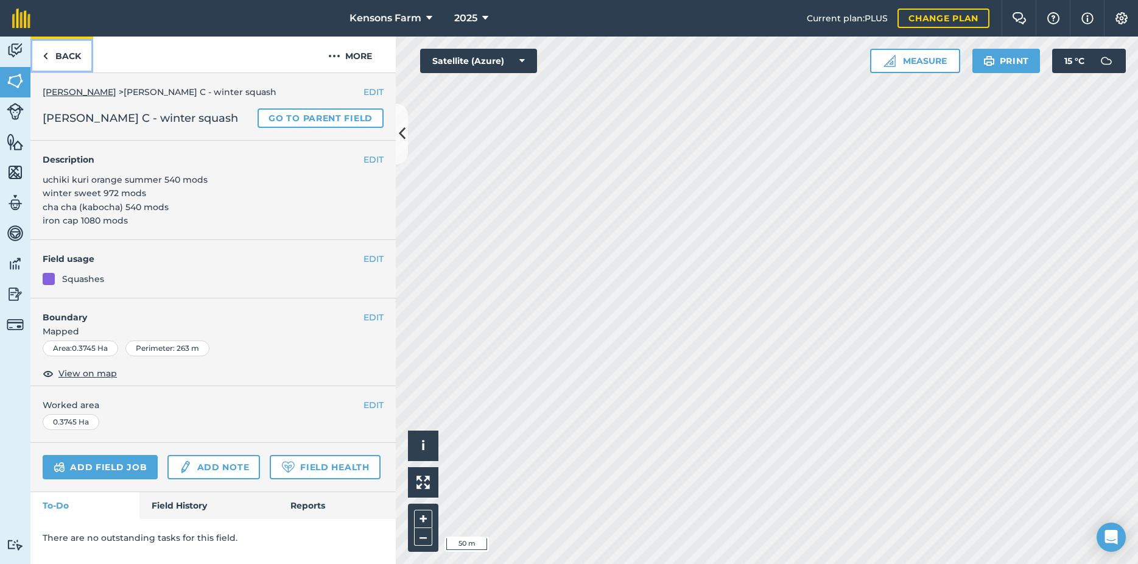
click at [45, 55] on img at bounding box center [45, 56] width 5 height 15
